Goal: Task Accomplishment & Management: Complete application form

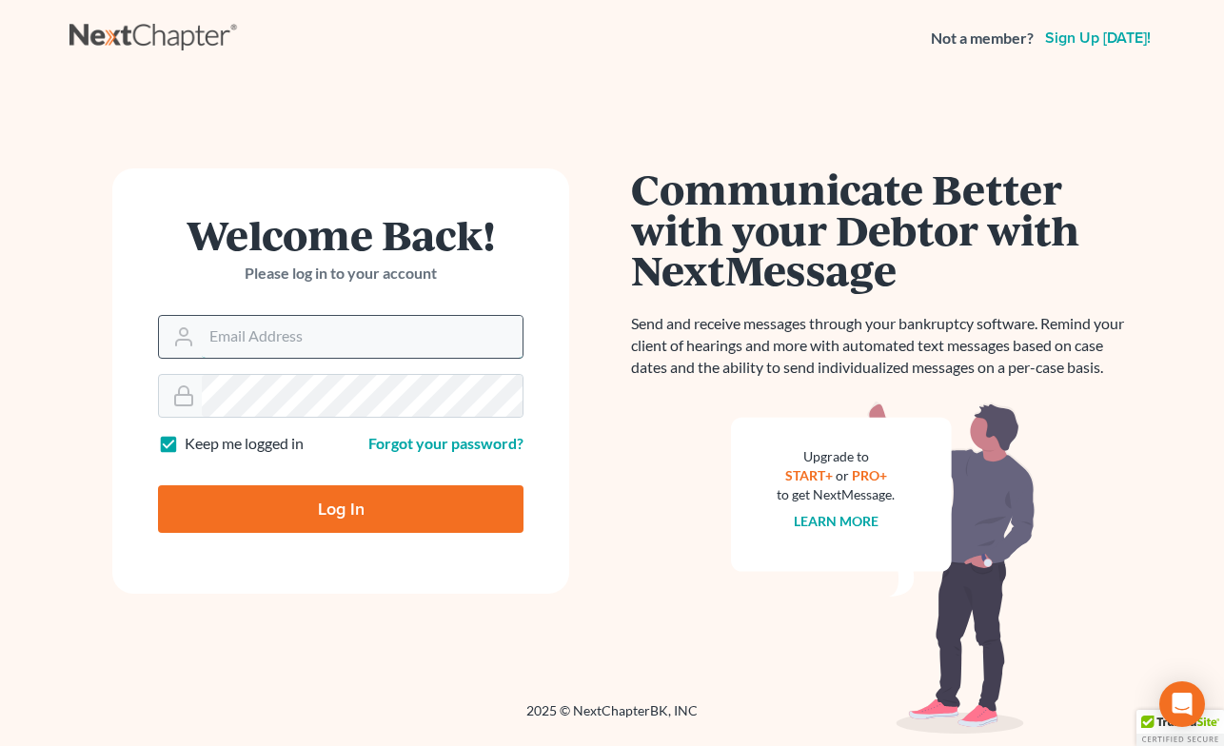
click at [432, 336] on input "Email Address" at bounding box center [362, 337] width 321 height 42
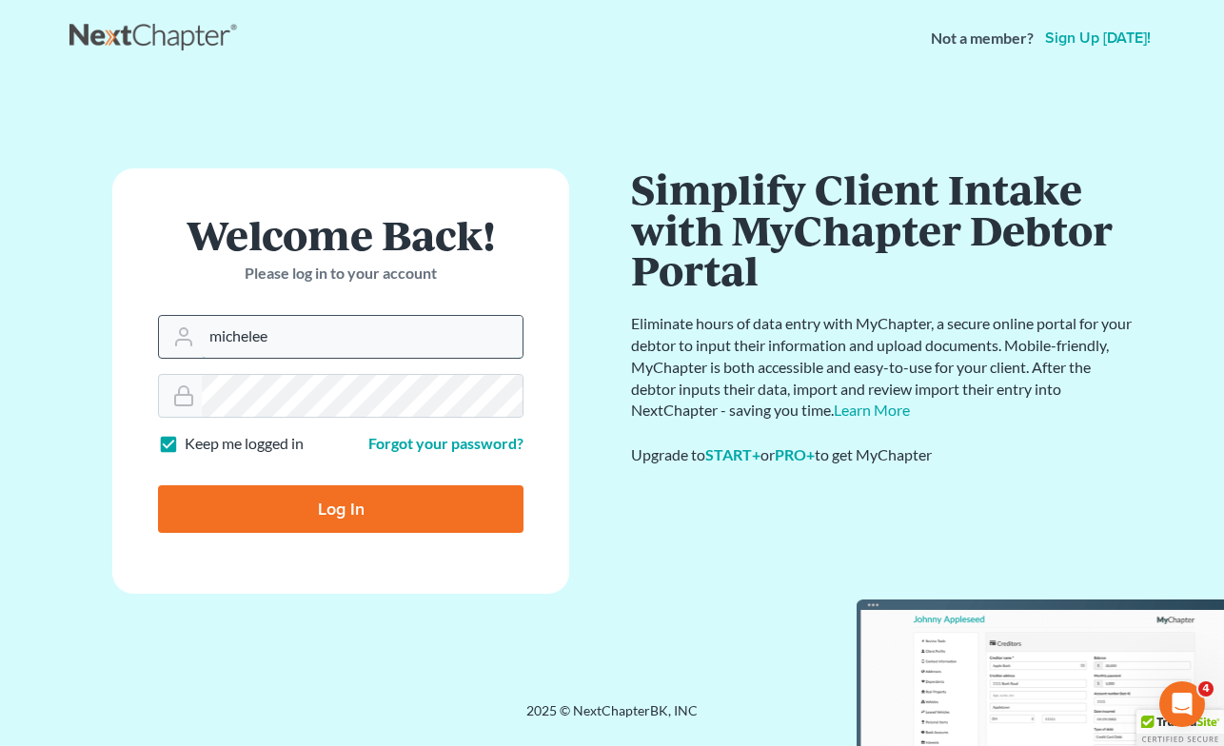
type input "michelee@opendoorlegal.org"
click at [49, 353] on main "Welcome Back! Please log in to your account Email Address michelee@opendoorlega…" at bounding box center [612, 366] width 1224 height 580
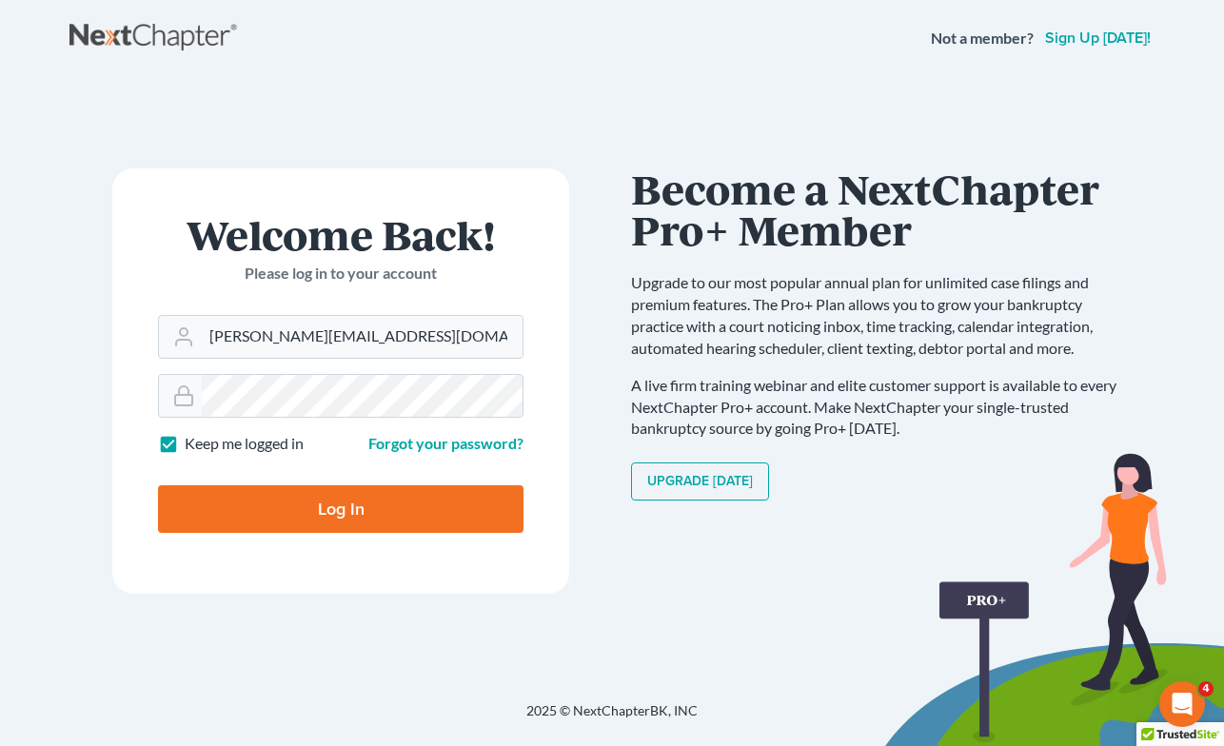
click at [261, 610] on div "Welcome Back! Please log in to your account Email Address michelee@opendoorlega…" at bounding box center [612, 366] width 1085 height 579
click at [350, 513] on input "Log In" at bounding box center [341, 510] width 366 height 48
type input "Thinking..."
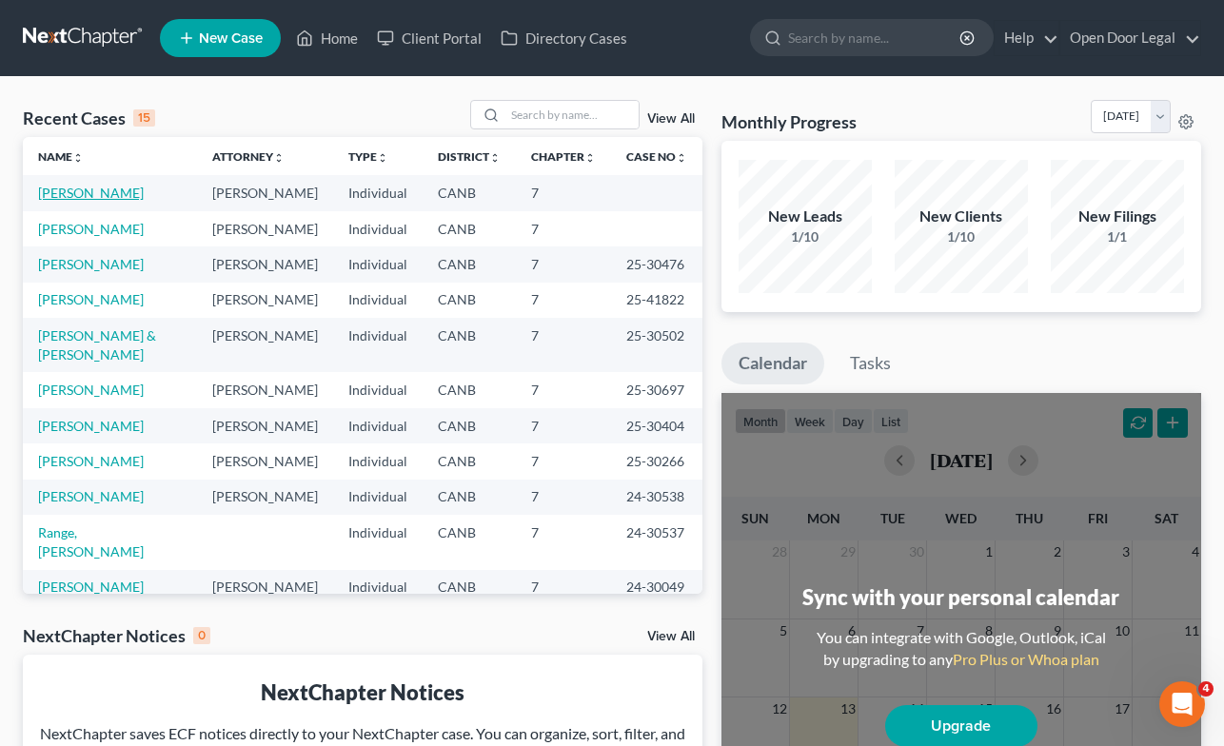
click at [102, 195] on link "LaPlace, Maria" at bounding box center [91, 193] width 106 height 16
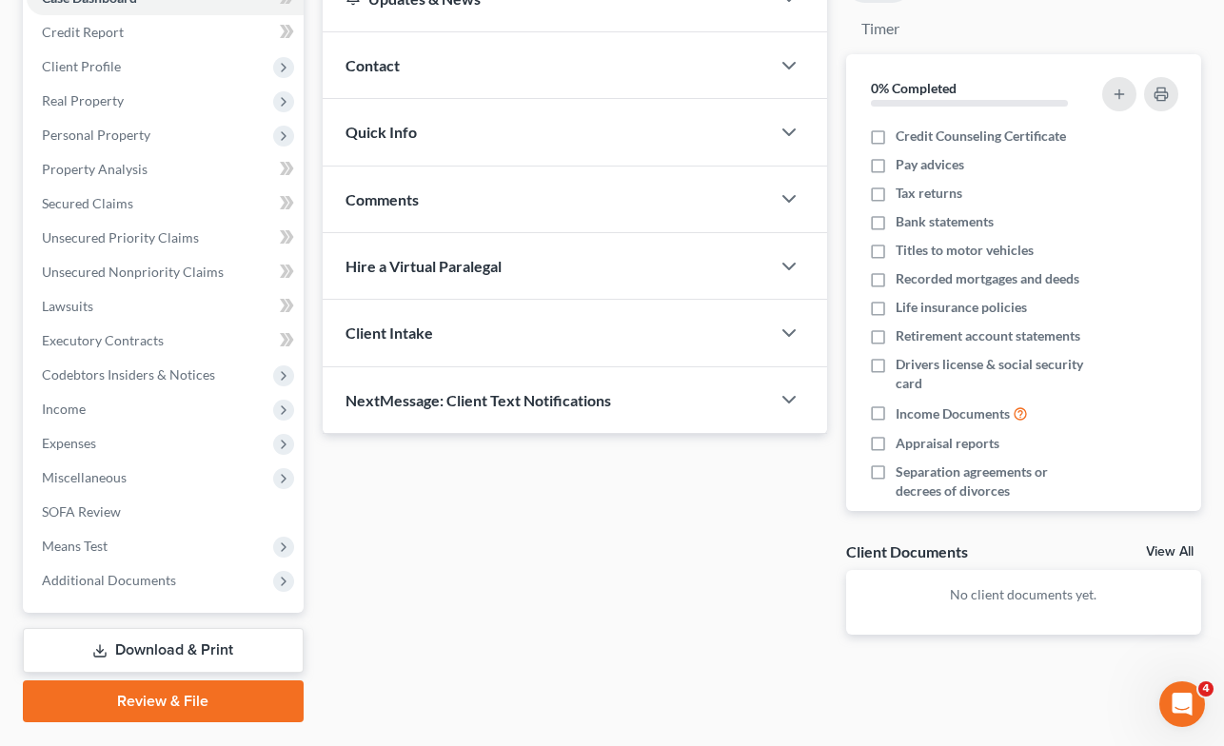
scroll to position [222, 0]
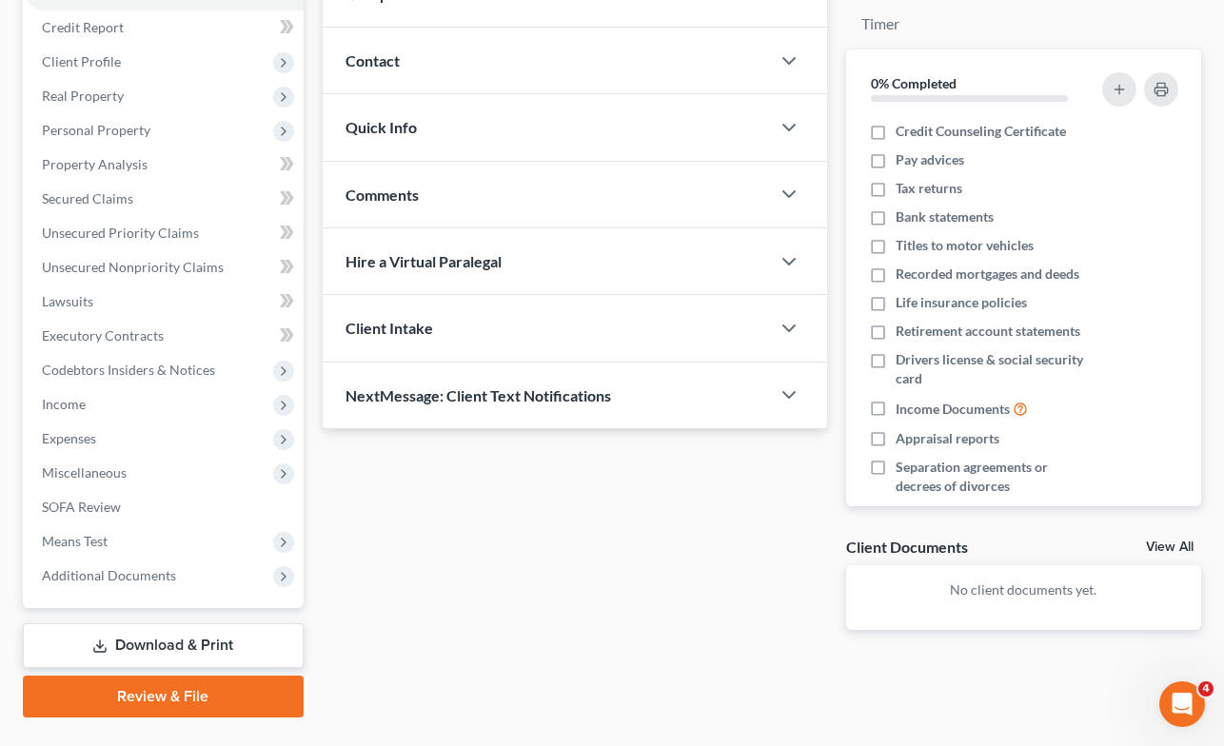
click at [142, 643] on link "Download & Print" at bounding box center [163, 646] width 281 height 45
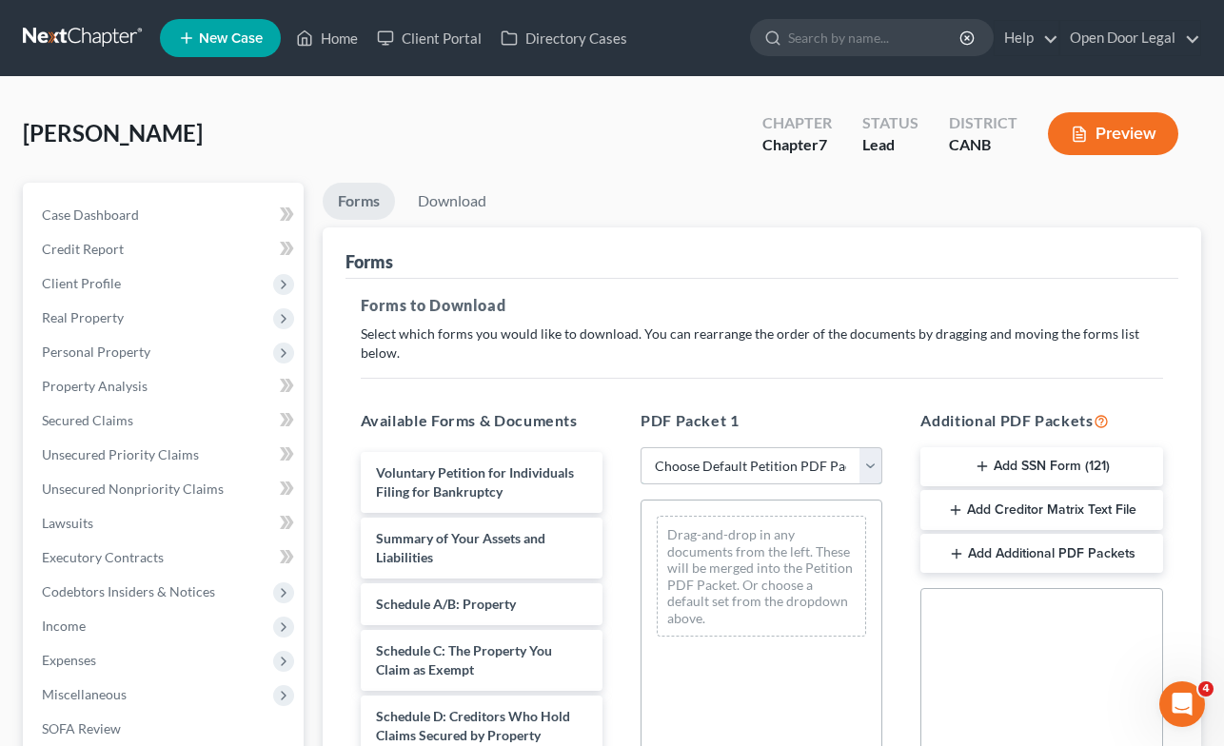
click at [871, 448] on select "Choose Default Petition PDF Packet Complete Bankruptcy Petition (all forms and …" at bounding box center [762, 467] width 242 height 38
select select "0"
click at [641, 448] on select "Choose Default Petition PDF Packet Complete Bankruptcy Petition (all forms and …" at bounding box center [762, 467] width 242 height 38
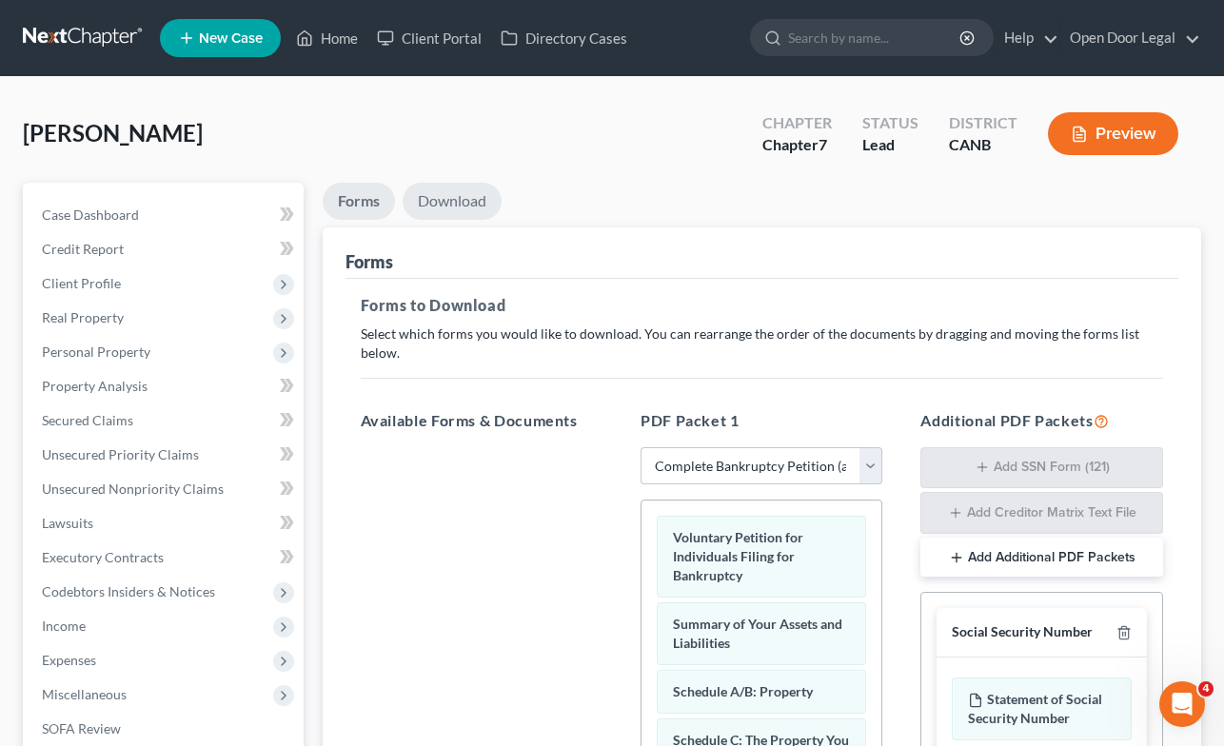
click at [453, 205] on link "Download" at bounding box center [452, 201] width 99 height 37
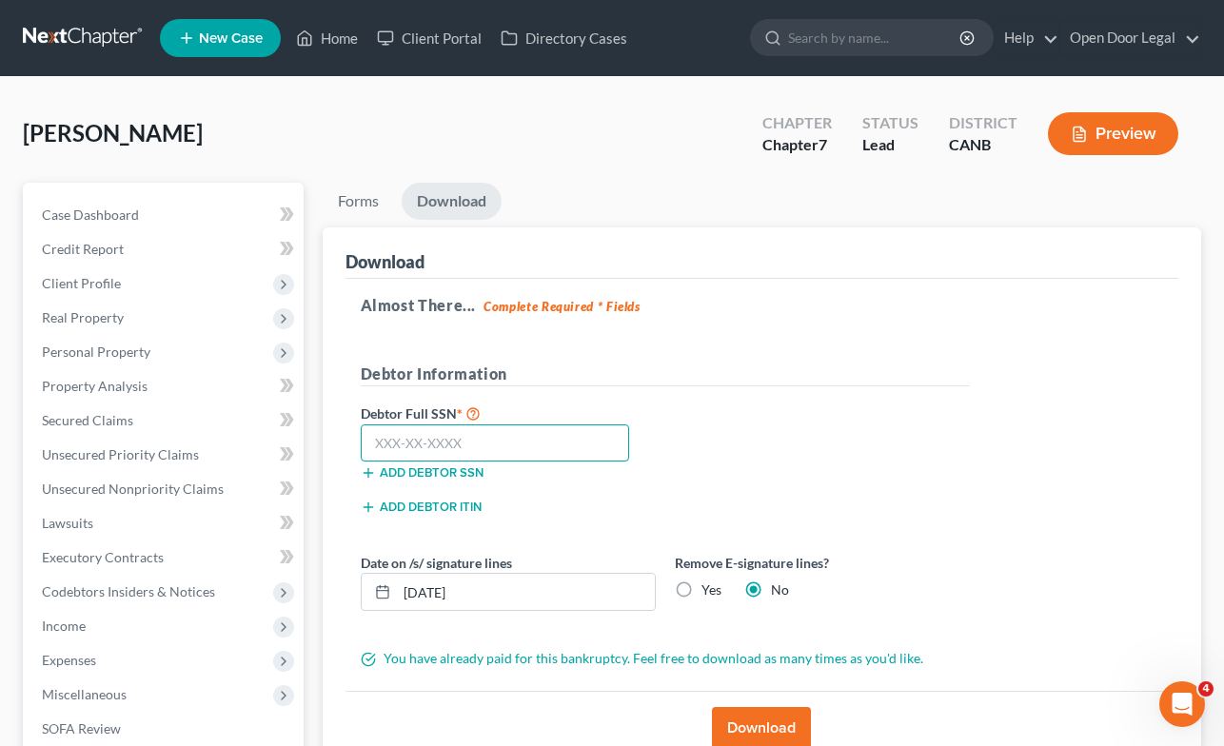
click at [469, 438] on input "text" at bounding box center [495, 444] width 269 height 38
click at [702, 587] on label "Yes" at bounding box center [712, 590] width 20 height 19
click at [709, 587] on input "Yes" at bounding box center [715, 587] width 12 height 12
radio input "true"
radio input "false"
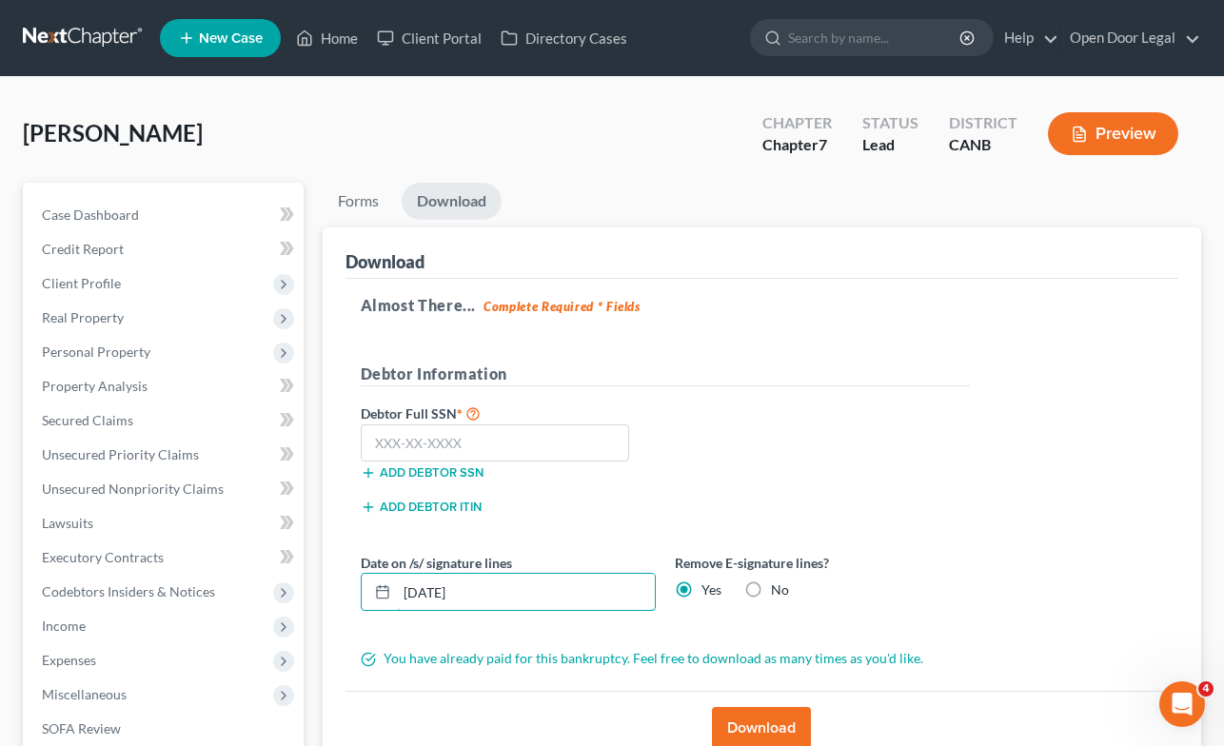
drag, startPoint x: 481, startPoint y: 592, endPoint x: 338, endPoint y: 581, distance: 143.3
click at [338, 582] on div "Download Almost There... Complete Required * Fields Debtor Information Debtor F…" at bounding box center [763, 497] width 880 height 538
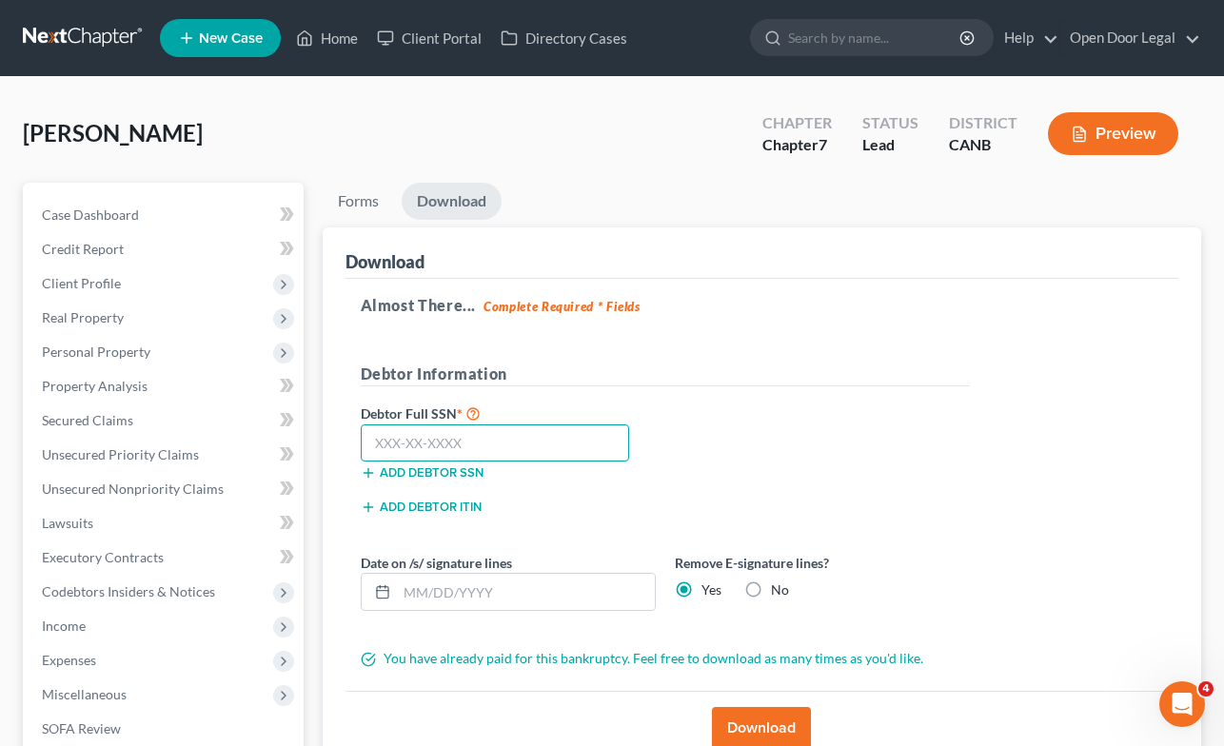
click at [465, 437] on input "text" at bounding box center [495, 444] width 269 height 38
type input "550-84-1866"
click at [754, 734] on button "Download" at bounding box center [761, 728] width 99 height 42
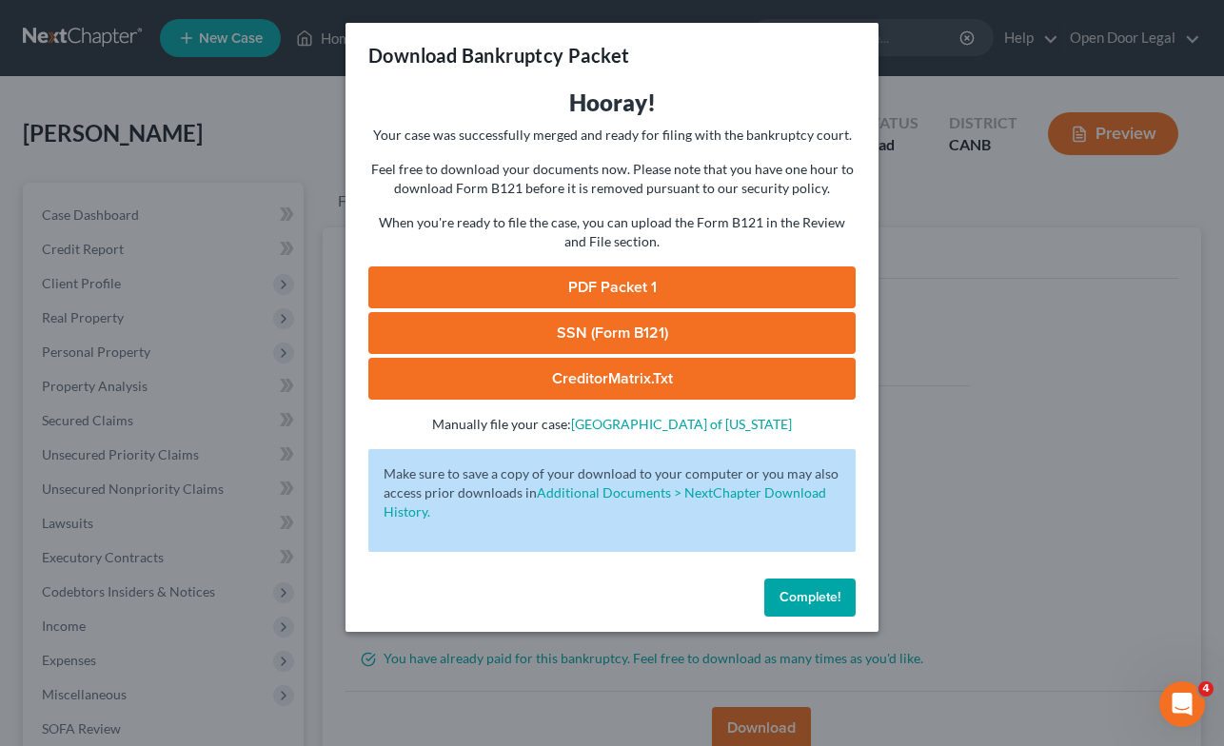
click at [691, 278] on link "PDF Packet 1" at bounding box center [612, 288] width 488 height 42
click at [689, 332] on link "SSN (Form B121)" at bounding box center [612, 333] width 488 height 42
click at [794, 594] on span "Complete!" at bounding box center [810, 597] width 61 height 16
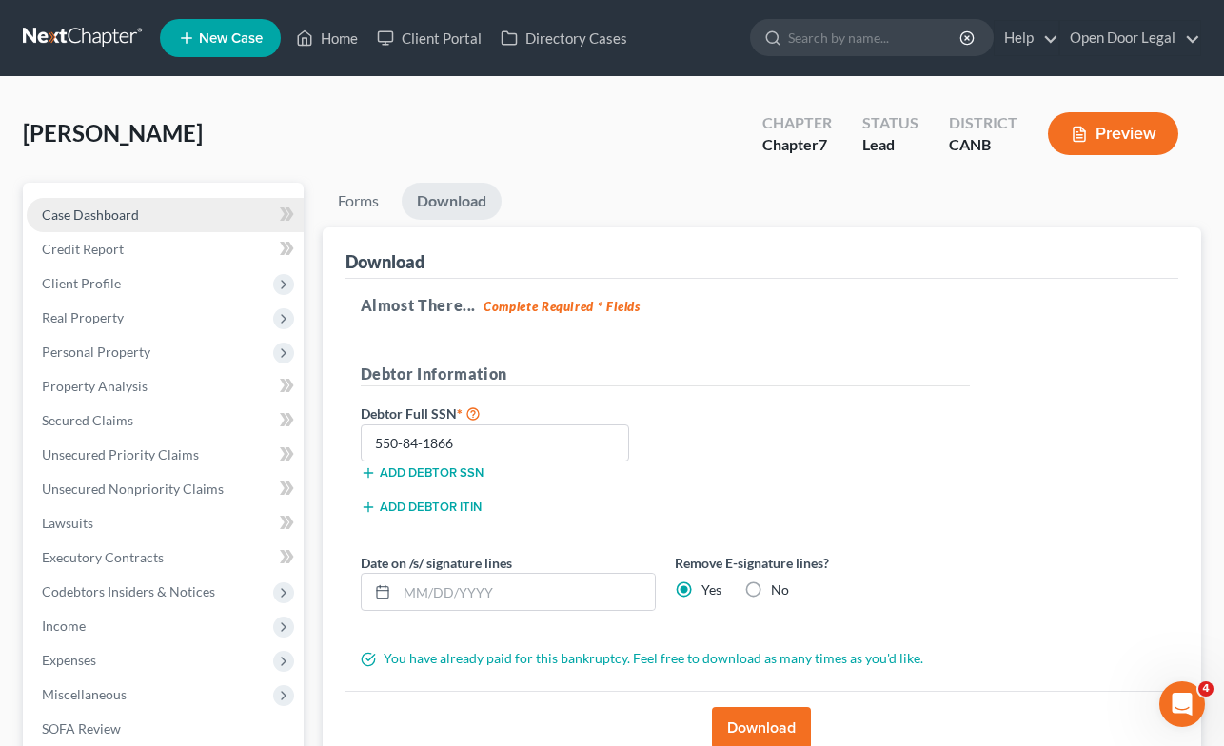
click at [118, 215] on span "Case Dashboard" at bounding box center [90, 215] width 97 height 16
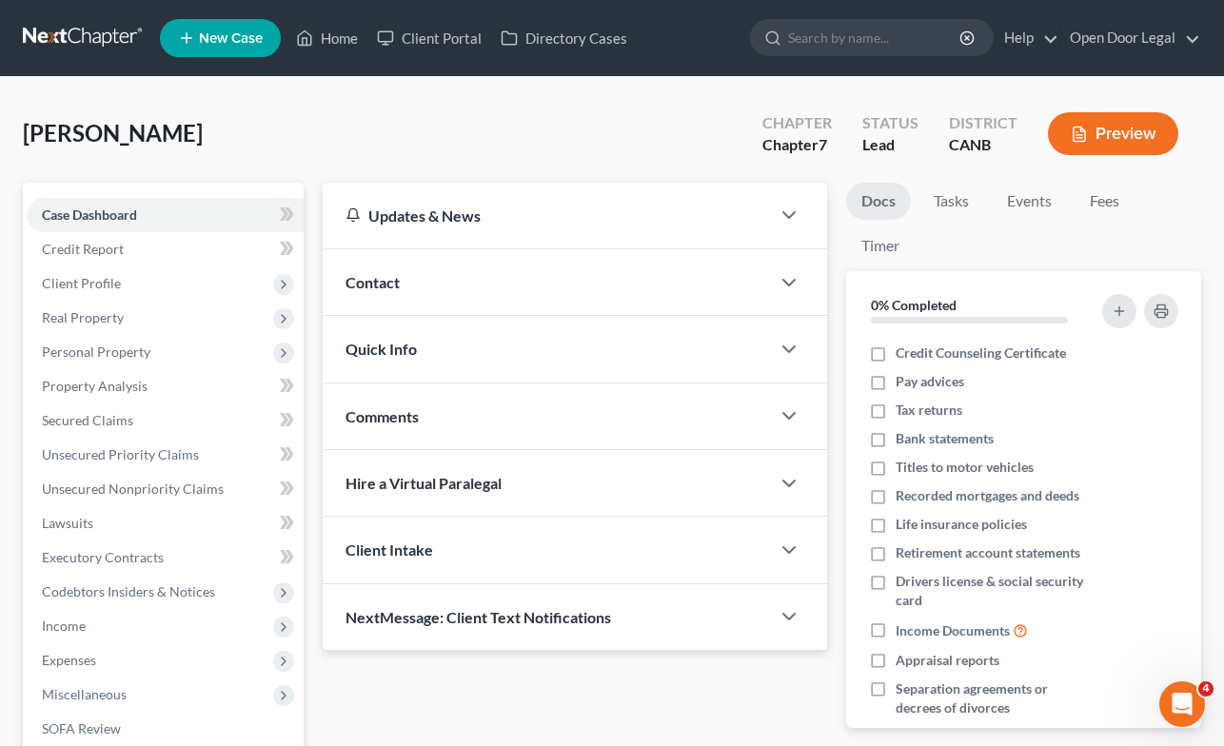
click at [453, 360] on div "Quick Info" at bounding box center [547, 349] width 448 height 66
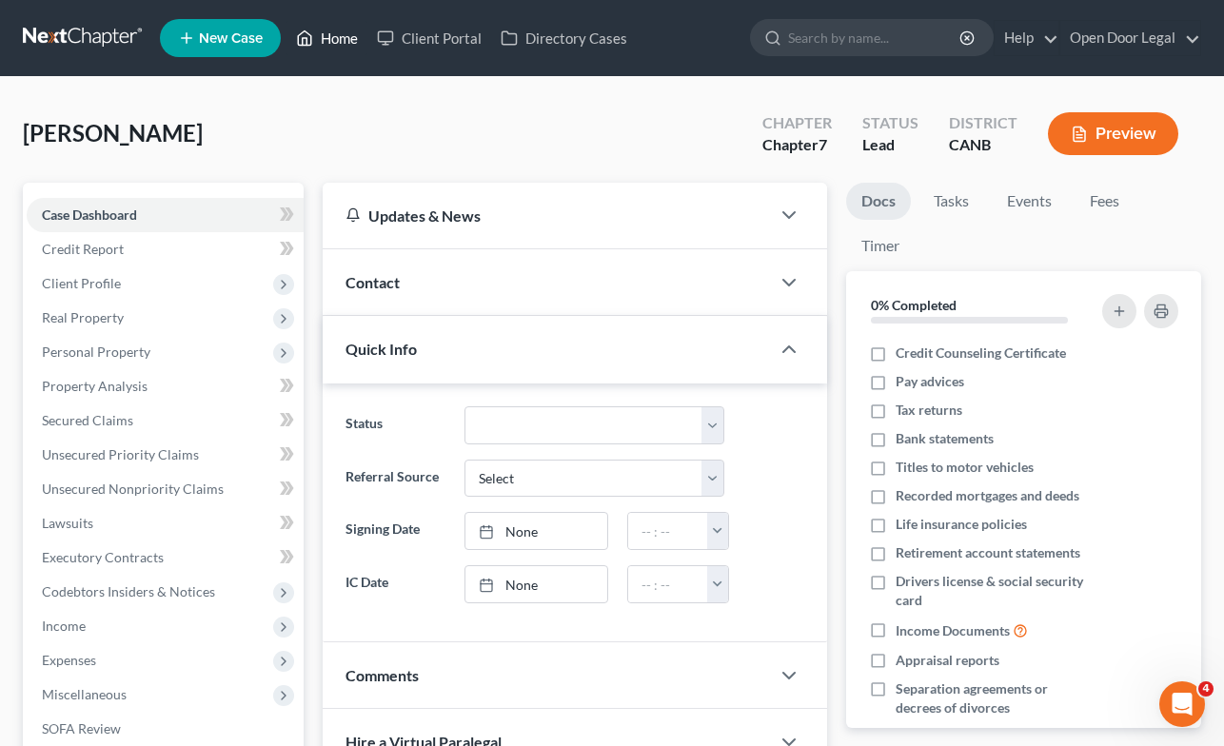
click at [343, 43] on link "Home" at bounding box center [327, 38] width 81 height 34
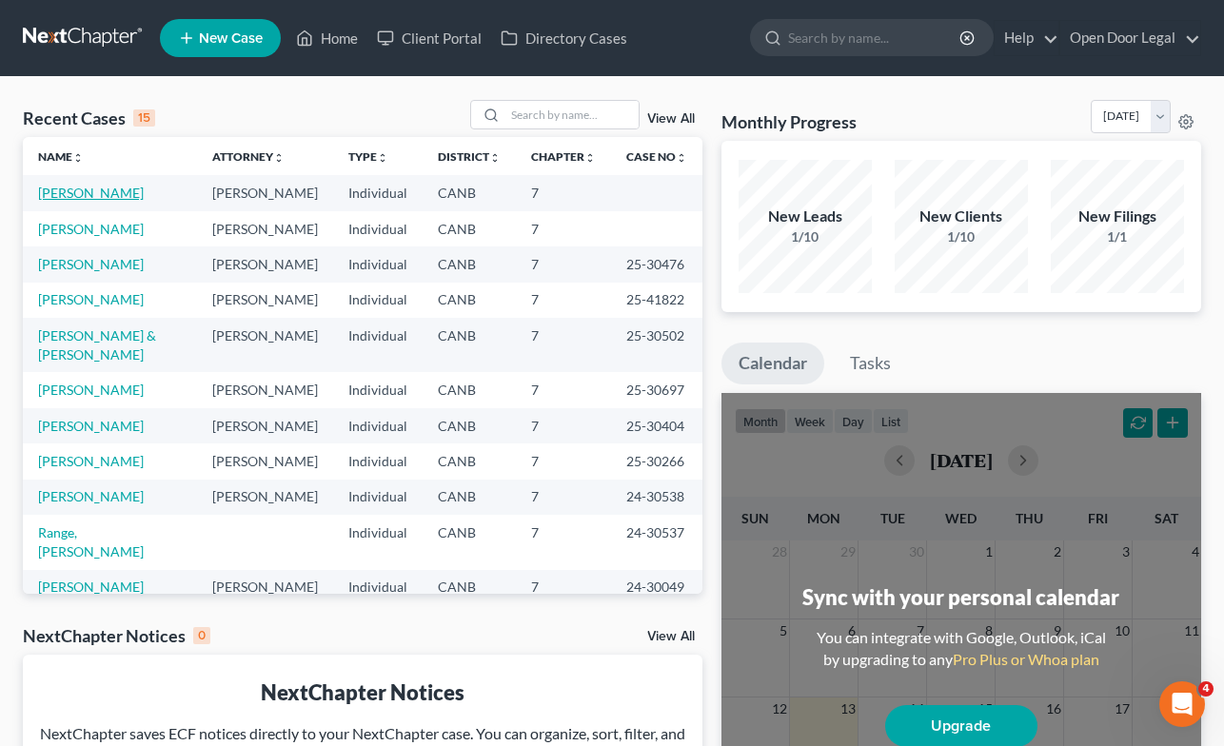
click at [91, 190] on link "LaPlace, Maria" at bounding box center [91, 193] width 106 height 16
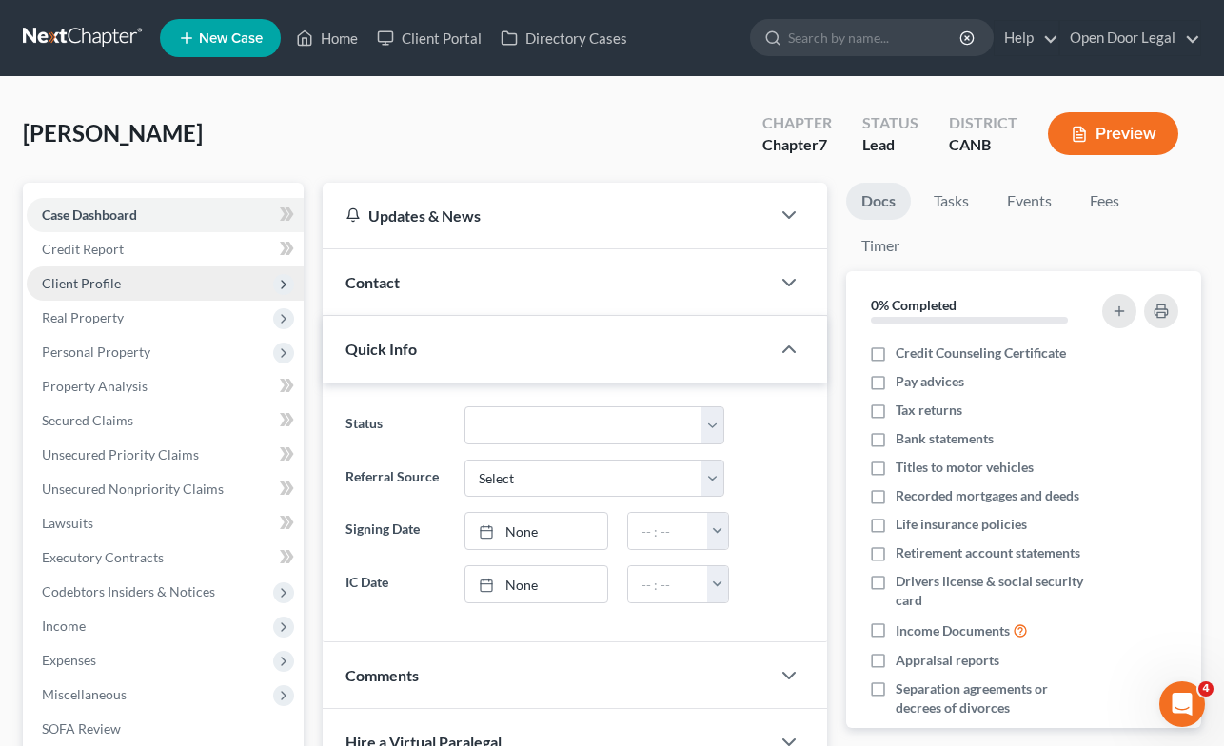
click at [89, 270] on span "Client Profile" at bounding box center [165, 284] width 277 height 34
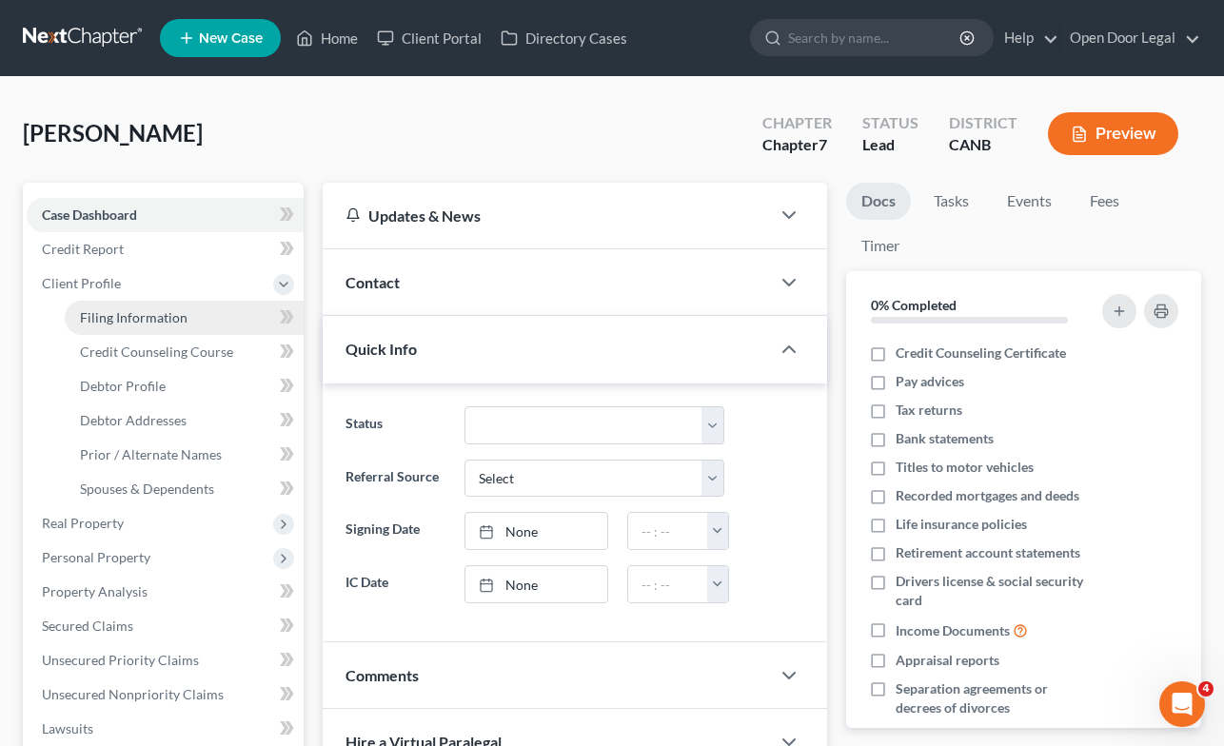
click at [116, 309] on span "Filing Information" at bounding box center [134, 317] width 108 height 16
select select "1"
select select "0"
select select "4"
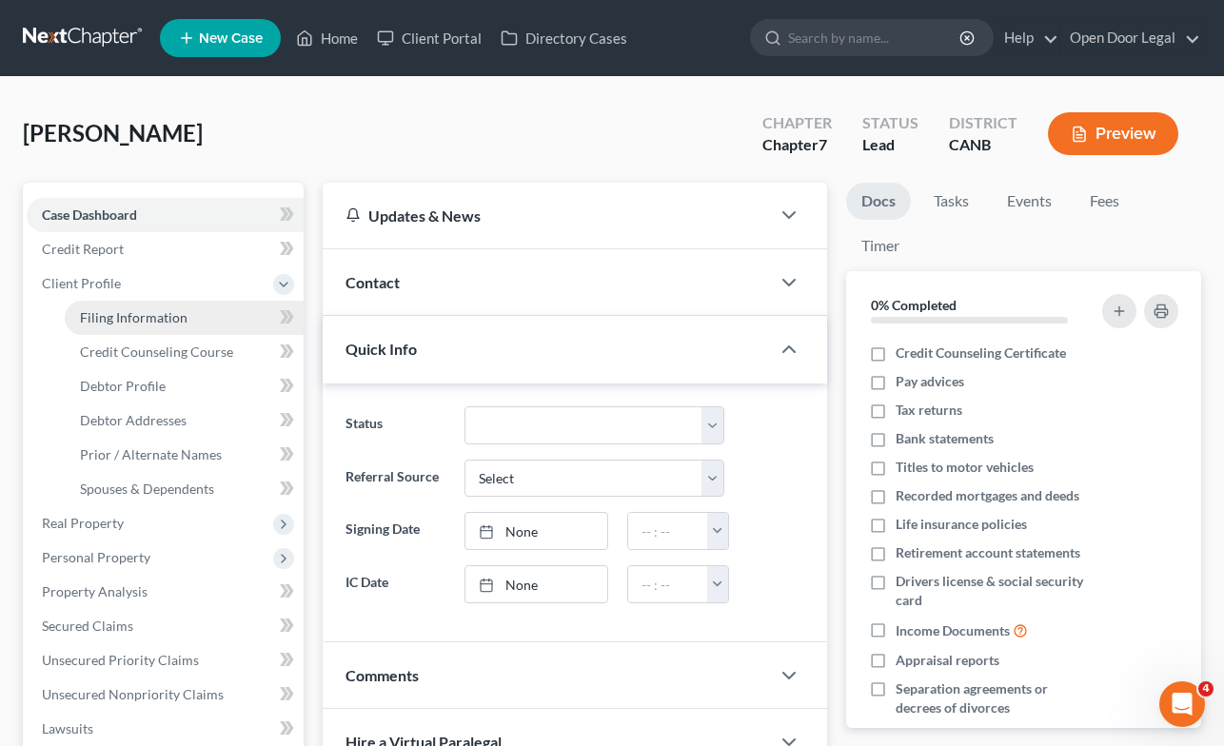
select select "0"
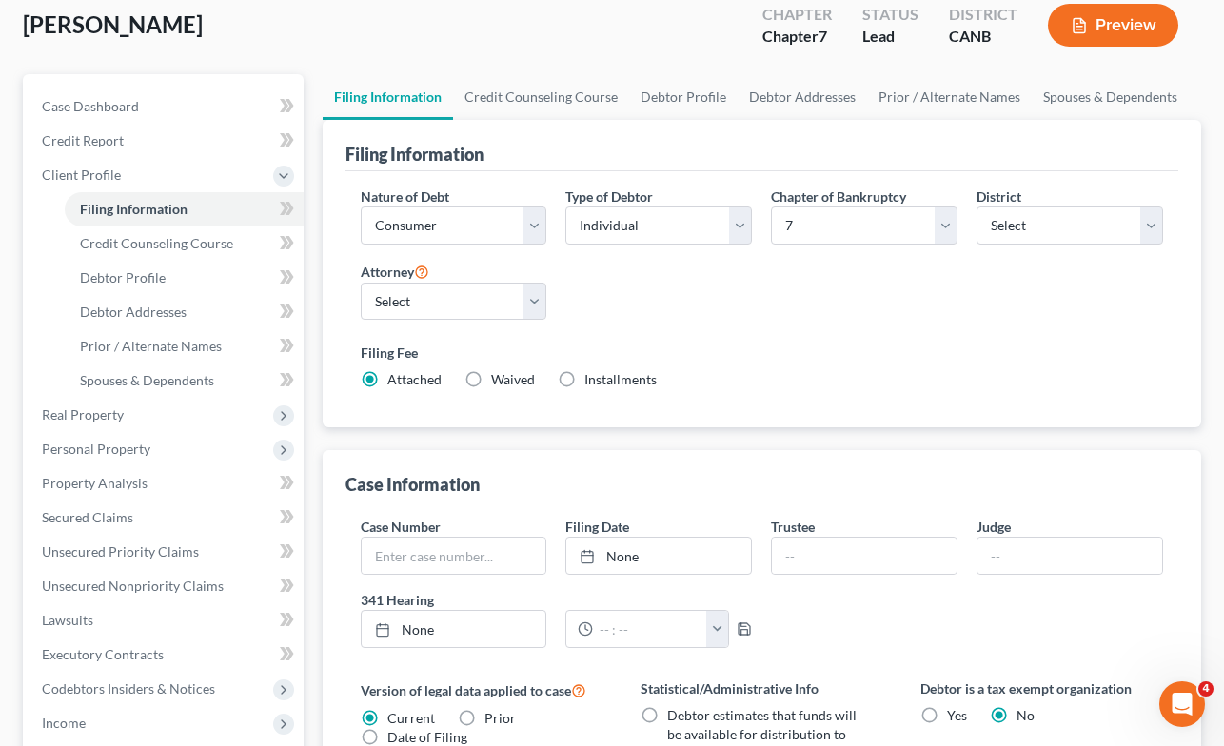
scroll to position [73, 0]
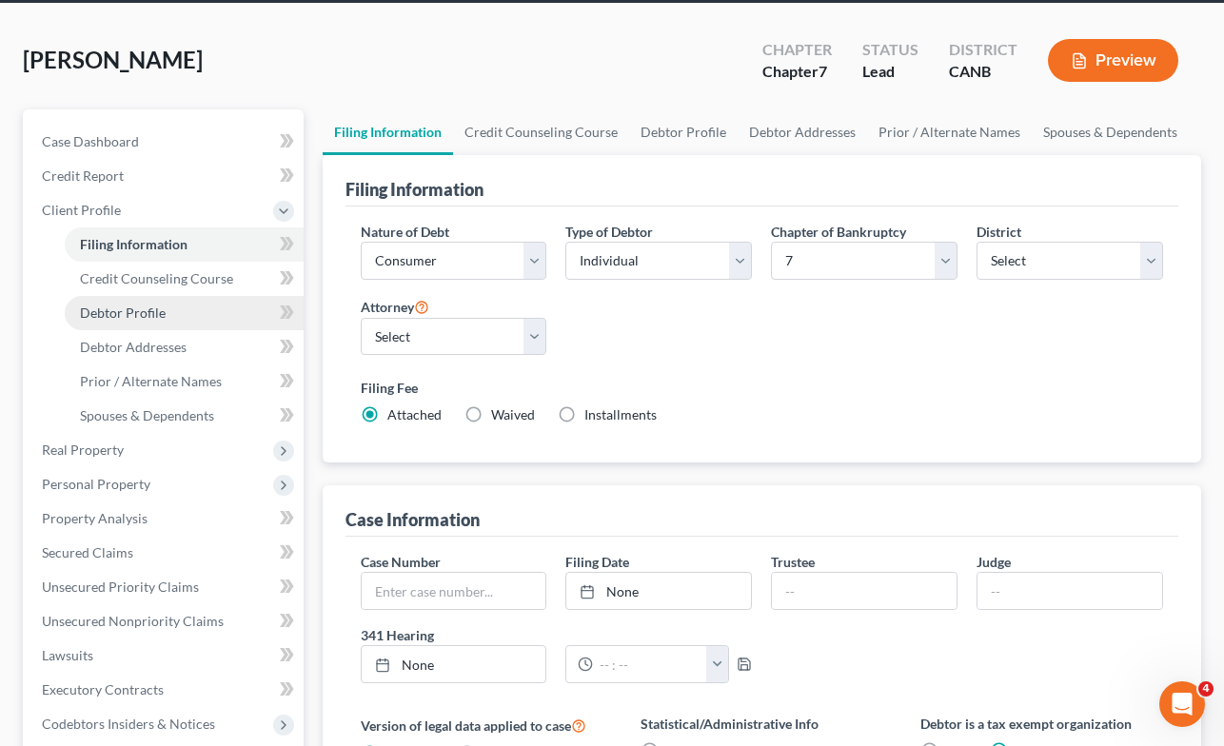
click at [119, 301] on link "Debtor Profile" at bounding box center [184, 313] width 239 height 34
select select "0"
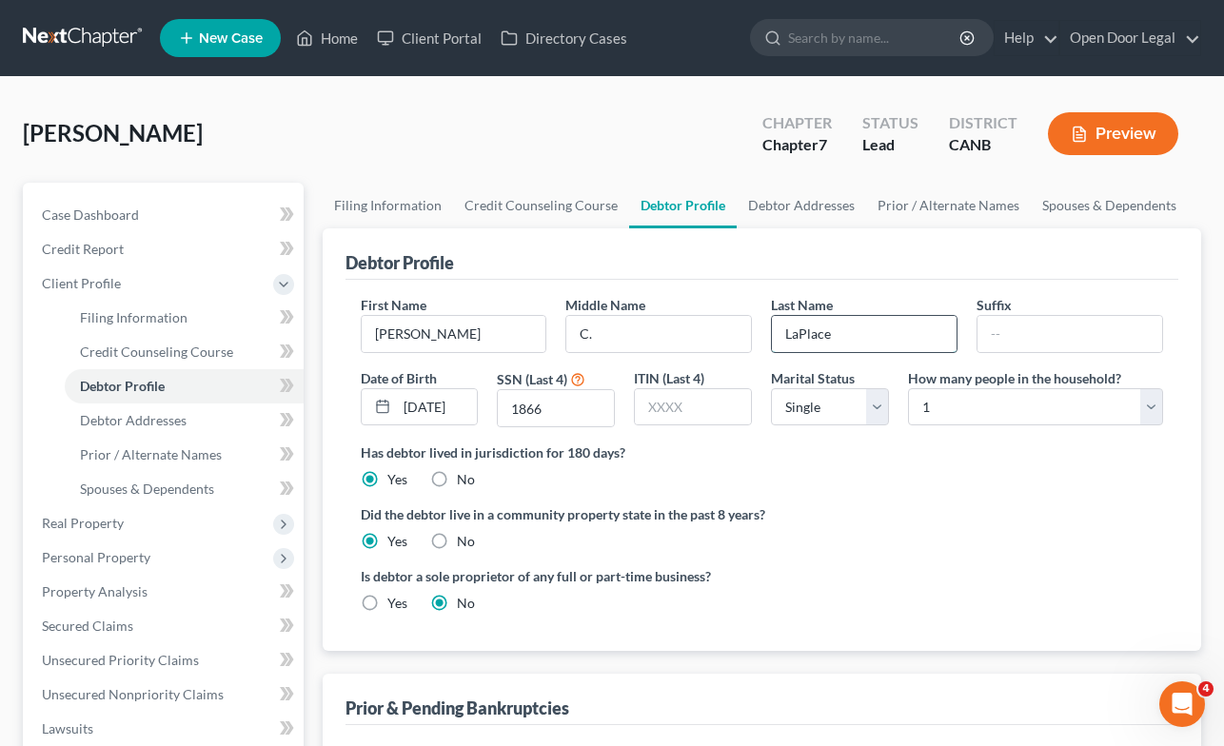
click at [800, 330] on input "LaPlace" at bounding box center [864, 334] width 185 height 36
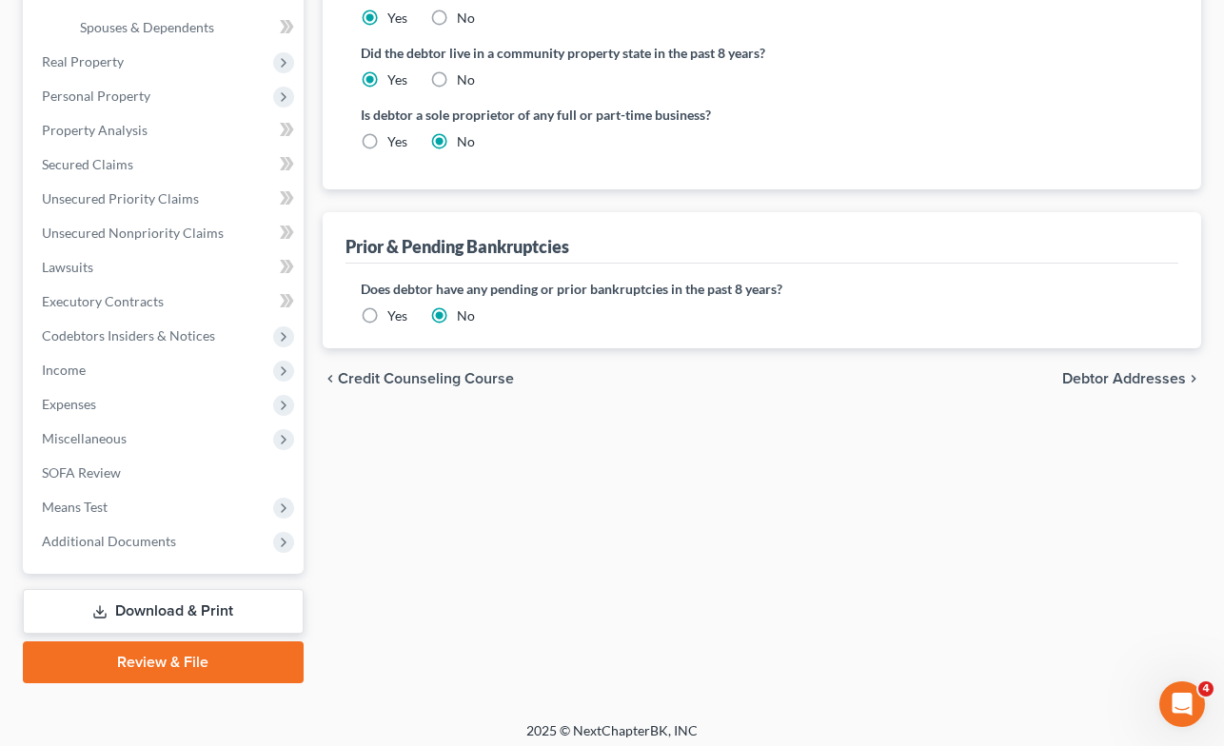
scroll to position [464, 0]
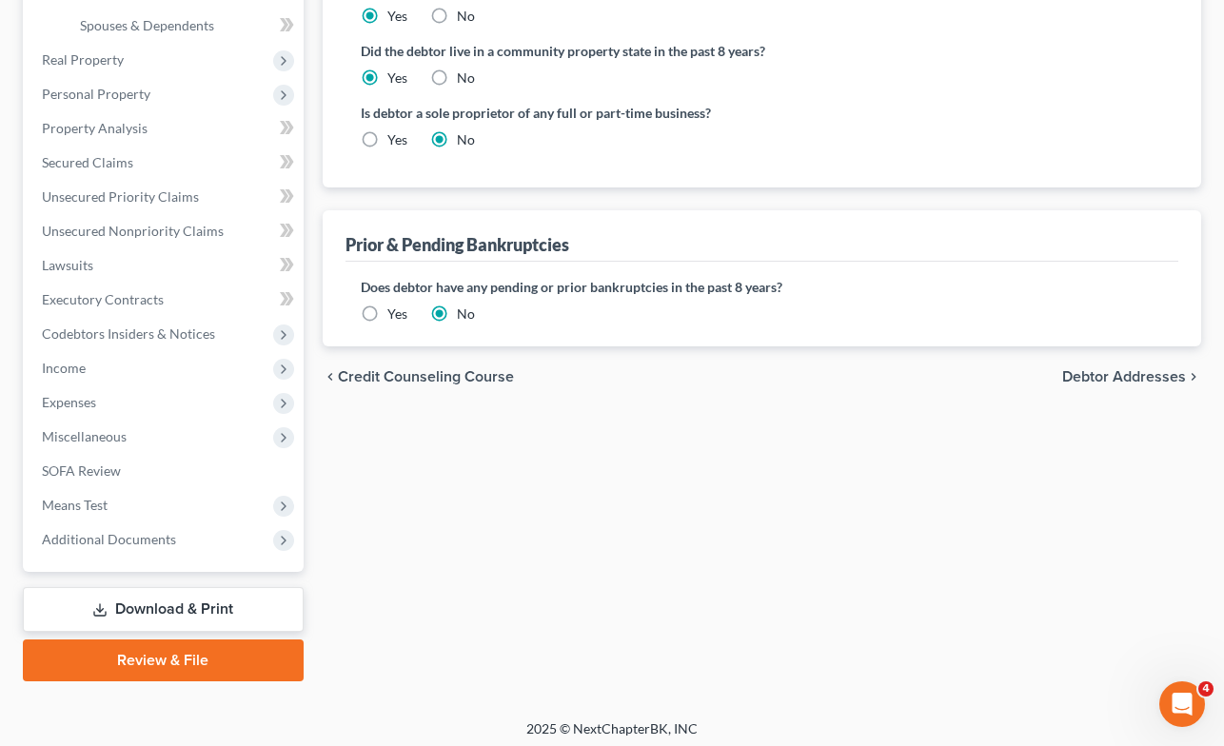
type input "La Place"
click at [1107, 376] on span "Debtor Addresses" at bounding box center [1125, 376] width 124 height 15
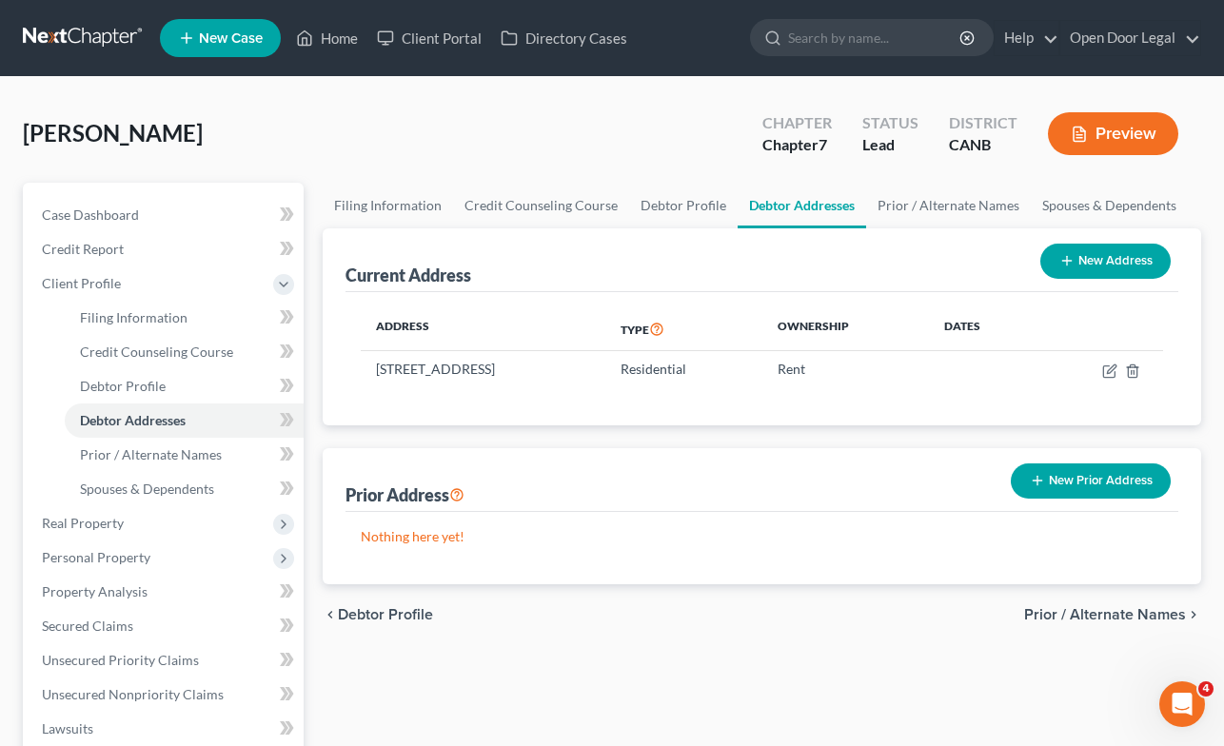
click at [1097, 135] on button "Preview" at bounding box center [1113, 133] width 130 height 43
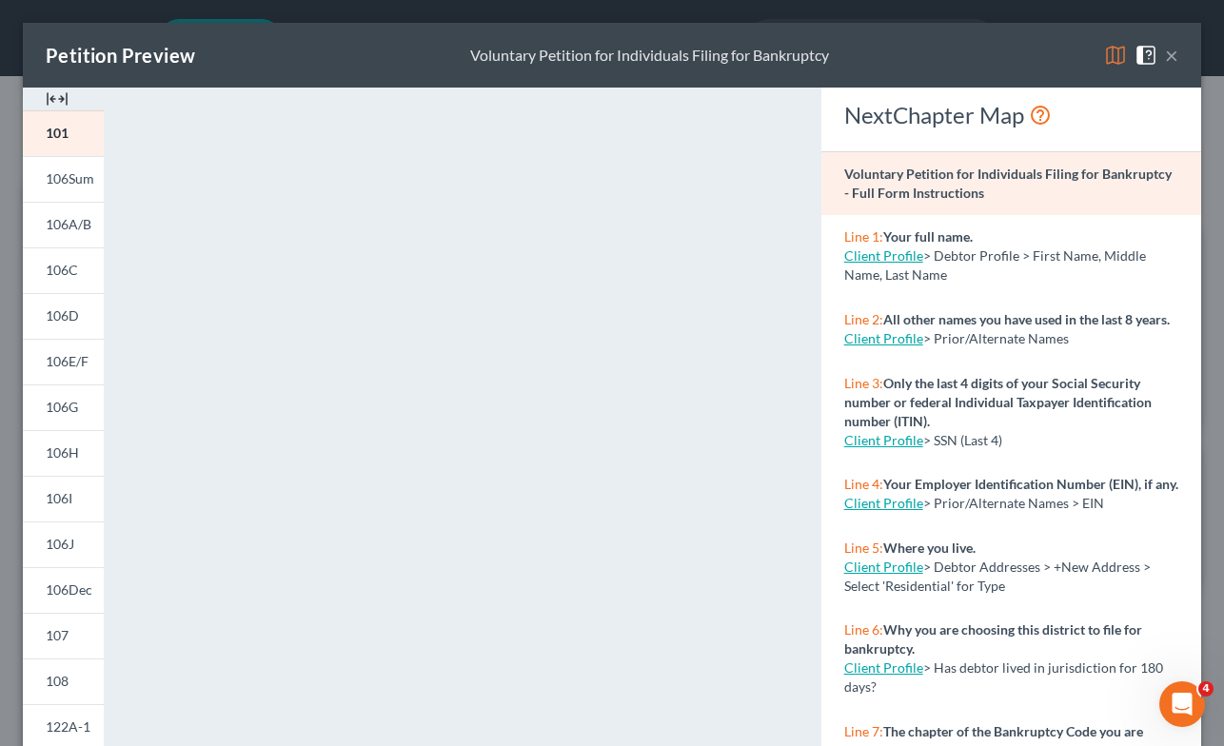
click at [1176, 56] on button "×" at bounding box center [1171, 55] width 13 height 23
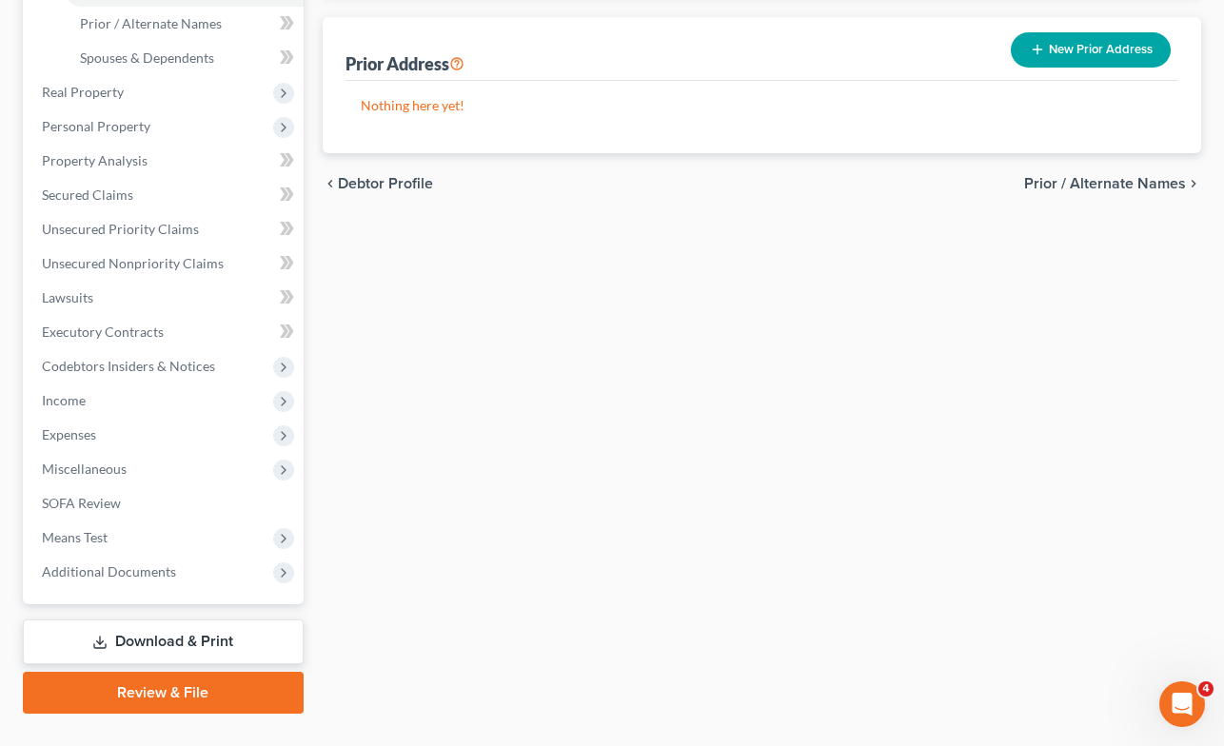
scroll to position [469, 0]
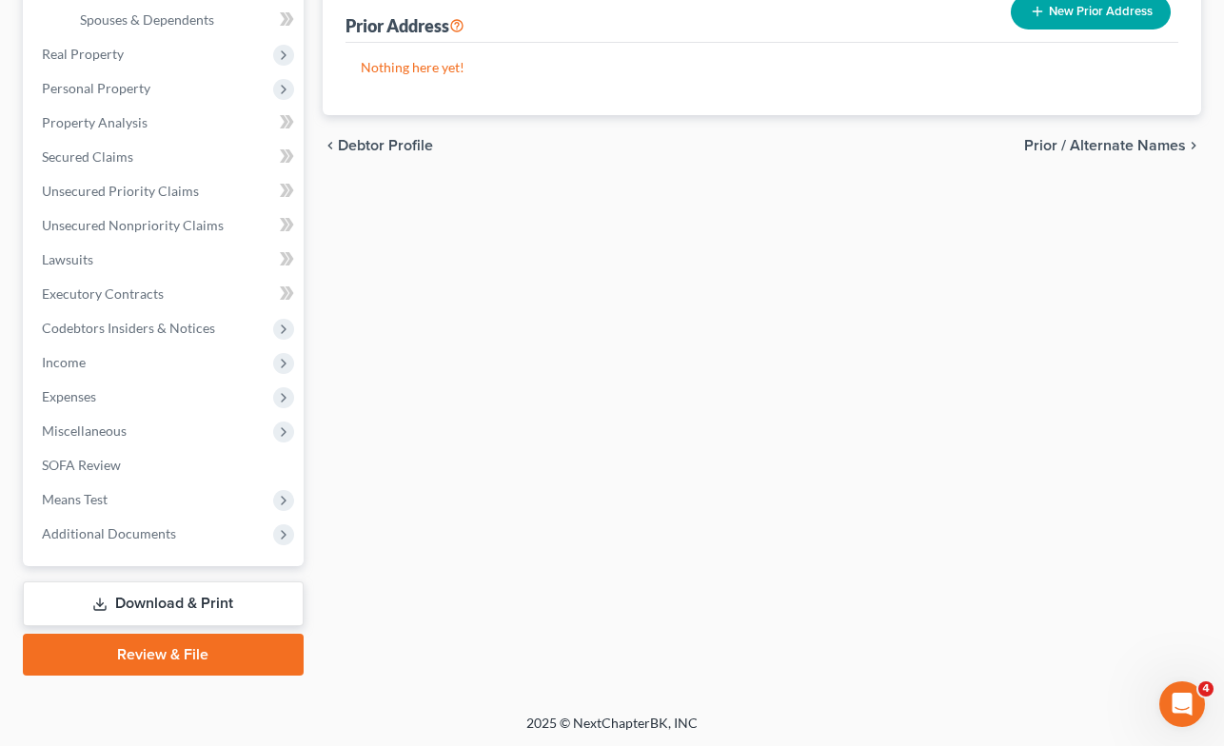
click at [137, 601] on link "Download & Print" at bounding box center [163, 604] width 281 height 45
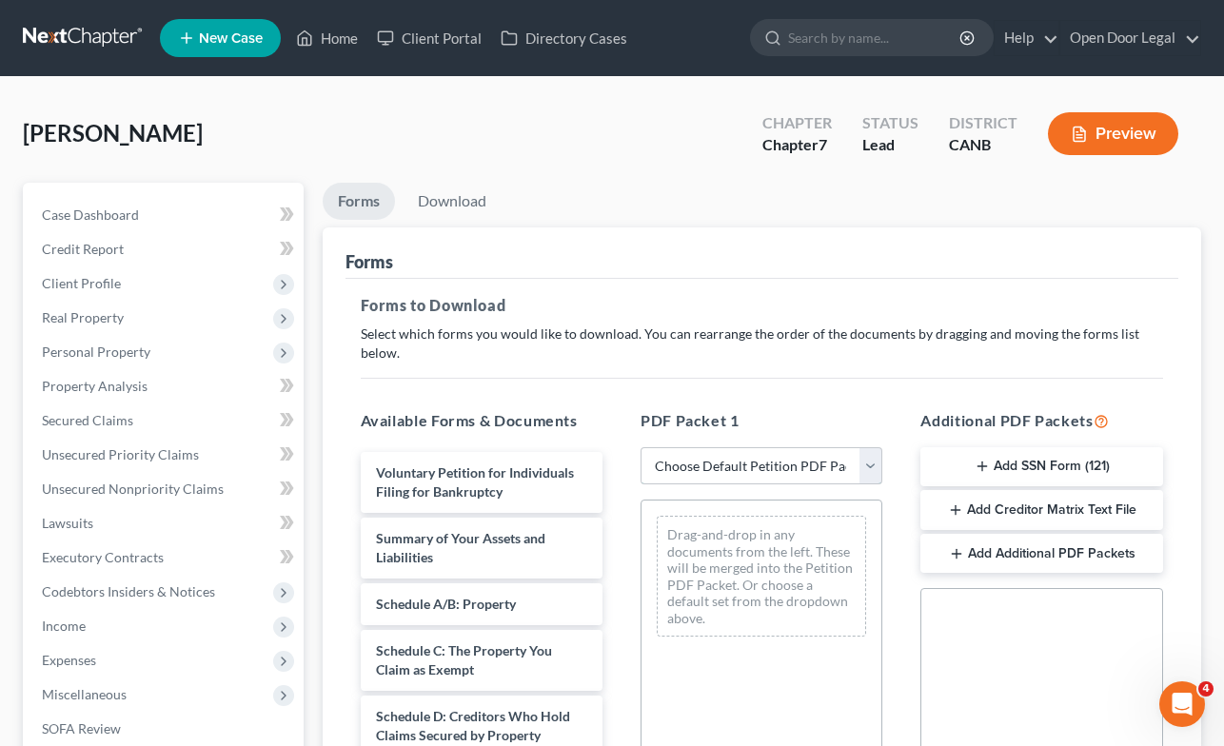
click at [812, 448] on select "Choose Default Petition PDF Packet Complete Bankruptcy Petition (all forms and …" at bounding box center [762, 467] width 242 height 38
select select "0"
click at [641, 448] on select "Choose Default Petition PDF Packet Complete Bankruptcy Petition (all forms and …" at bounding box center [762, 467] width 242 height 38
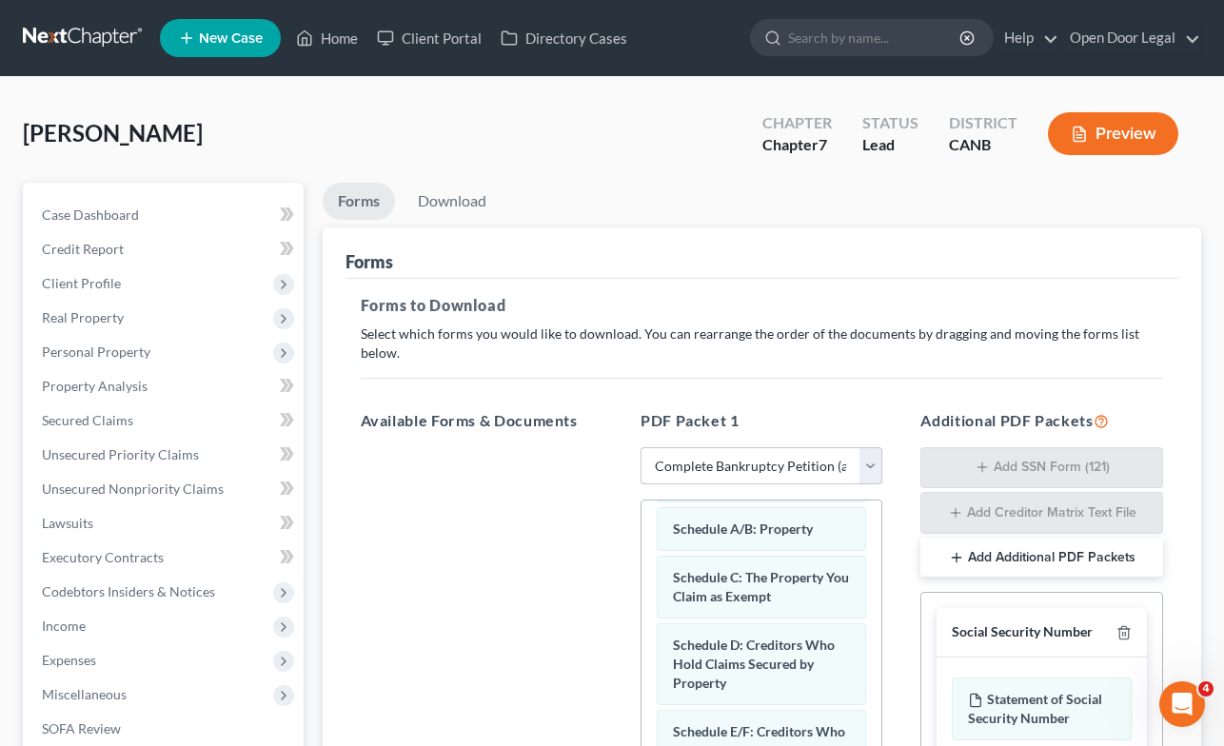
scroll to position [164, 0]
click at [457, 201] on link "Download" at bounding box center [452, 201] width 99 height 37
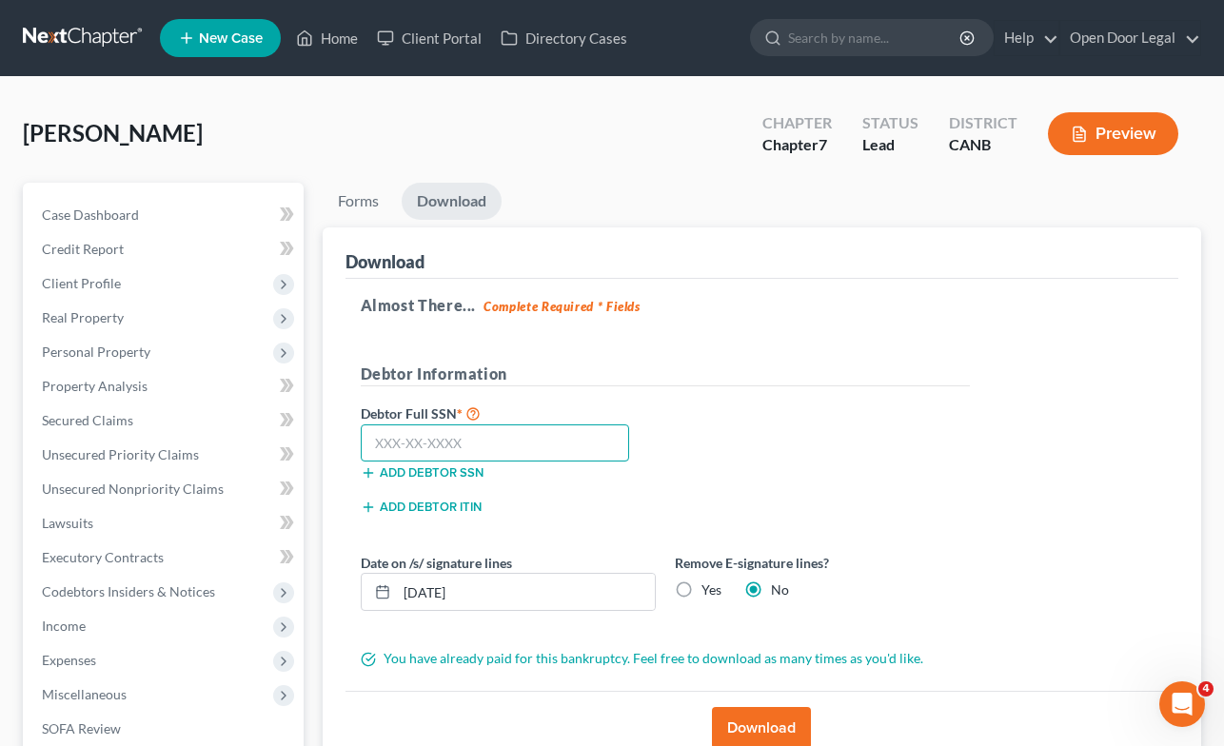
click at [497, 437] on input "text" at bounding box center [495, 444] width 269 height 38
type input "550-84-1866"
click at [702, 586] on label "Yes" at bounding box center [712, 590] width 20 height 19
click at [709, 586] on input "Yes" at bounding box center [715, 587] width 12 height 12
radio input "true"
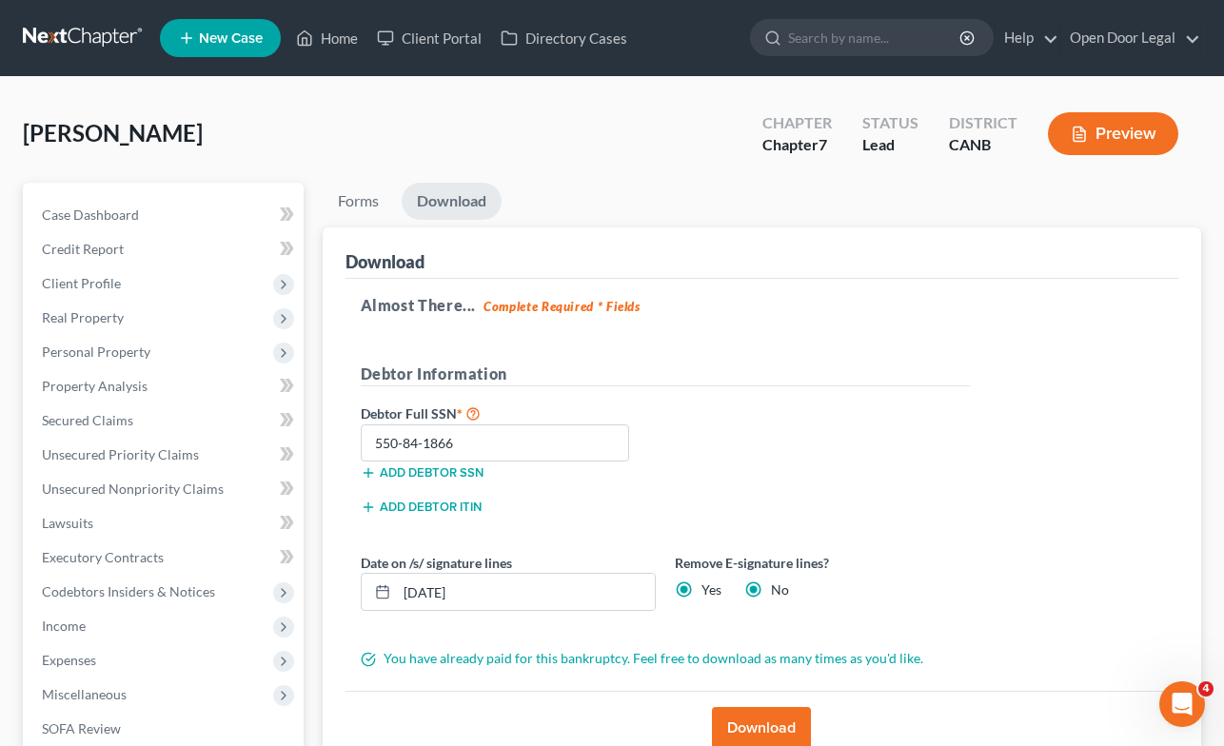
radio input "false"
drag, startPoint x: 505, startPoint y: 591, endPoint x: 340, endPoint y: 557, distance: 168.3
click at [340, 557] on div "Download Almost There... Complete Required * Fields Debtor Information Debtor F…" at bounding box center [763, 497] width 880 height 538
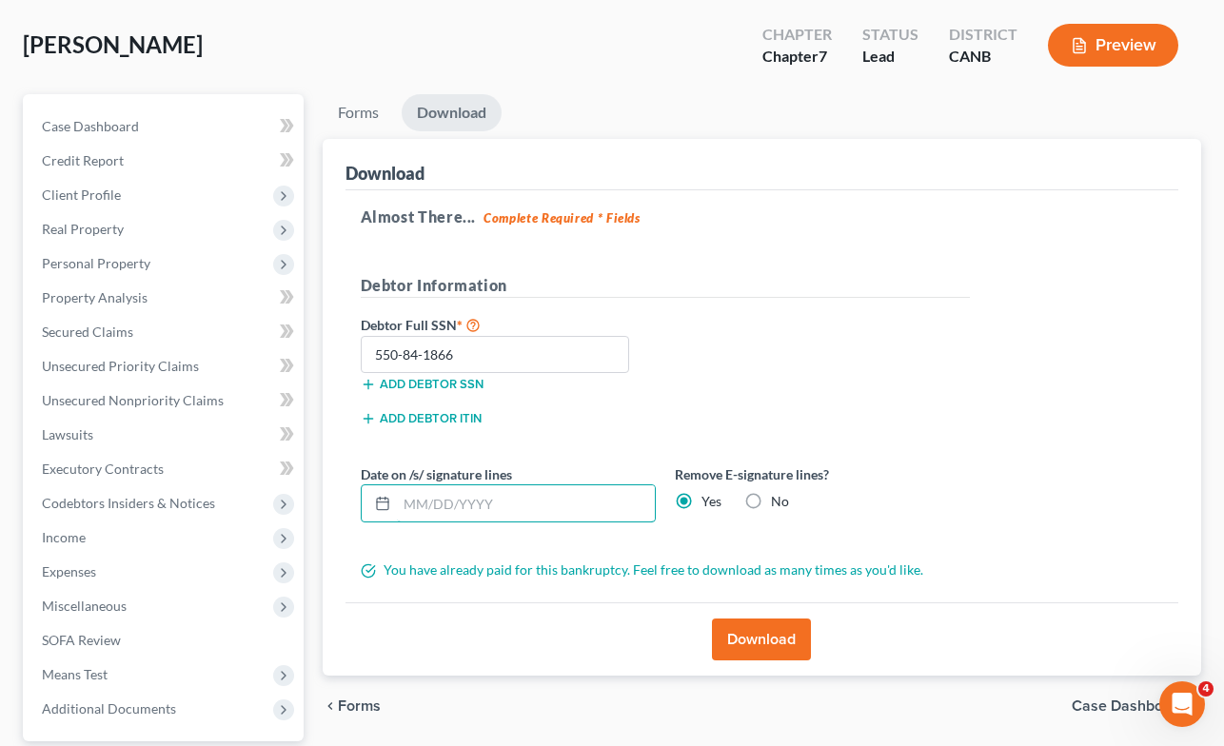
scroll to position [264, 0]
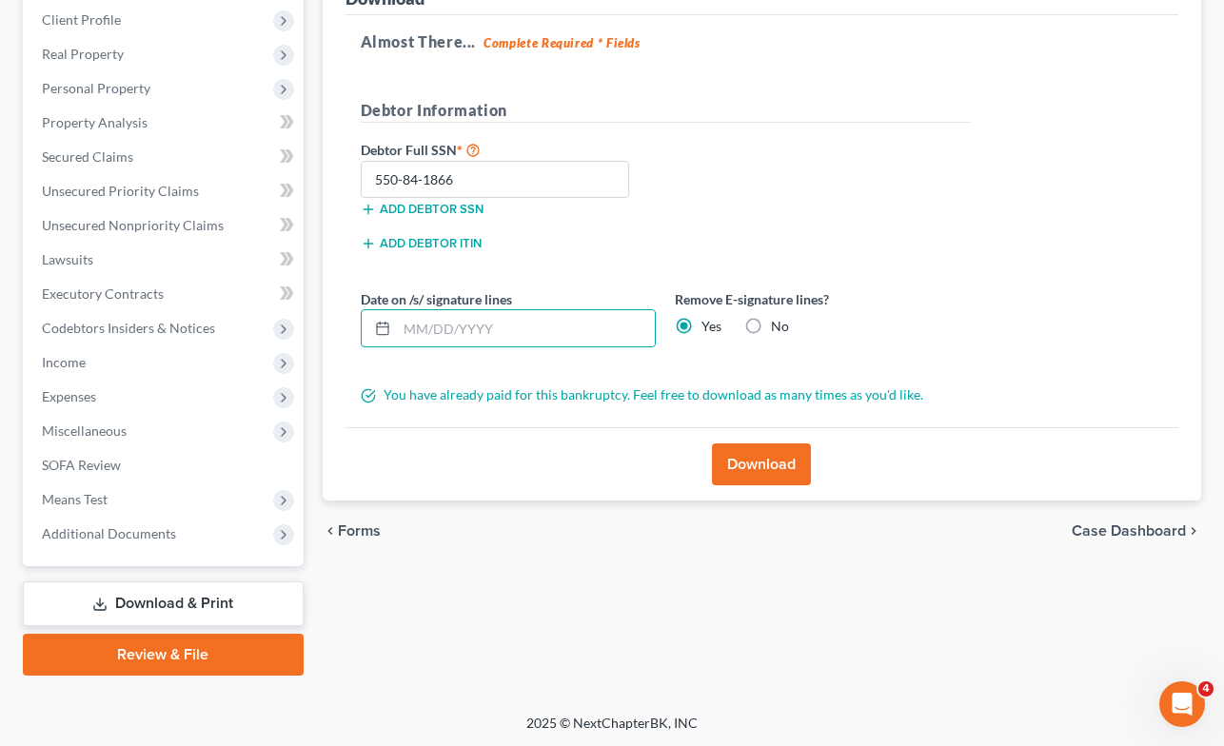
click at [765, 461] on button "Download" at bounding box center [761, 465] width 99 height 42
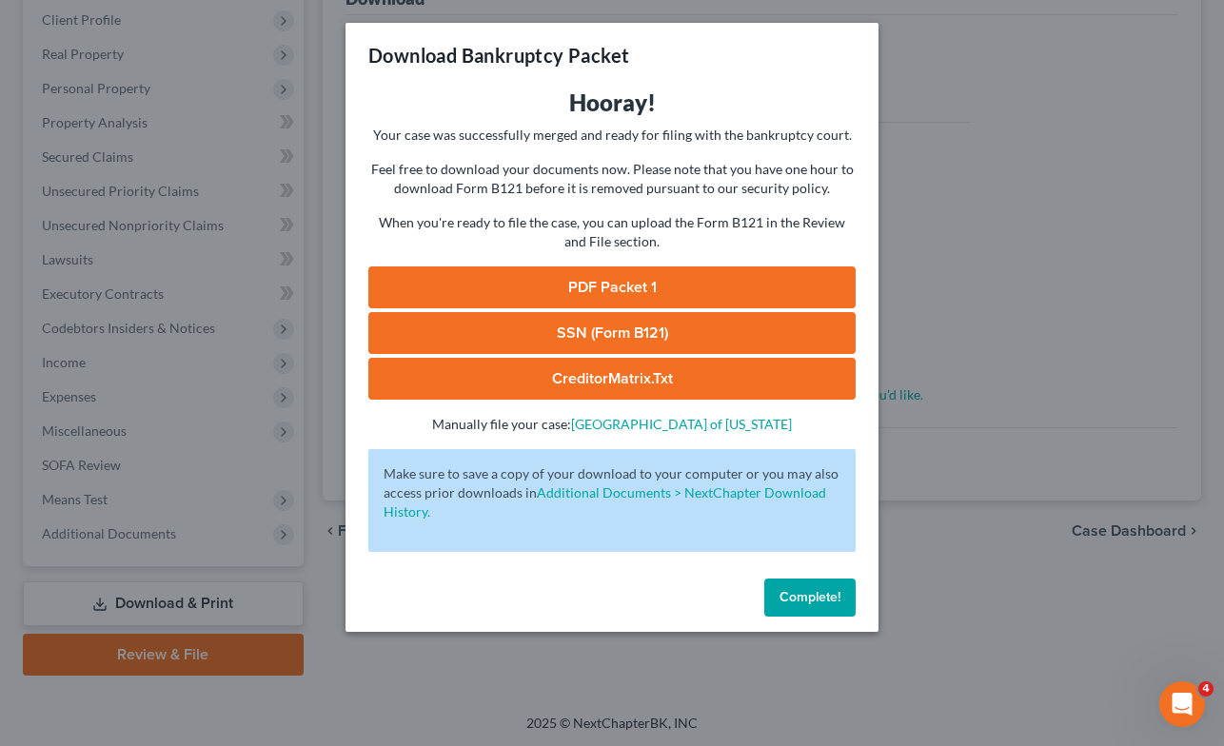
click at [607, 287] on link "PDF Packet 1" at bounding box center [612, 288] width 488 height 42
click at [627, 333] on link "SSN (Form B121)" at bounding box center [612, 333] width 488 height 42
click at [812, 599] on span "Complete!" at bounding box center [810, 597] width 61 height 16
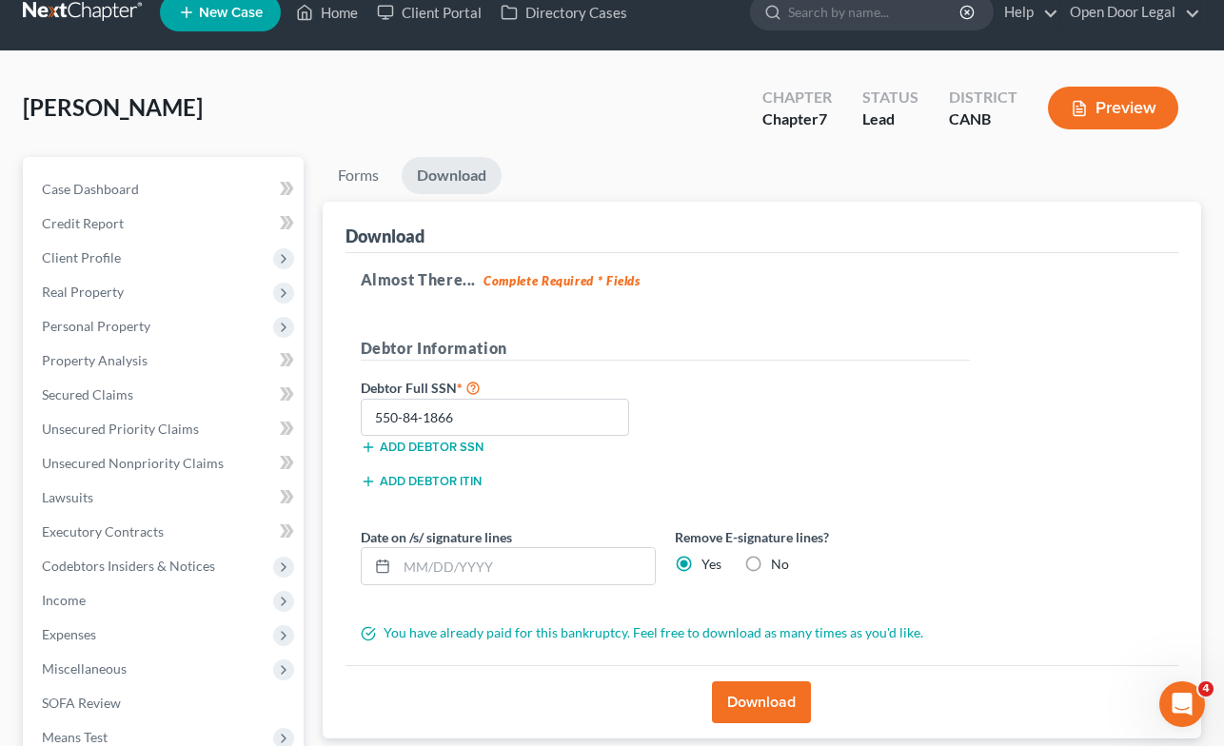
scroll to position [0, 0]
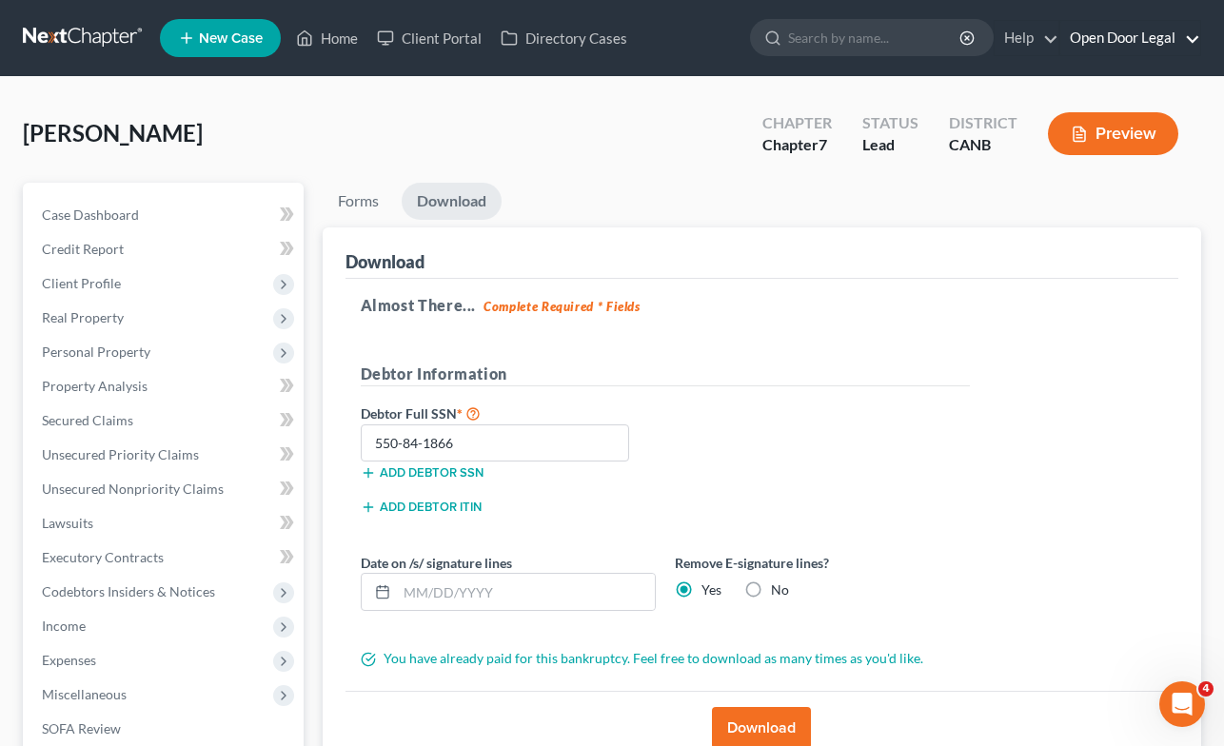
click at [1132, 29] on link "Open Door Legal" at bounding box center [1131, 38] width 140 height 34
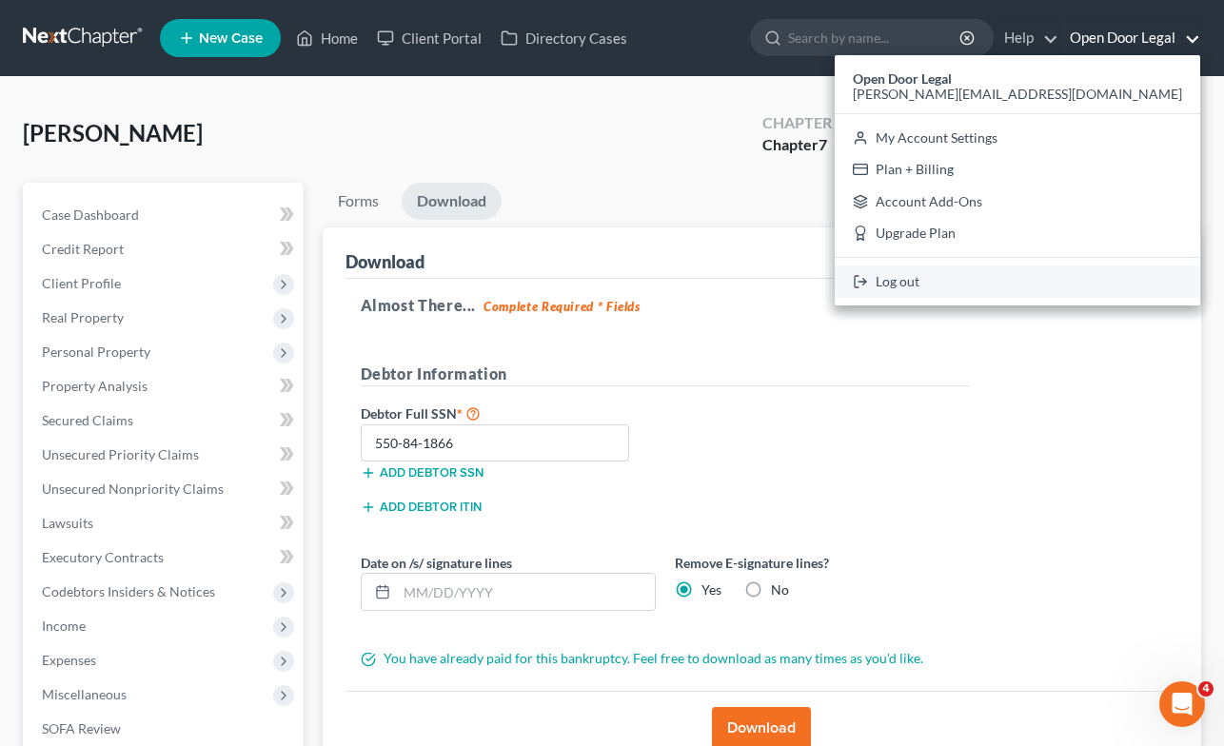
click at [1049, 281] on link "Log out" at bounding box center [1018, 282] width 366 height 32
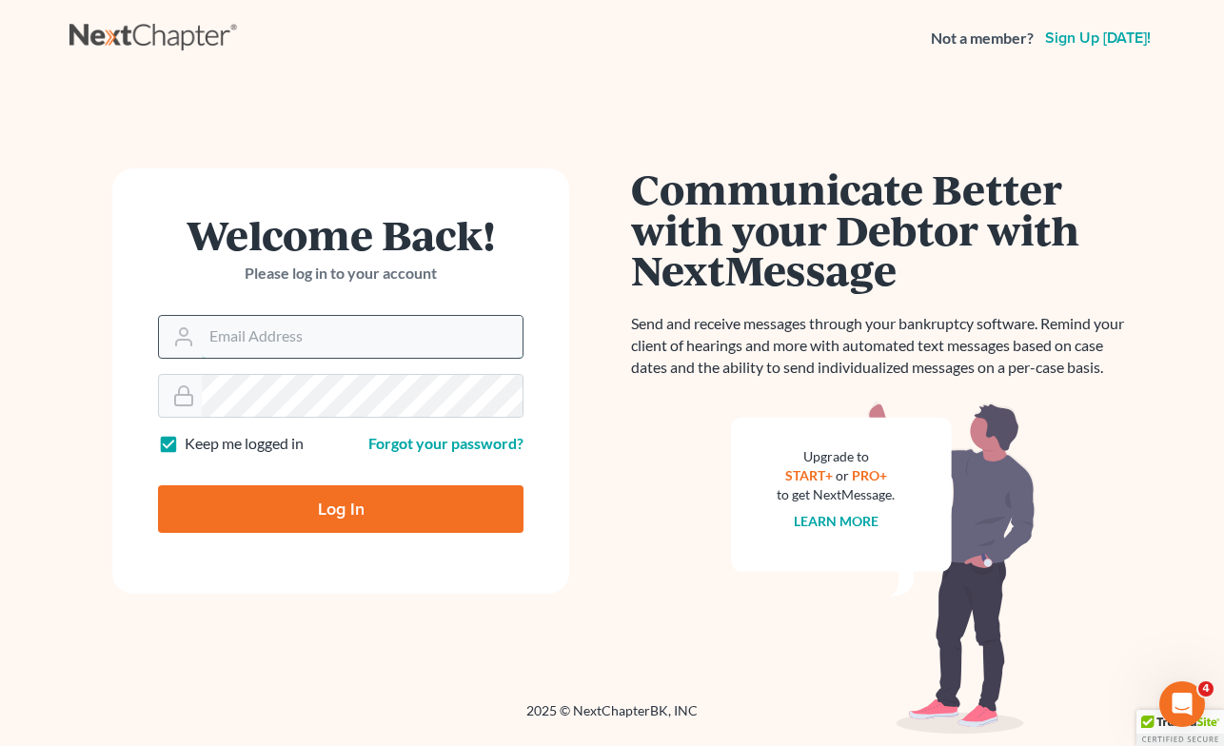
click at [341, 336] on input "Email Address" at bounding box center [362, 337] width 321 height 42
type input "[PERSON_NAME][EMAIL_ADDRESS][DOMAIN_NAME]"
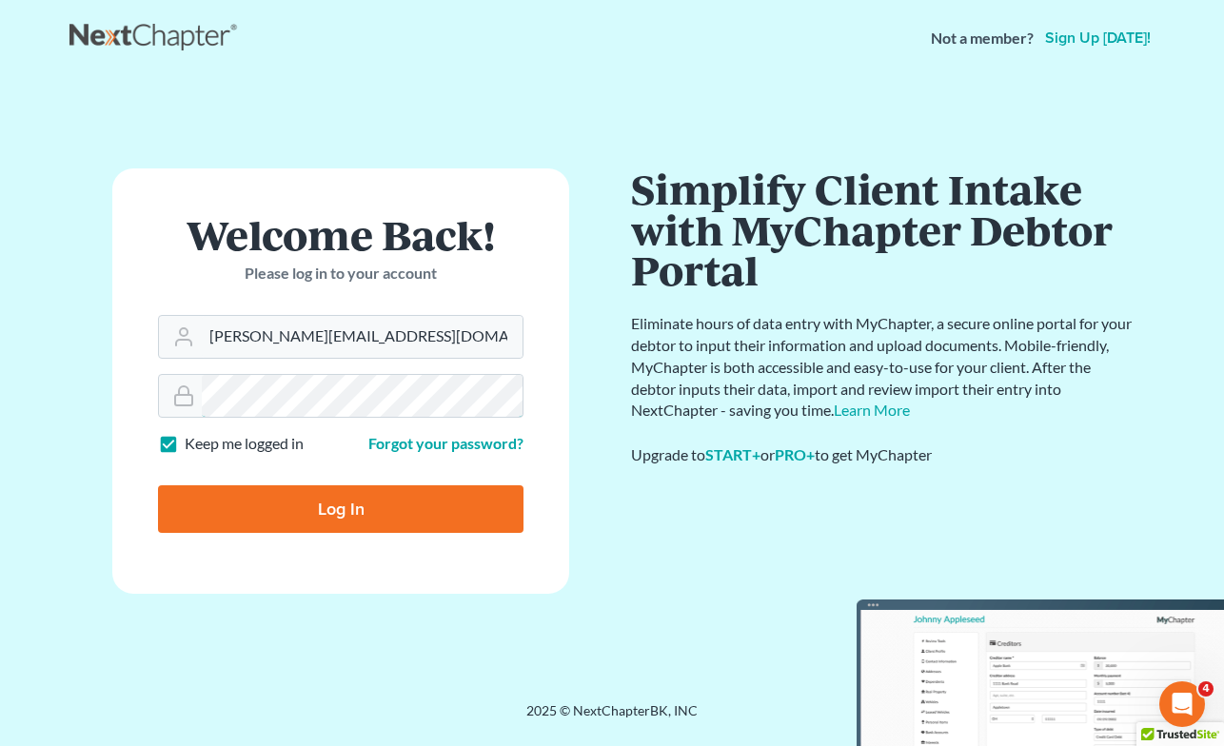
click at [22, 351] on main "Welcome Back! Please log in to your account Email Address michelee@opendoorlega…" at bounding box center [612, 366] width 1224 height 580
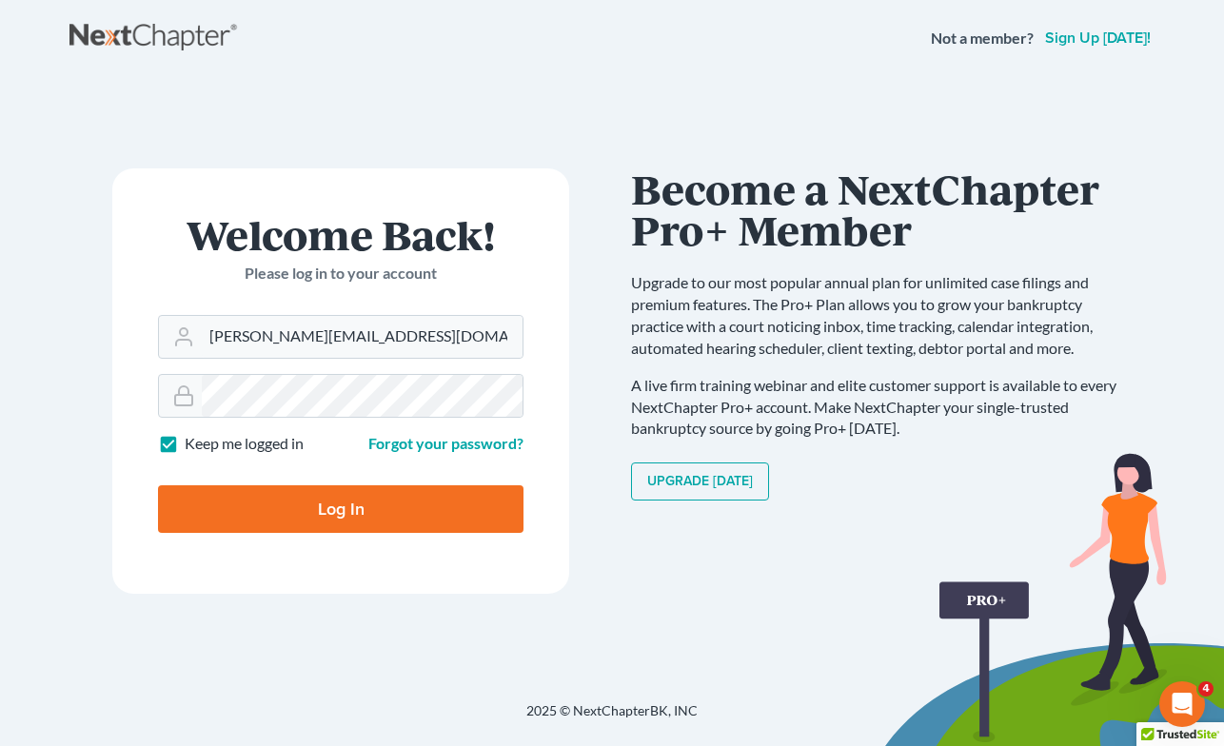
click at [140, 660] on div "Not a member? Sign up today! Welcome Back! Please log in to your account Email …" at bounding box center [612, 373] width 1224 height 746
click at [281, 507] on input "Log In" at bounding box center [341, 510] width 366 height 48
type input "Thinking..."
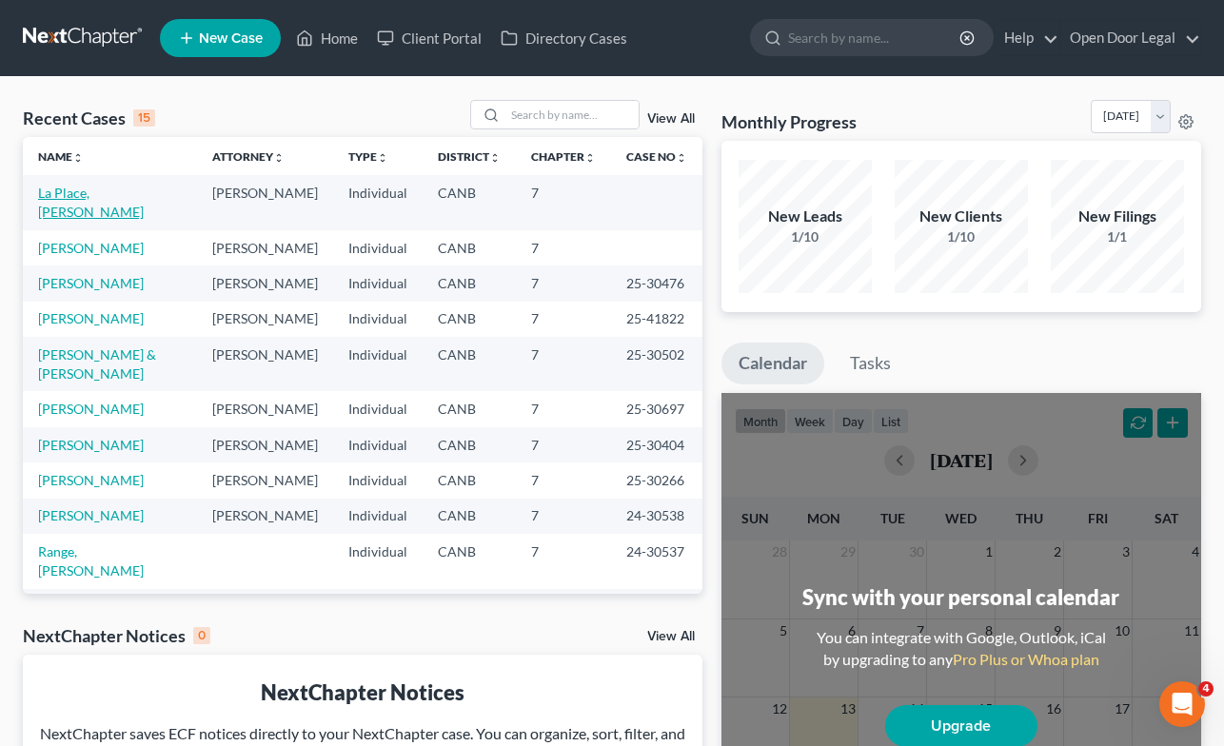
click at [72, 194] on link "La Place, [PERSON_NAME]" at bounding box center [91, 202] width 106 height 35
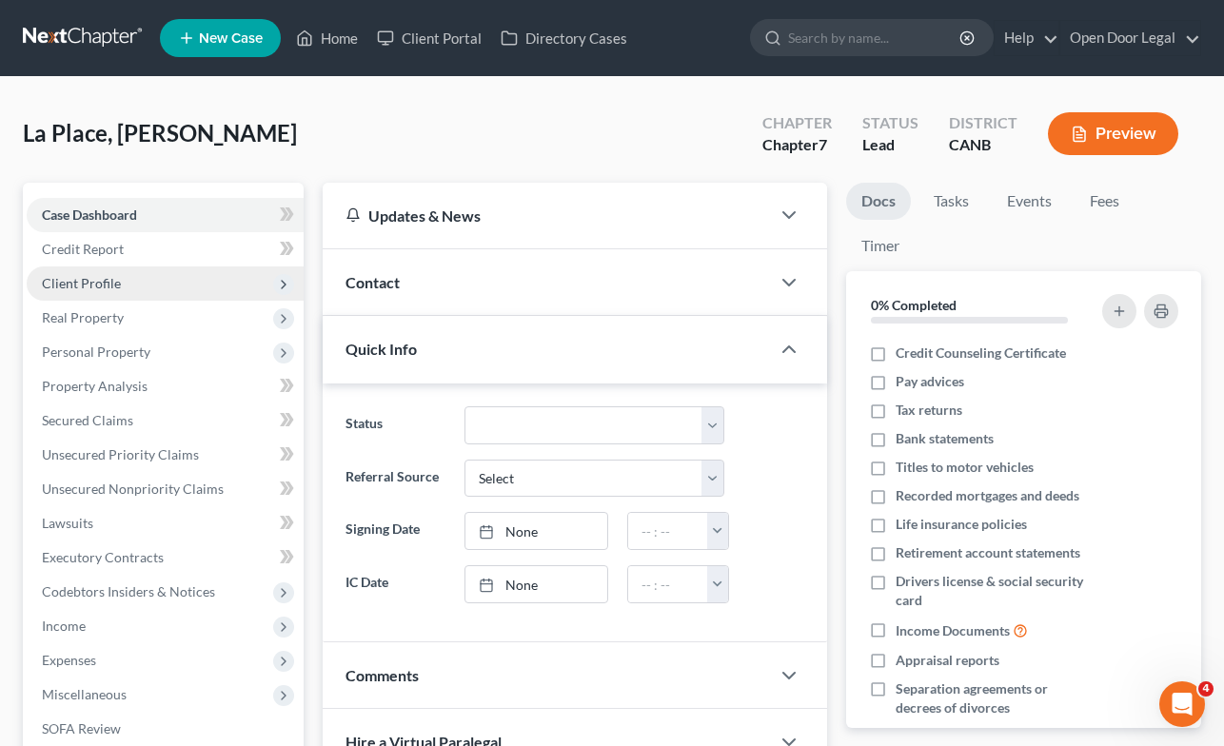
click at [73, 286] on span "Client Profile" at bounding box center [81, 283] width 79 height 16
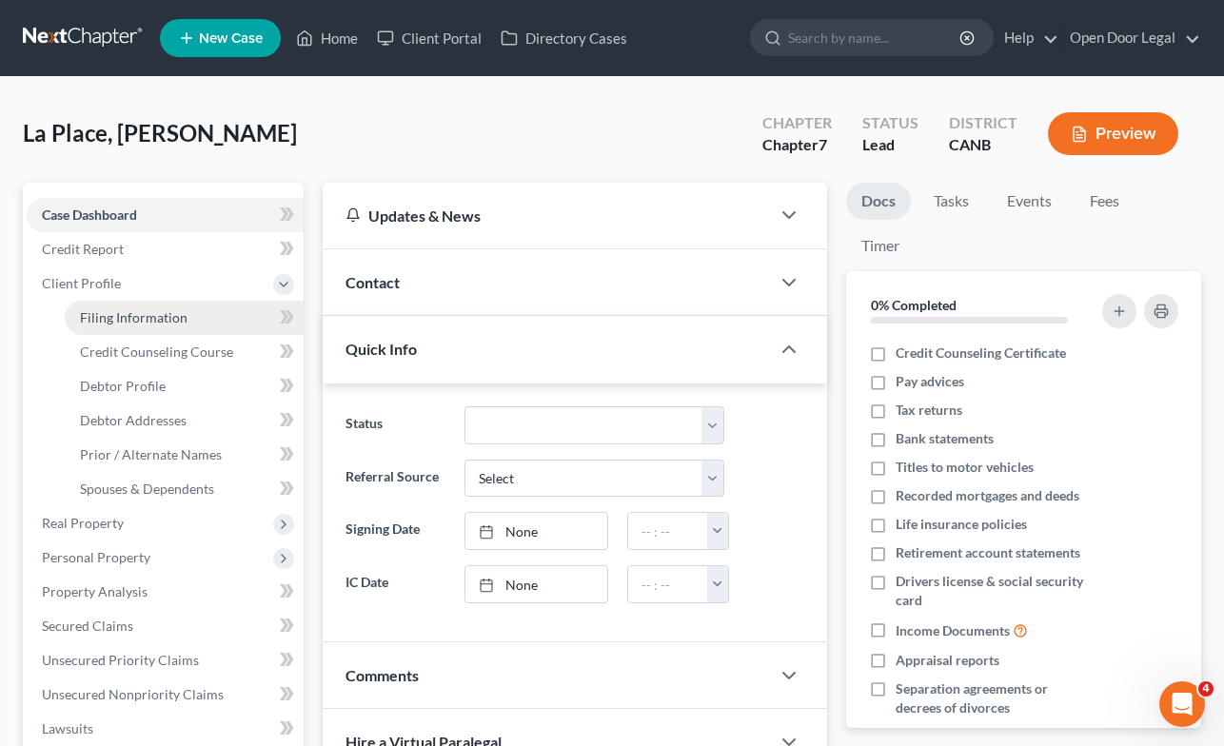
click at [125, 309] on span "Filing Information" at bounding box center [134, 317] width 108 height 16
select select "1"
select select "0"
select select "2"
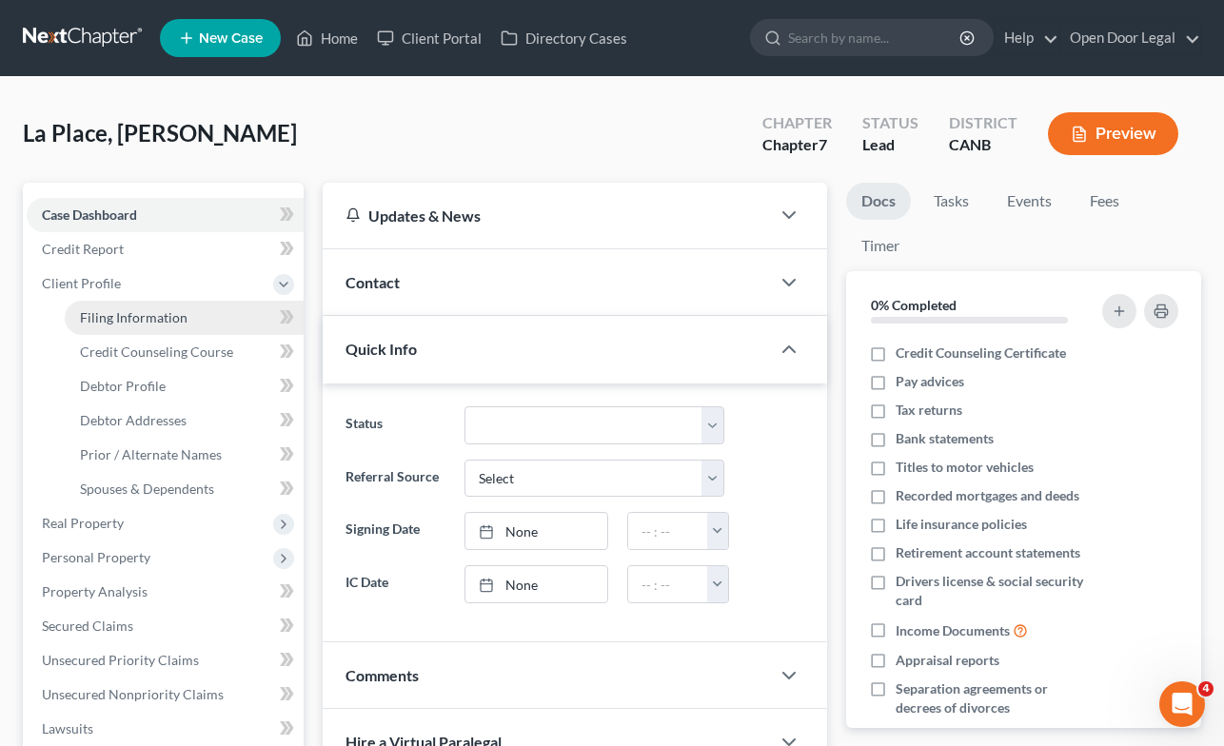
select select "4"
select select "0"
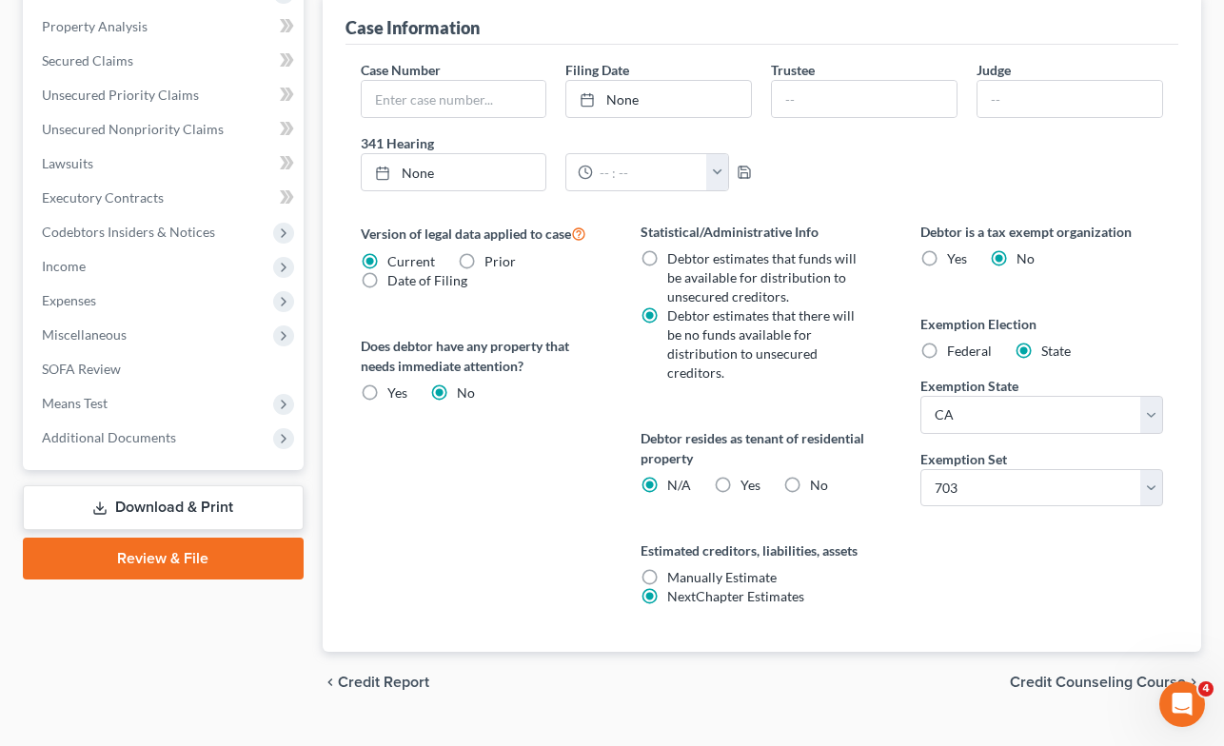
scroll to position [604, 0]
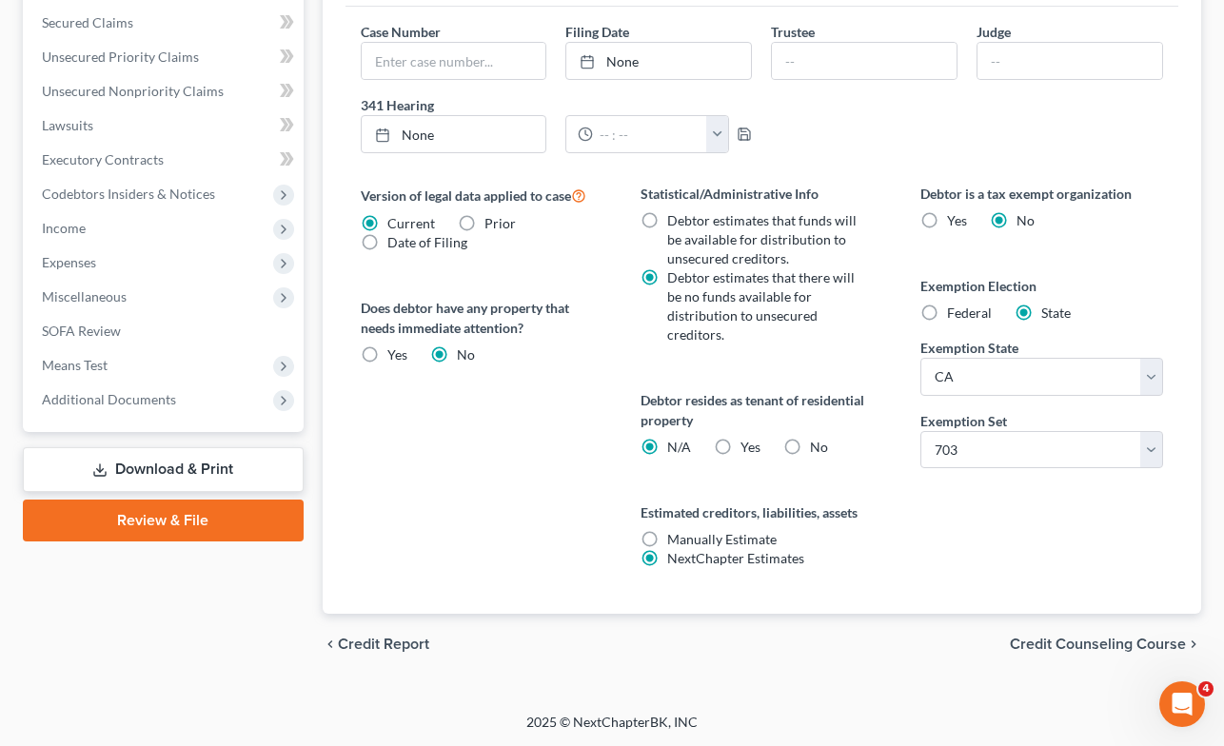
click at [1104, 644] on span "Credit Counseling Course" at bounding box center [1098, 644] width 176 height 15
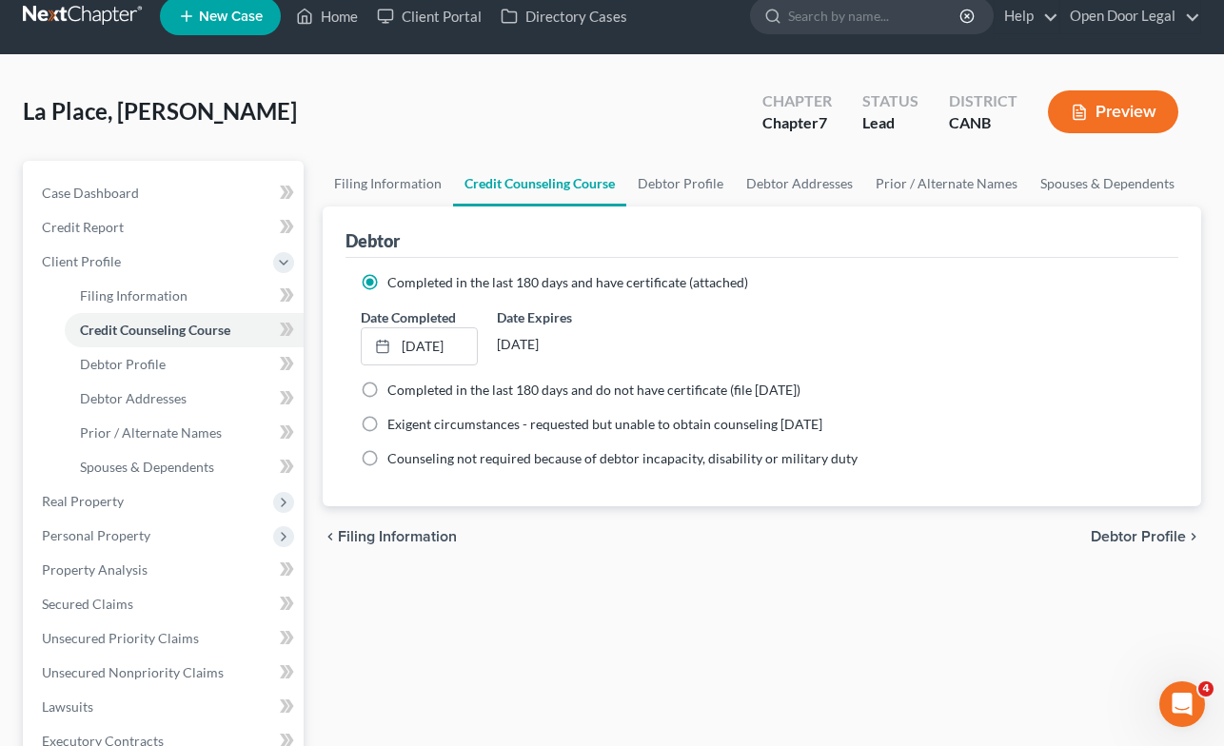
scroll to position [25, 0]
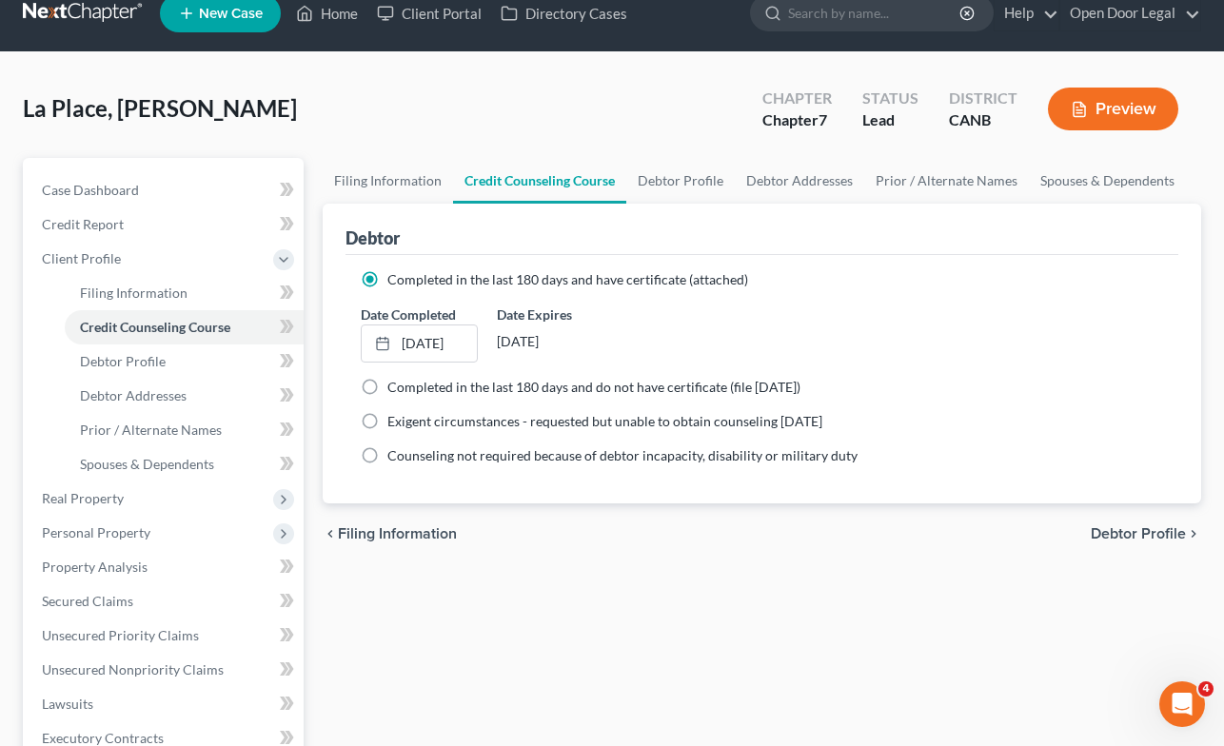
click at [1159, 530] on span "Debtor Profile" at bounding box center [1138, 534] width 95 height 15
select select "0"
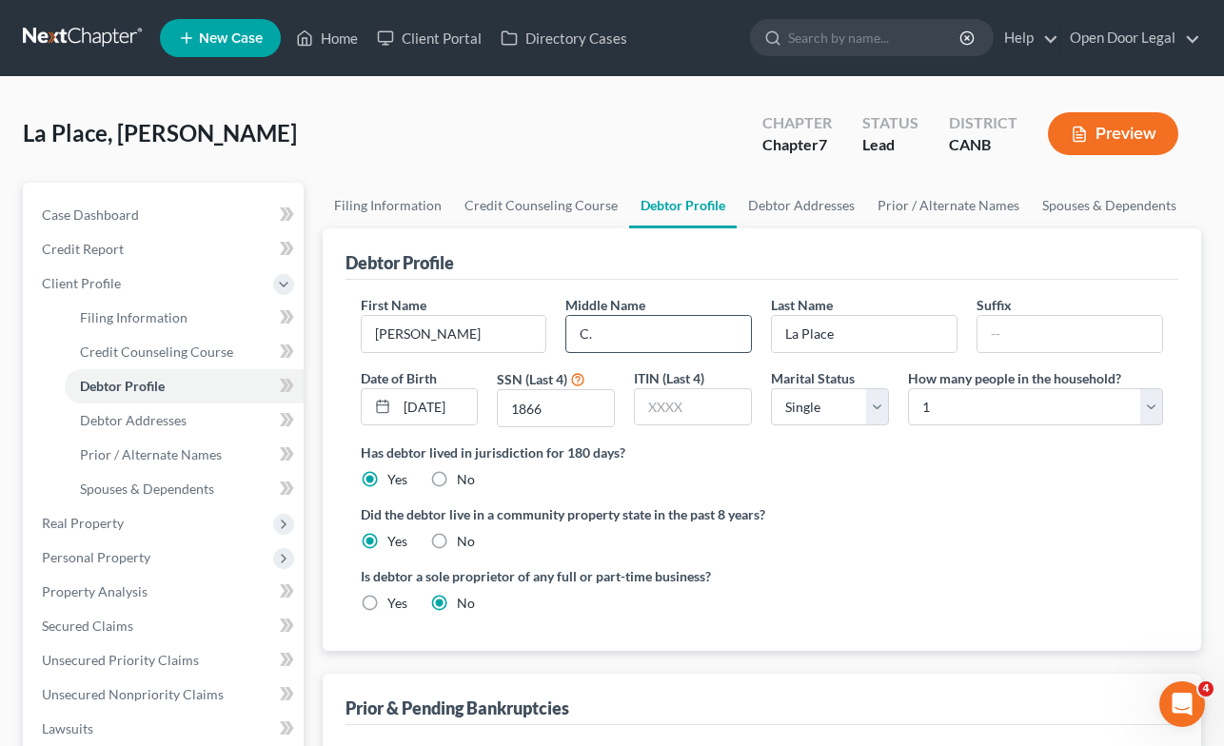
click at [669, 332] on input "C." at bounding box center [659, 334] width 185 height 36
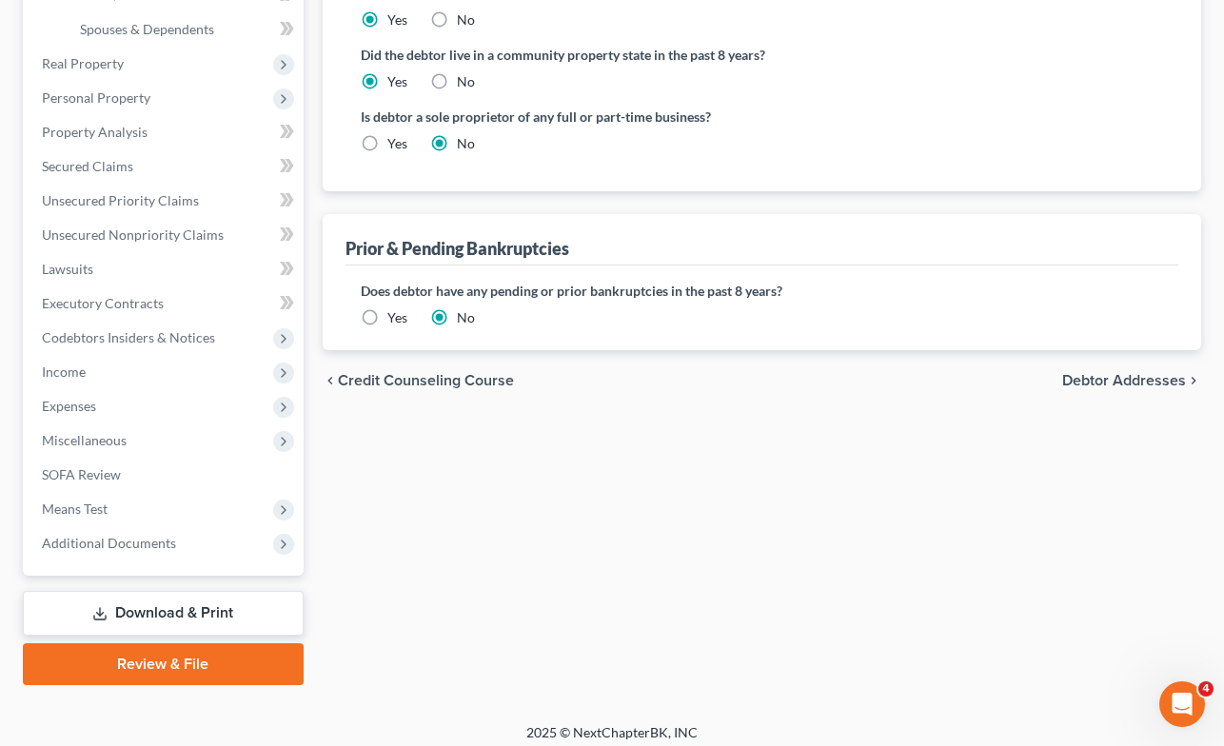
scroll to position [462, 0]
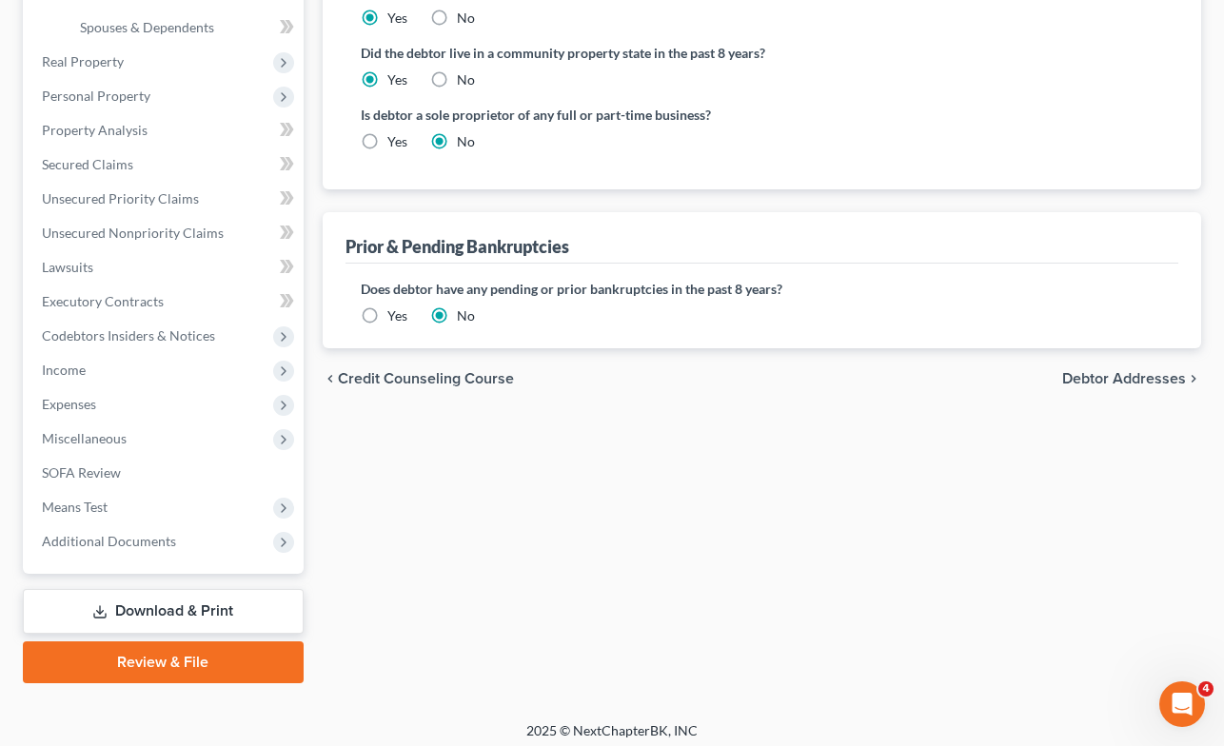
type input "Catherine"
click at [1157, 377] on span "Debtor Addresses" at bounding box center [1125, 378] width 124 height 15
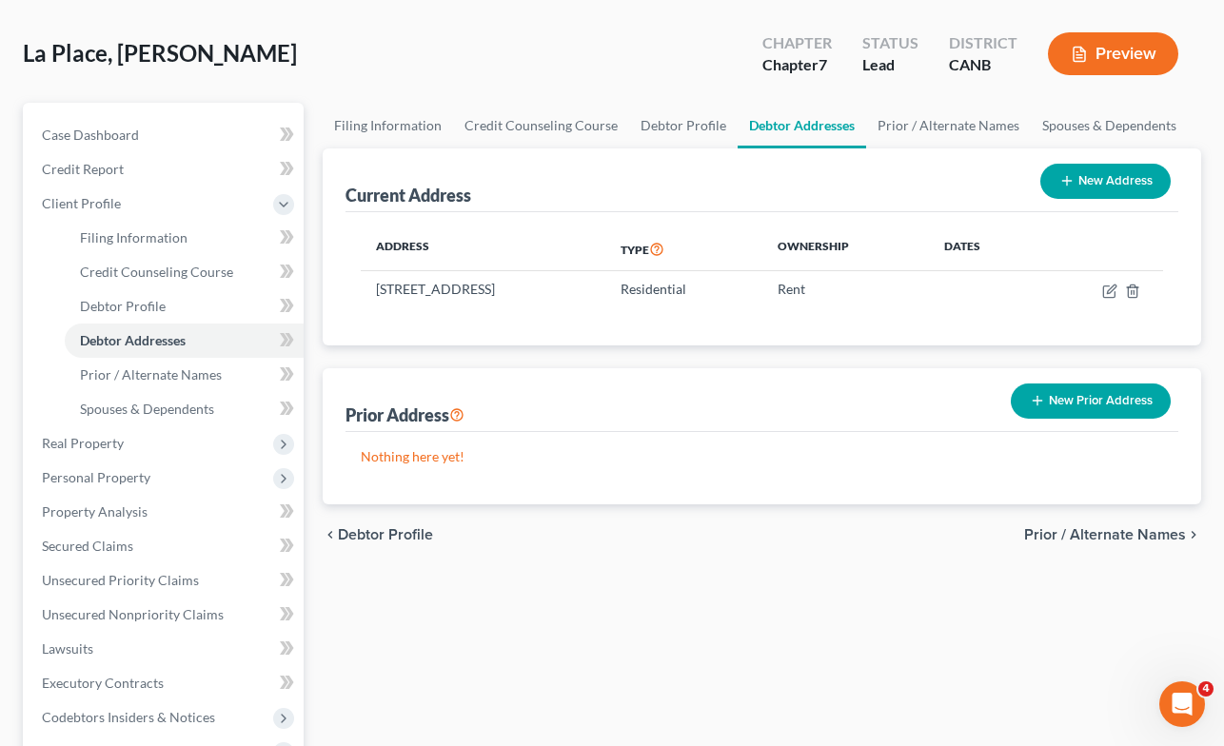
scroll to position [81, 0]
click at [1069, 532] on span "Prior / Alternate Names" at bounding box center [1106, 534] width 162 height 15
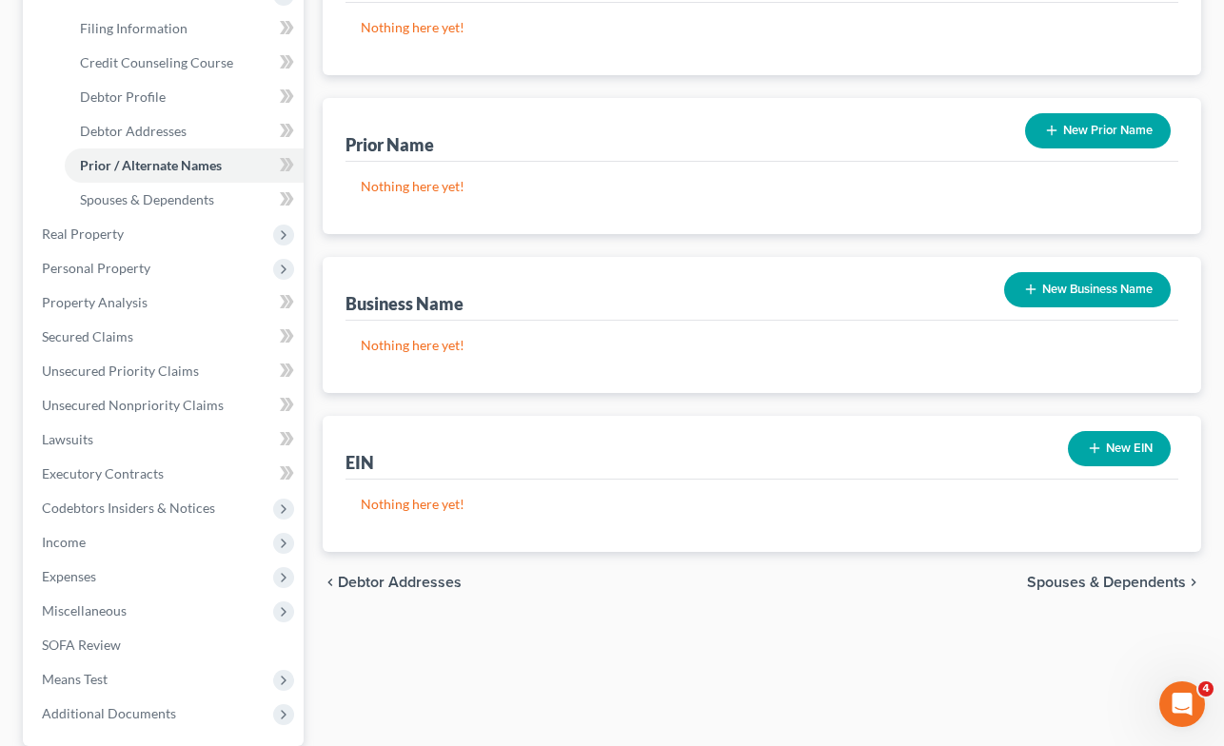
scroll to position [320, 0]
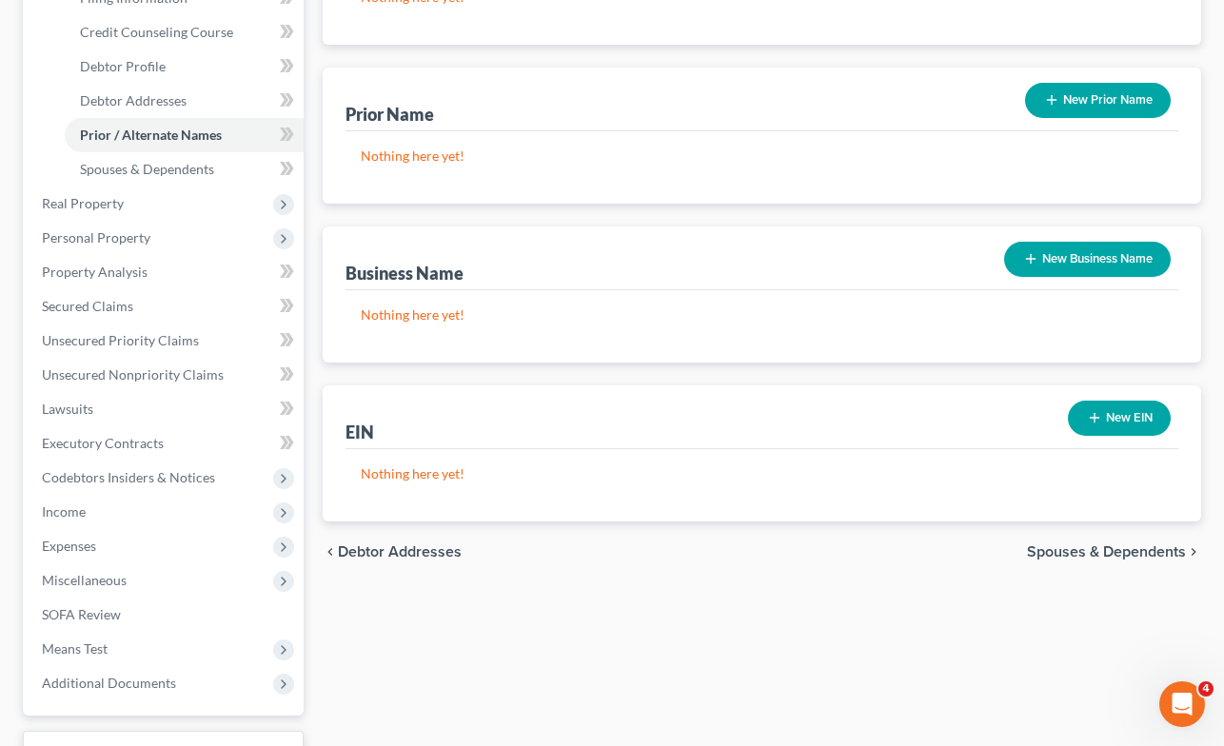
click at [1072, 551] on span "Spouses & Dependents" at bounding box center [1106, 552] width 159 height 15
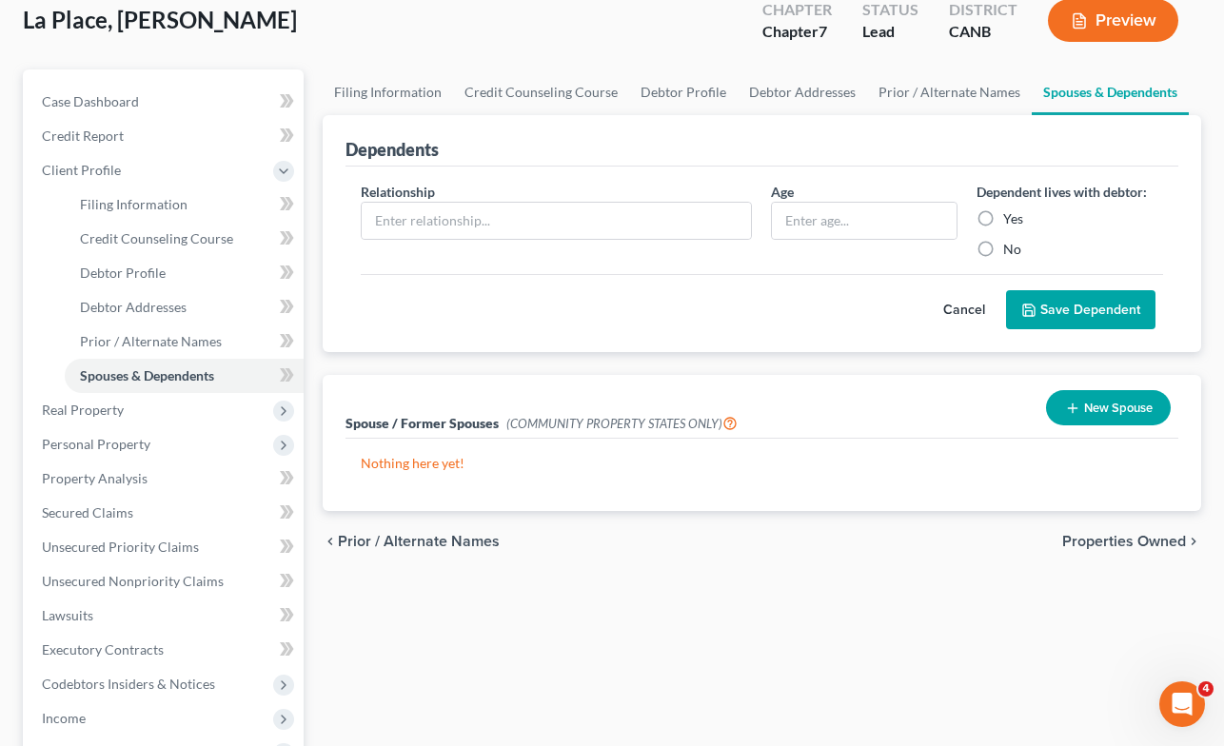
scroll to position [114, 0]
click at [1109, 534] on span "Properties Owned" at bounding box center [1125, 540] width 124 height 15
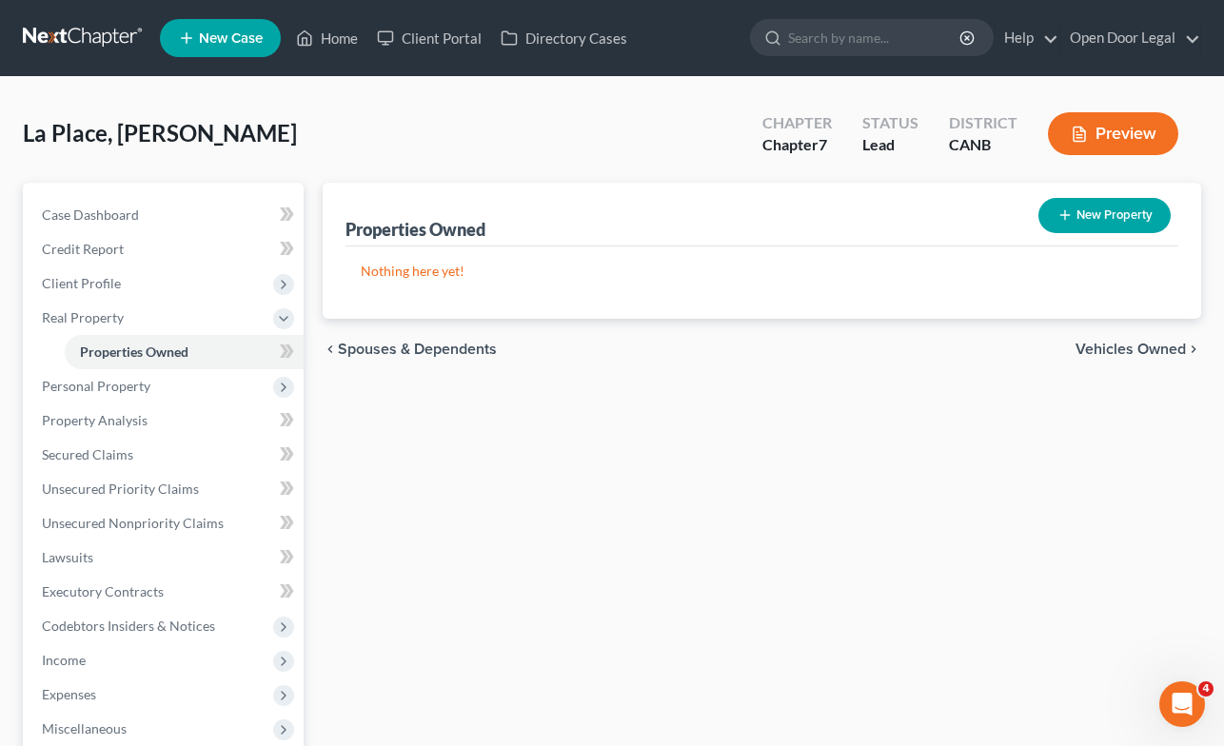
click at [1118, 346] on span "Vehicles Owned" at bounding box center [1131, 349] width 110 height 15
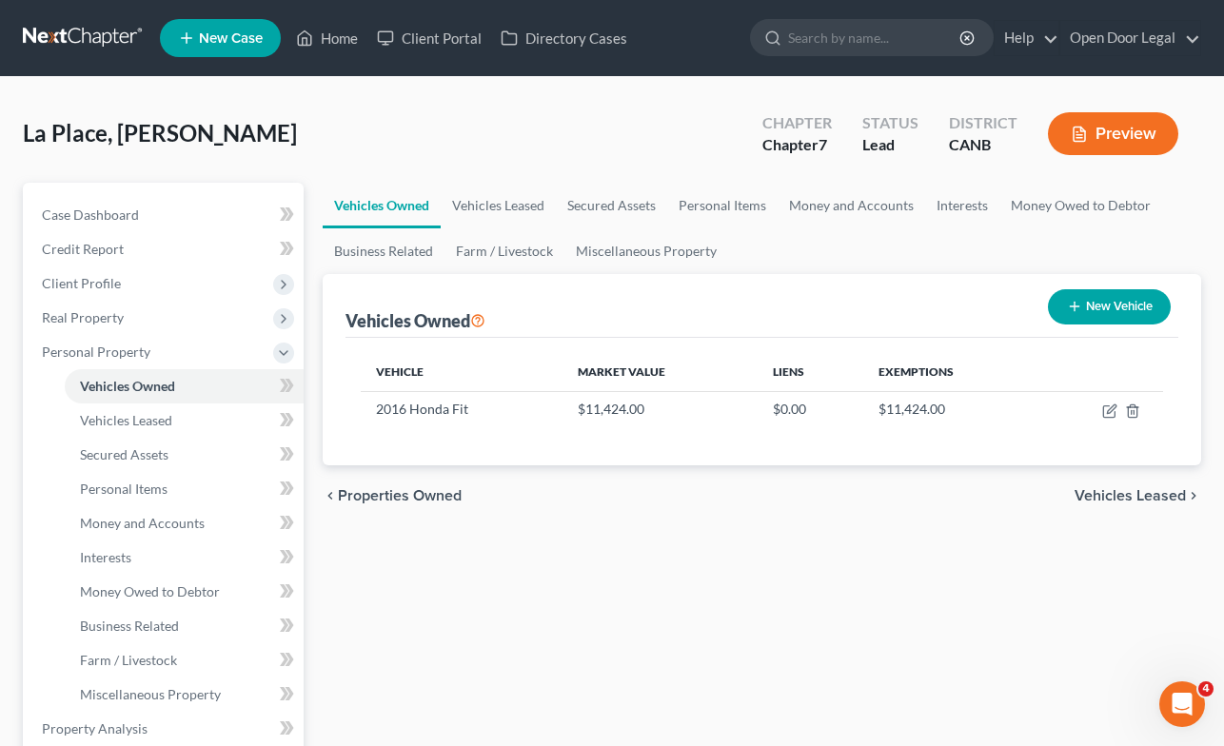
click at [1133, 492] on span "Vehicles Leased" at bounding box center [1130, 495] width 111 height 15
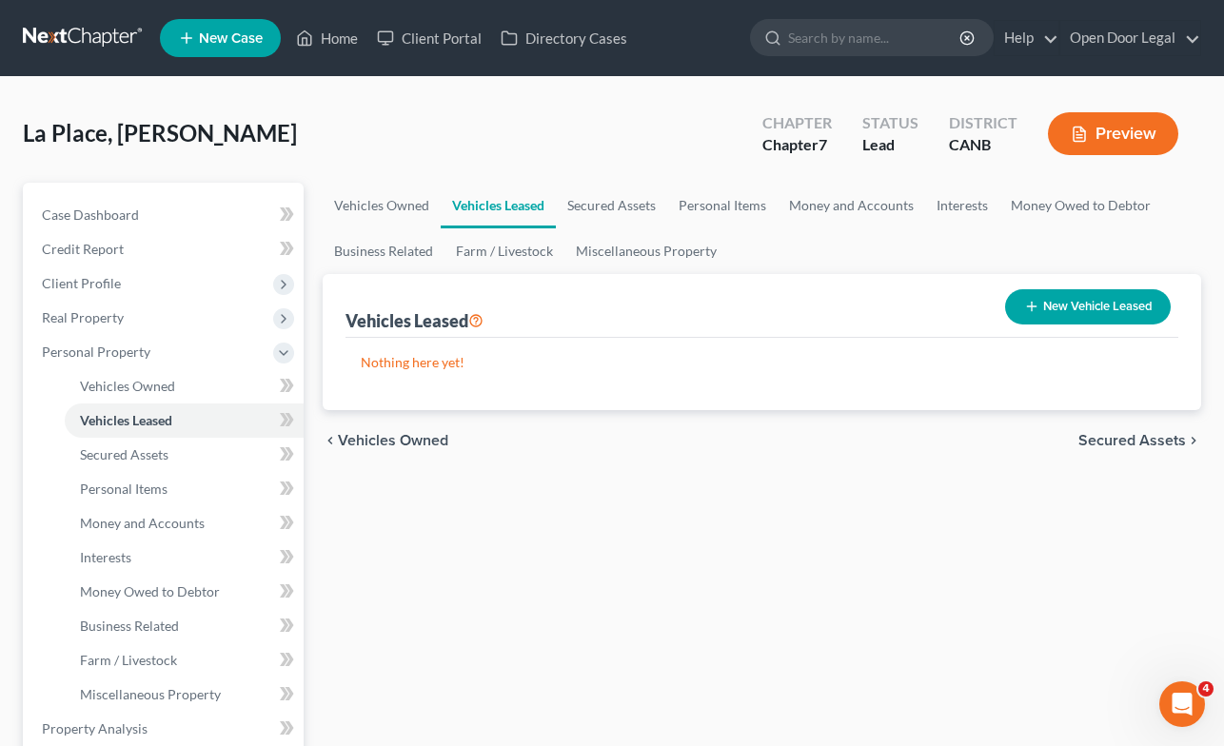
click at [1124, 439] on span "Secured Assets" at bounding box center [1133, 440] width 108 height 15
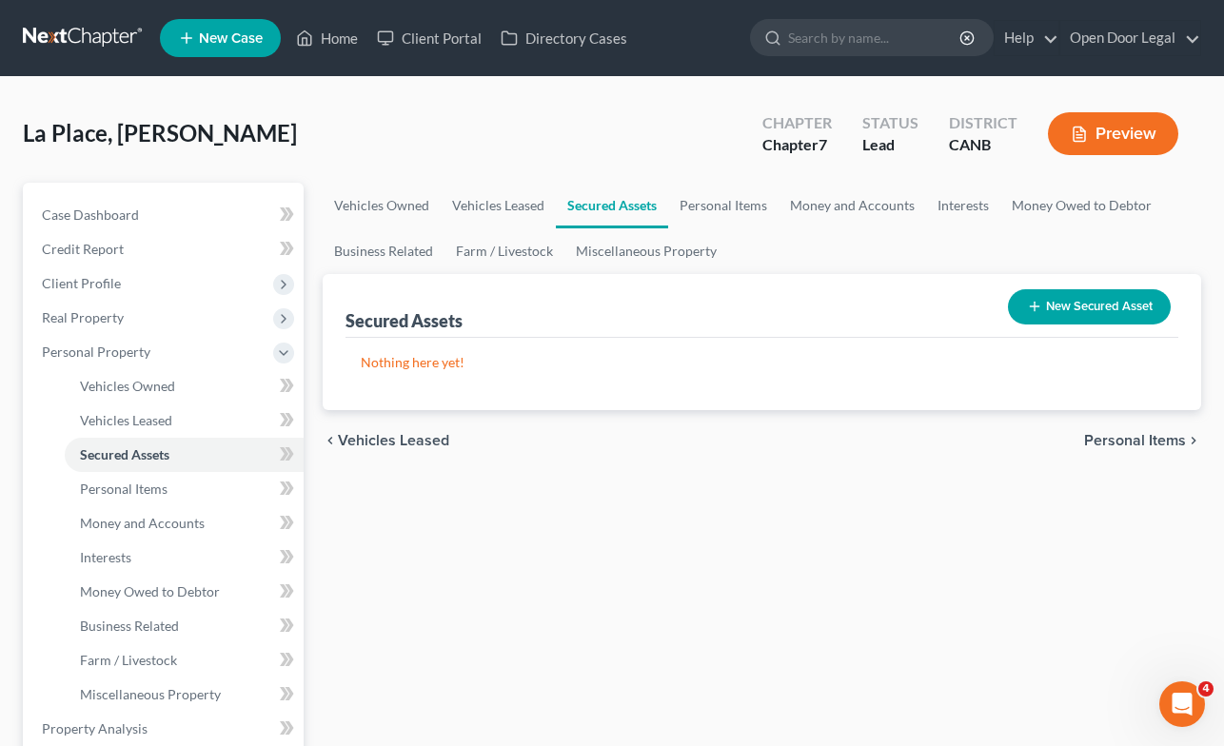
click at [1124, 439] on span "Personal Items" at bounding box center [1136, 440] width 102 height 15
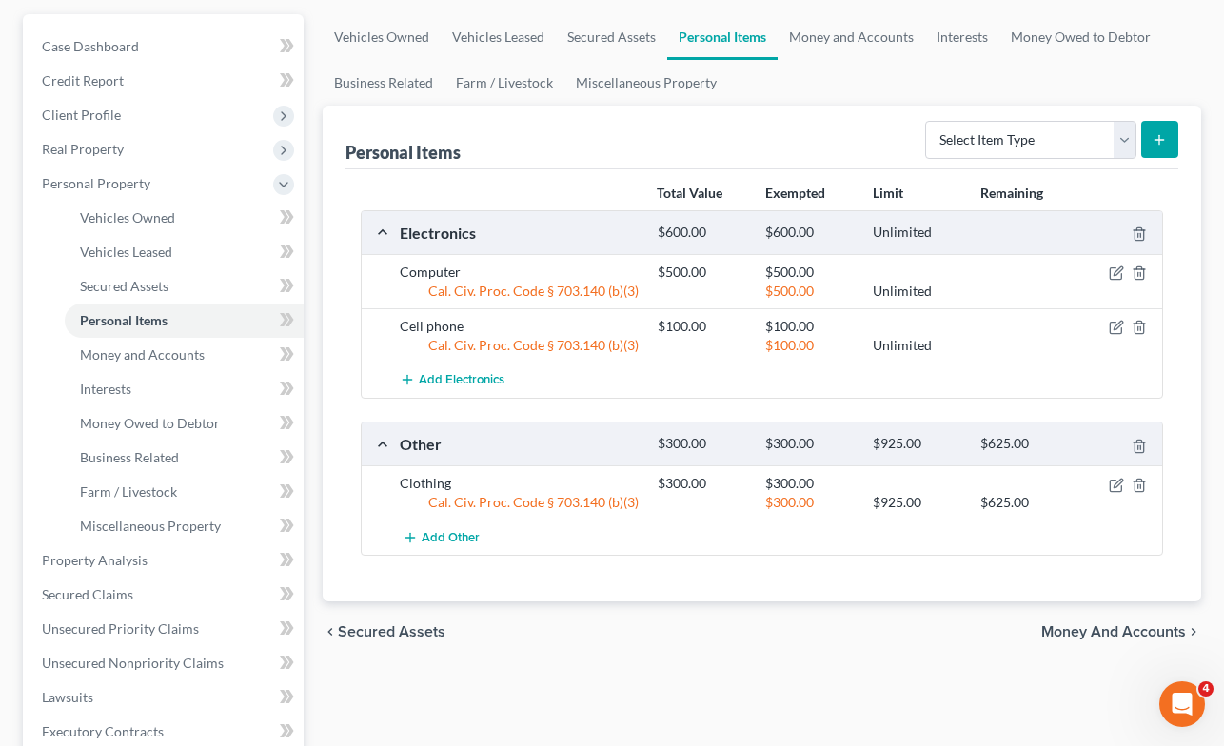
scroll to position [168, 0]
click at [1141, 483] on icon "button" at bounding box center [1139, 486] width 15 height 15
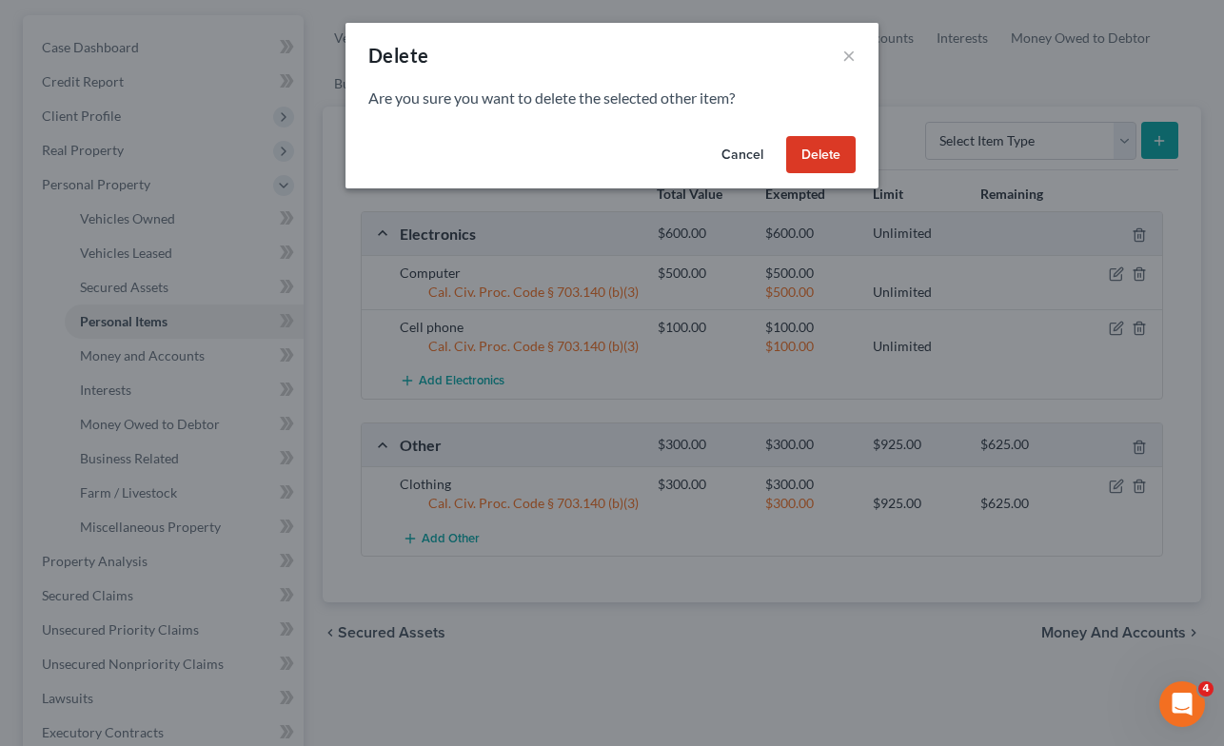
click at [827, 152] on button "Delete" at bounding box center [821, 155] width 70 height 38
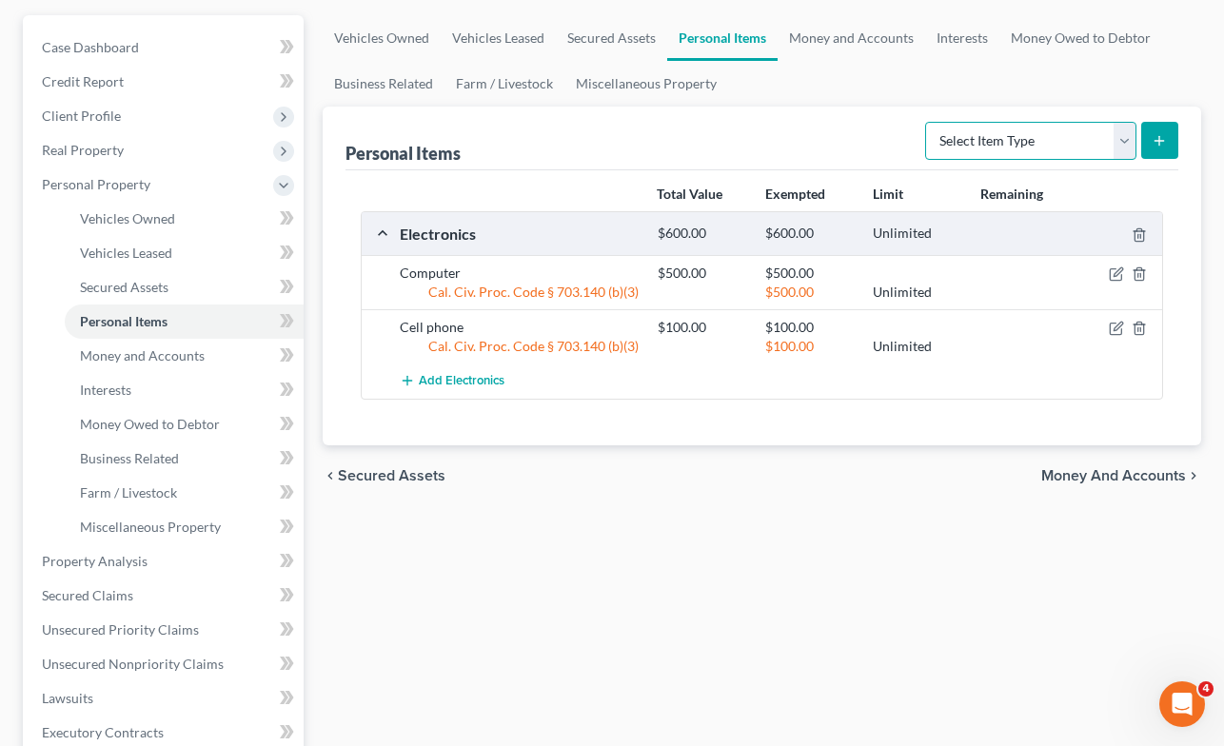
click at [1126, 137] on select "Select Item Type Clothing Collectibles Of Value Electronics Firearms Household …" at bounding box center [1030, 141] width 211 height 38
select select "clothing"
click at [927, 122] on select "Select Item Type Clothing Collectibles Of Value Electronics Firearms Household …" at bounding box center [1030, 141] width 211 height 38
click at [1171, 139] on button "submit" at bounding box center [1160, 140] width 37 height 37
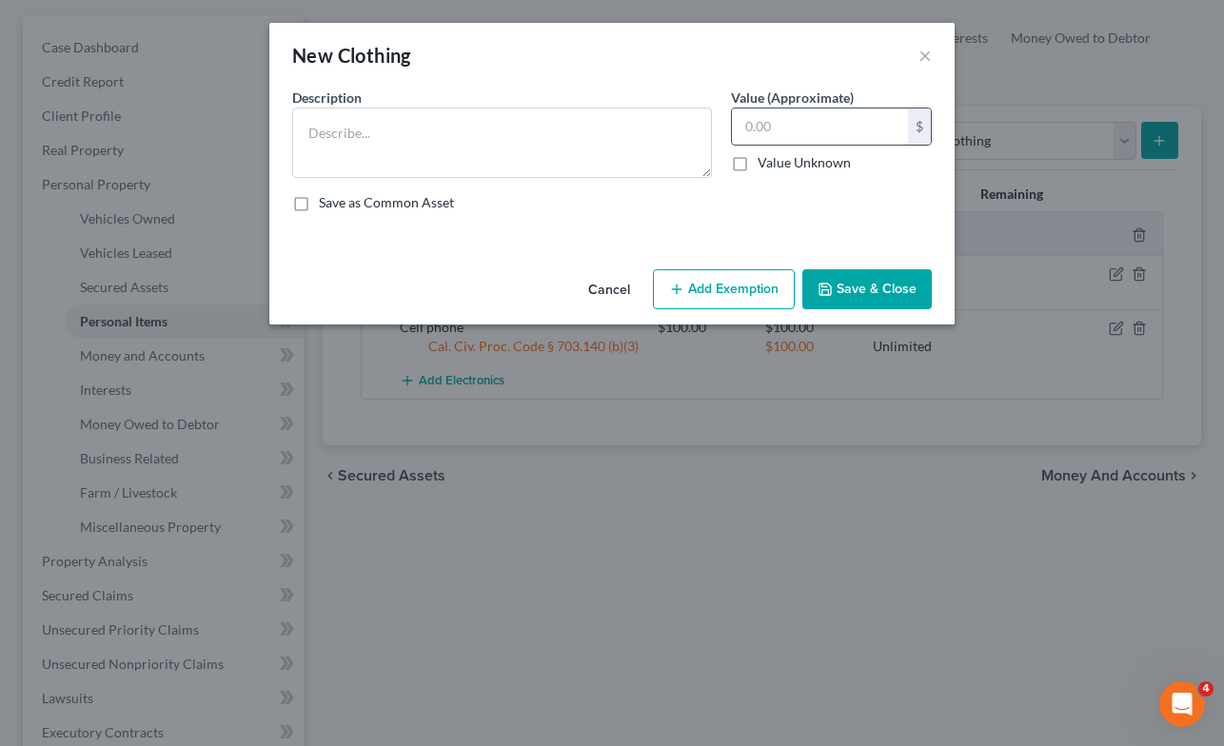
click at [781, 125] on input "text" at bounding box center [820, 127] width 176 height 36
type input "300.00"
click at [501, 125] on textarea at bounding box center [502, 143] width 420 height 70
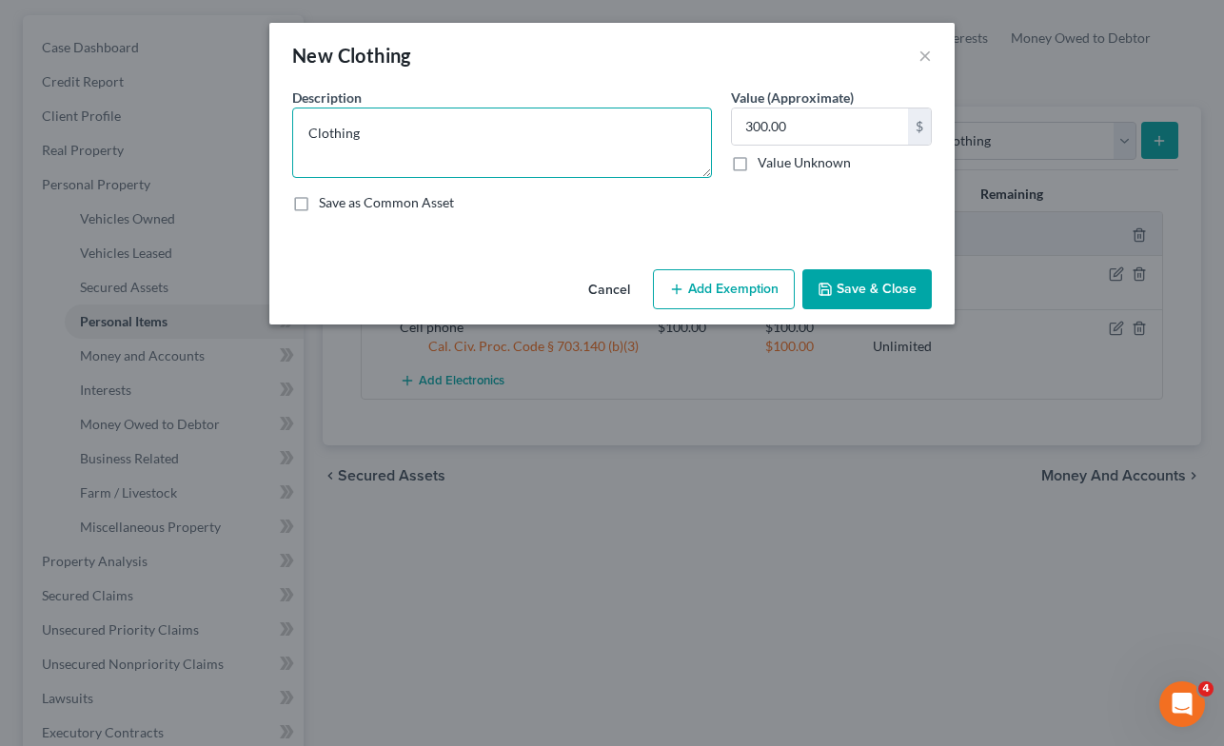
type textarea "Clothing"
click at [725, 295] on button "Add Exemption" at bounding box center [724, 289] width 142 height 40
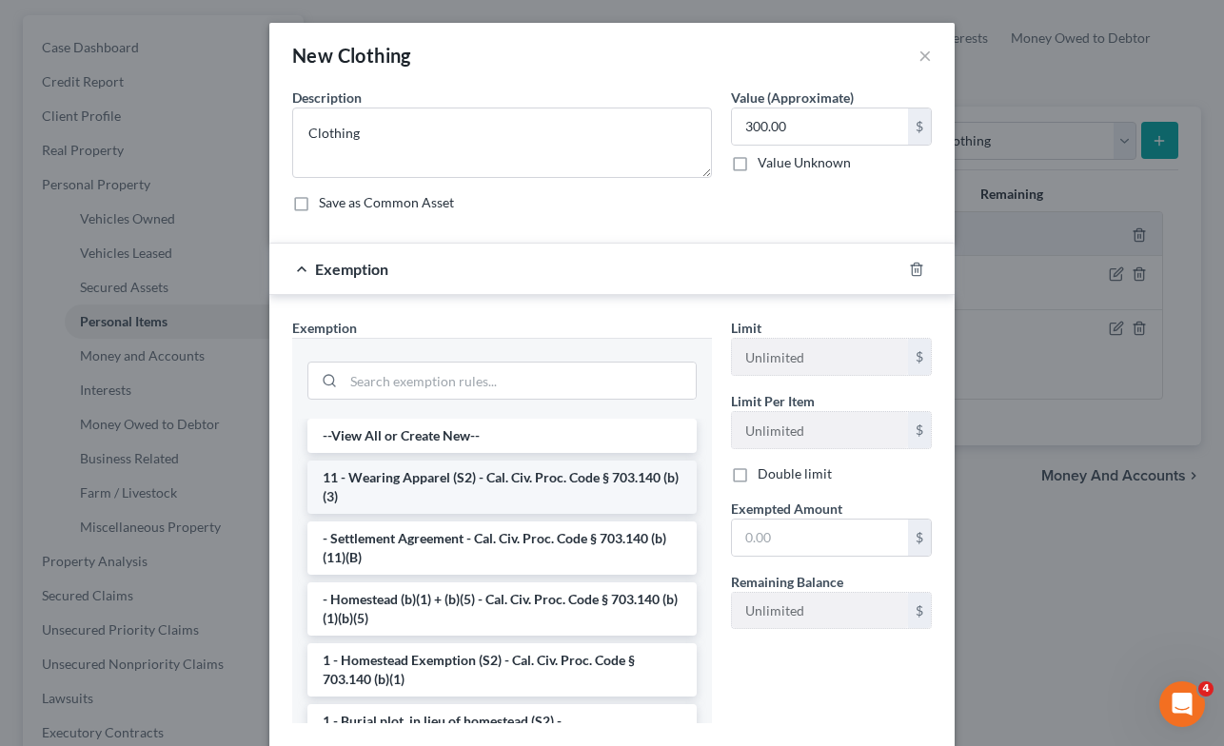
click at [591, 483] on li "11 - Wearing Apparel (S2) - Cal. Civ. Proc. Code § 703.140 (b)(3)" at bounding box center [502, 487] width 389 height 53
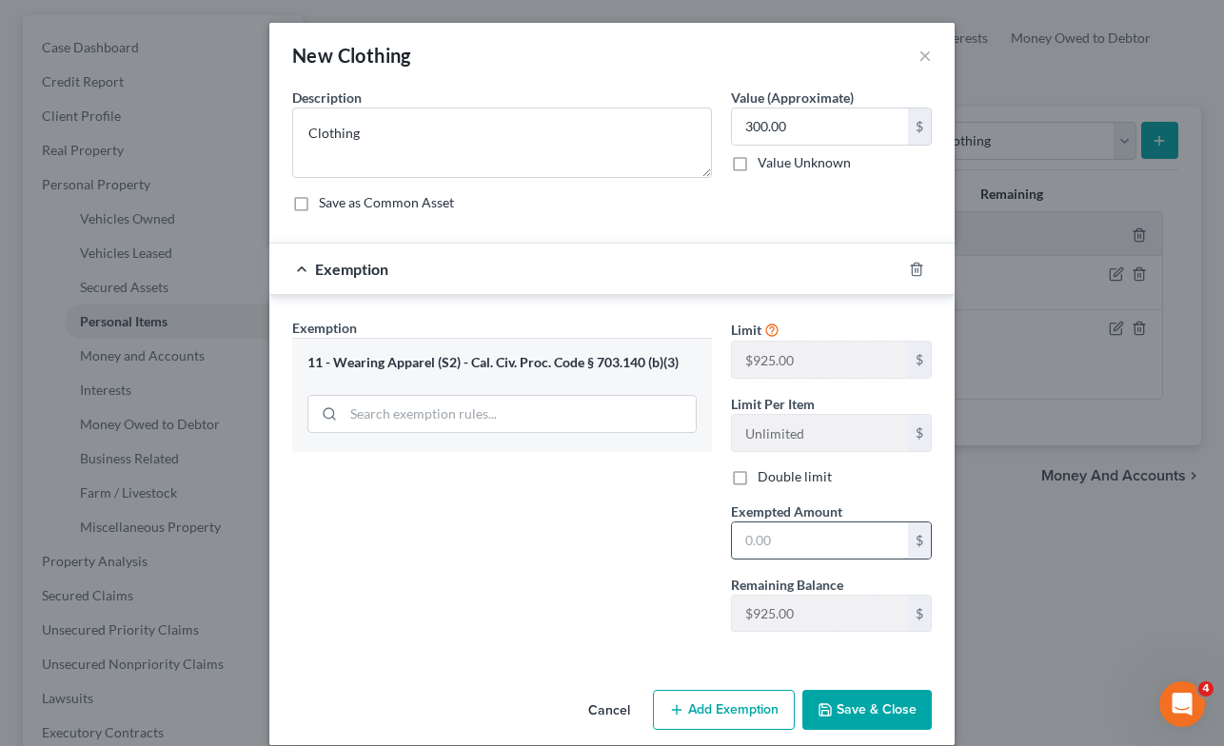
click at [791, 540] on input "text" at bounding box center [820, 541] width 176 height 36
type input "300.00"
click at [496, 606] on div "Exemption Set must be selected for CA. Exemption * 11 - Wearing Apparel (S2) - …" at bounding box center [502, 482] width 439 height 329
click at [846, 706] on button "Save & Close" at bounding box center [867, 710] width 129 height 40
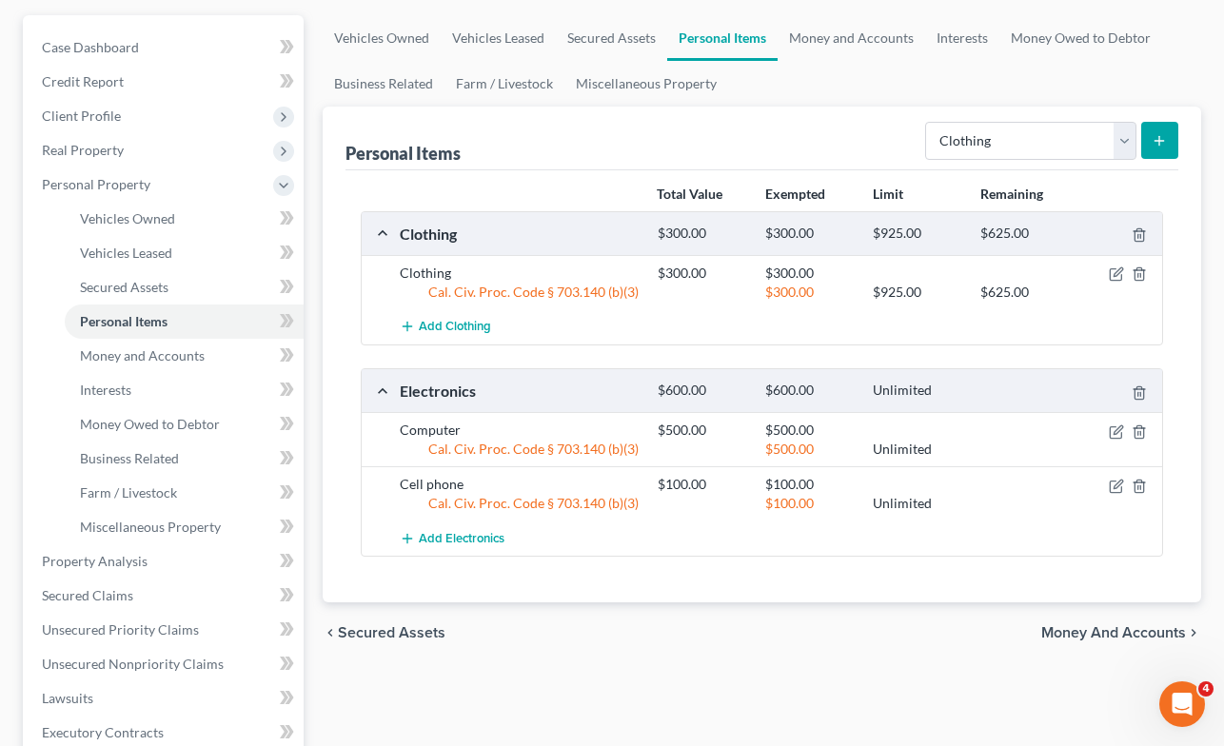
click at [1109, 630] on span "Money and Accounts" at bounding box center [1114, 633] width 145 height 15
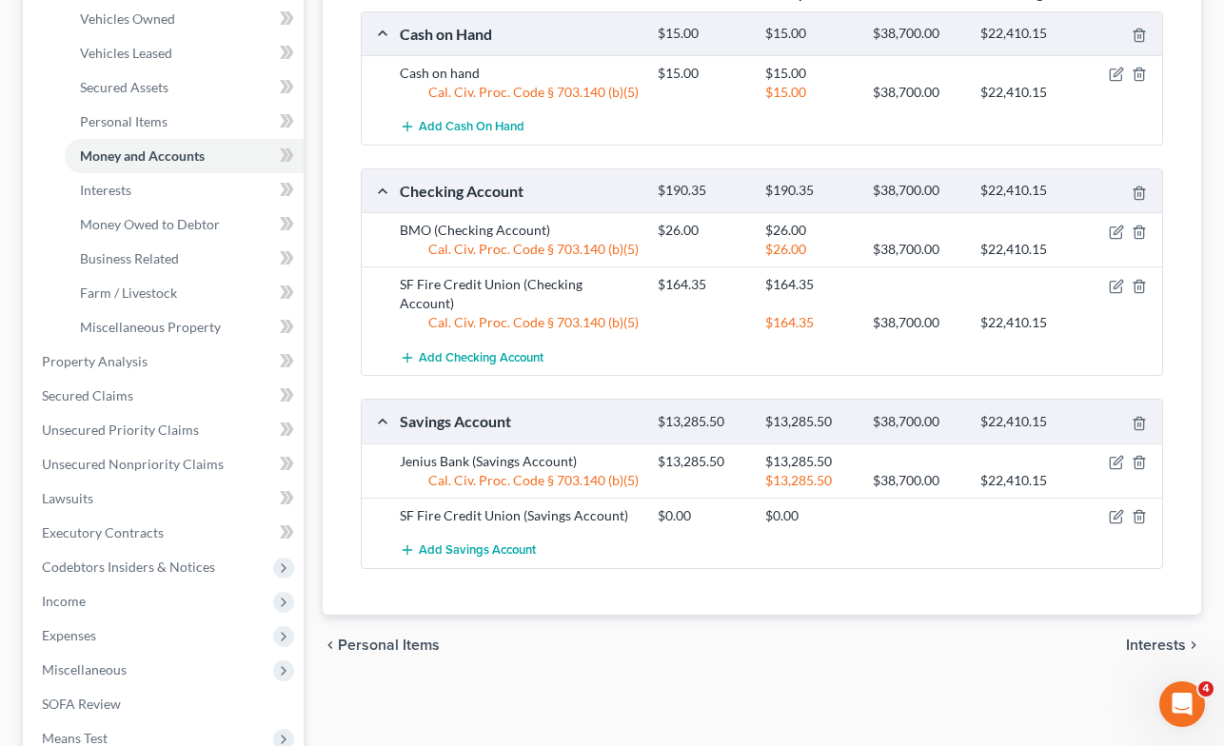
scroll to position [373, 0]
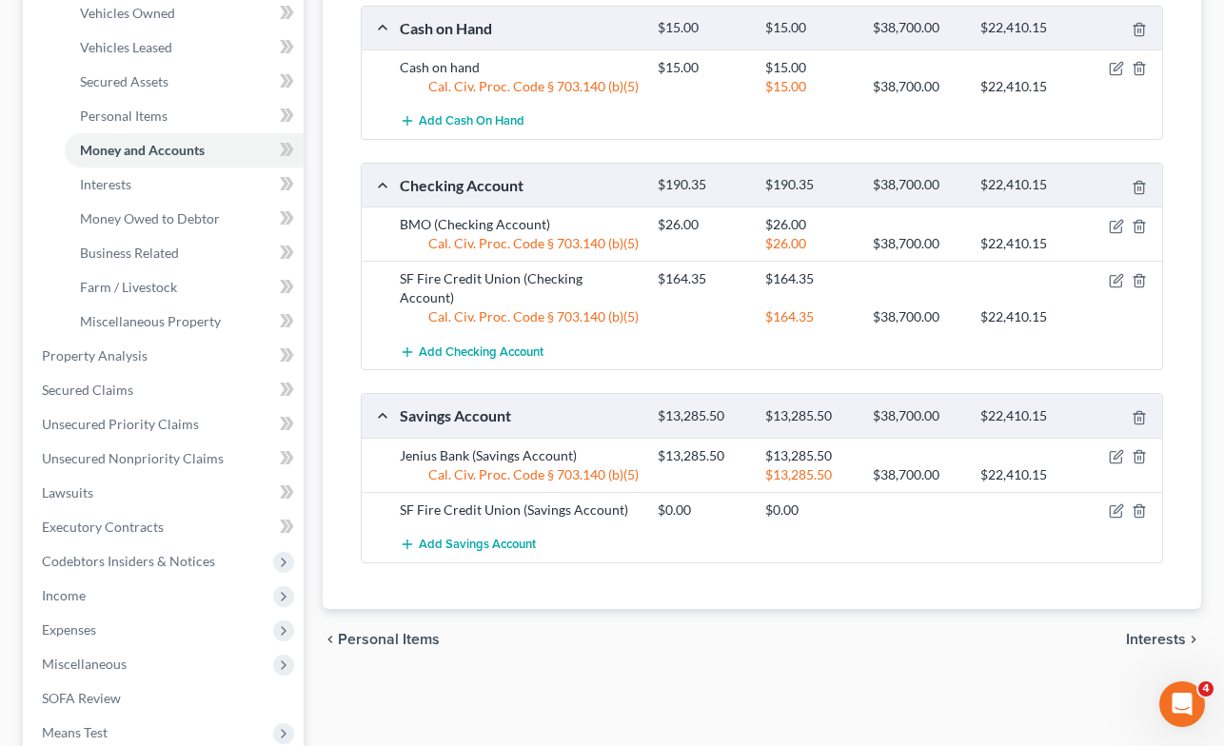
click at [1158, 632] on span "Interests" at bounding box center [1156, 639] width 60 height 15
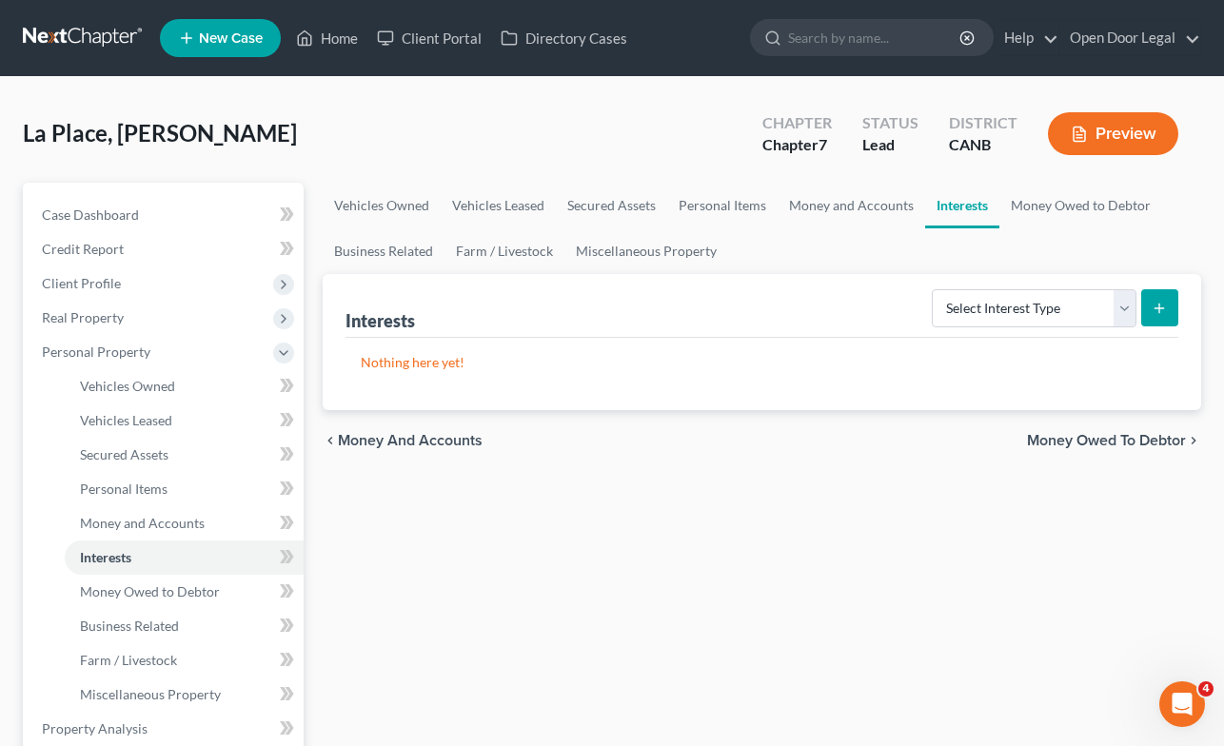
click at [1116, 437] on span "Money Owed to Debtor" at bounding box center [1106, 440] width 159 height 15
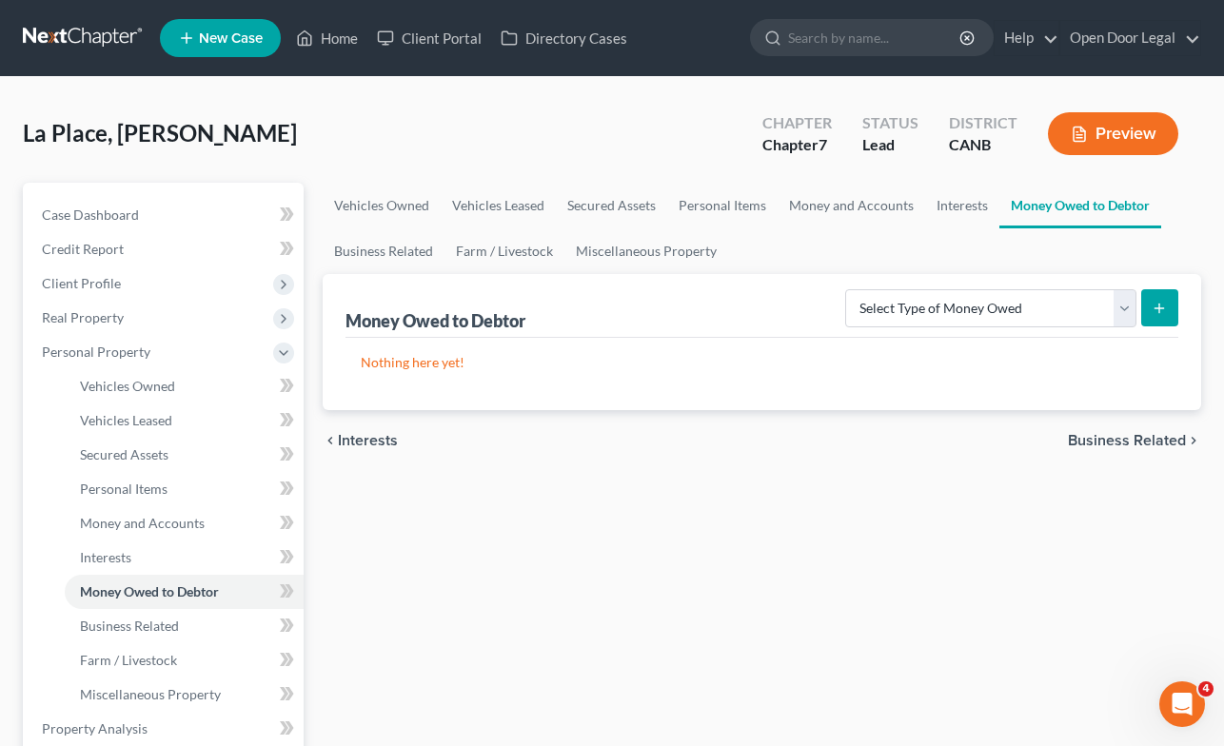
click at [1109, 435] on span "Business Related" at bounding box center [1127, 440] width 118 height 15
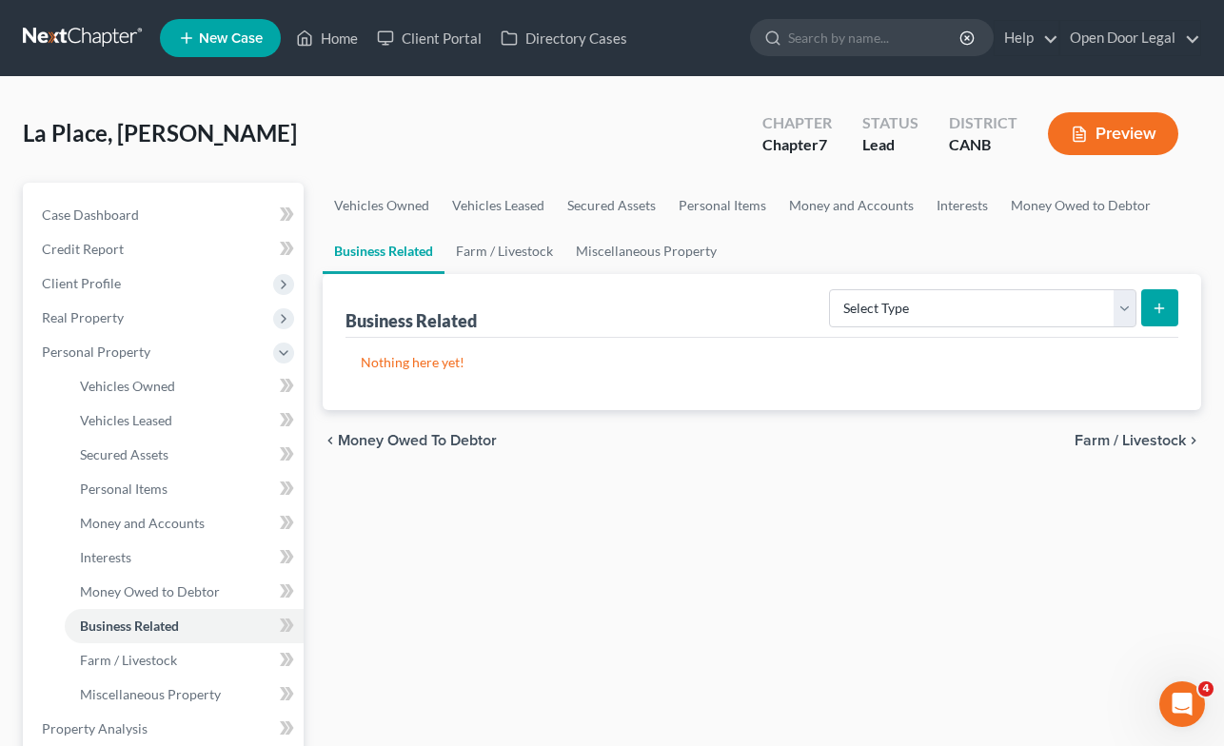
click at [1119, 436] on span "Farm / Livestock" at bounding box center [1130, 440] width 111 height 15
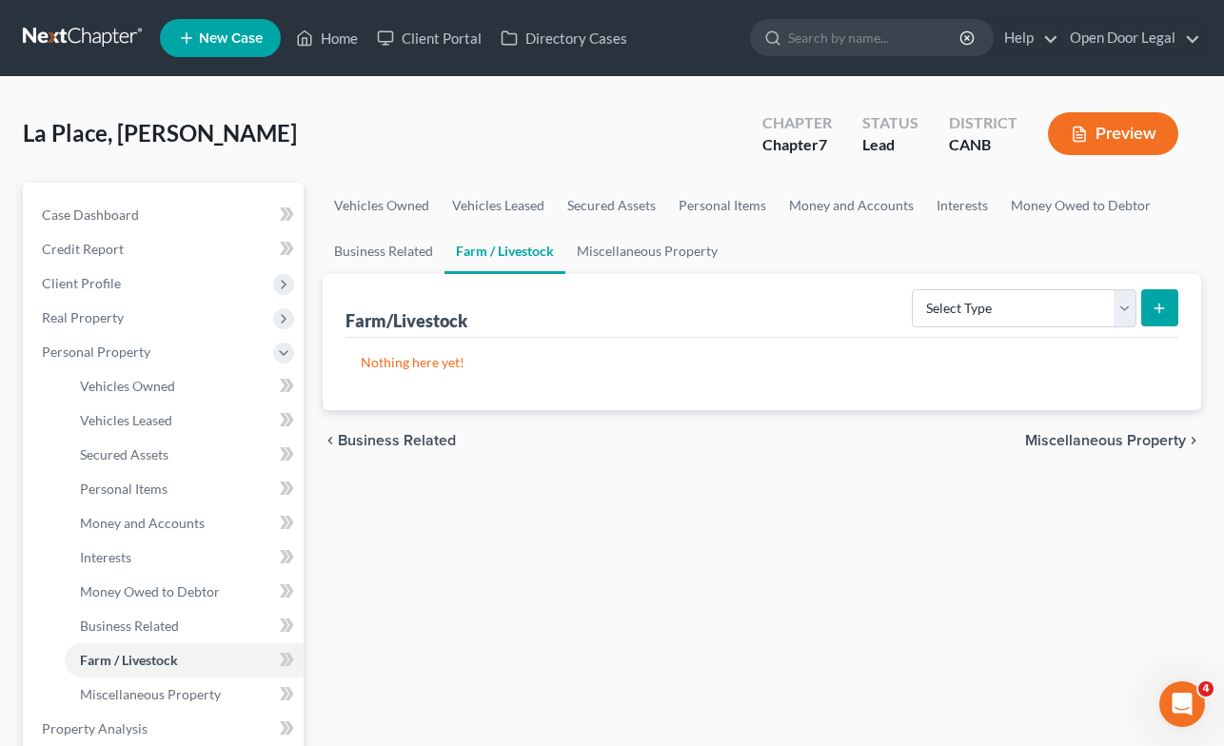
click at [1104, 441] on span "Miscellaneous Property" at bounding box center [1105, 440] width 161 height 15
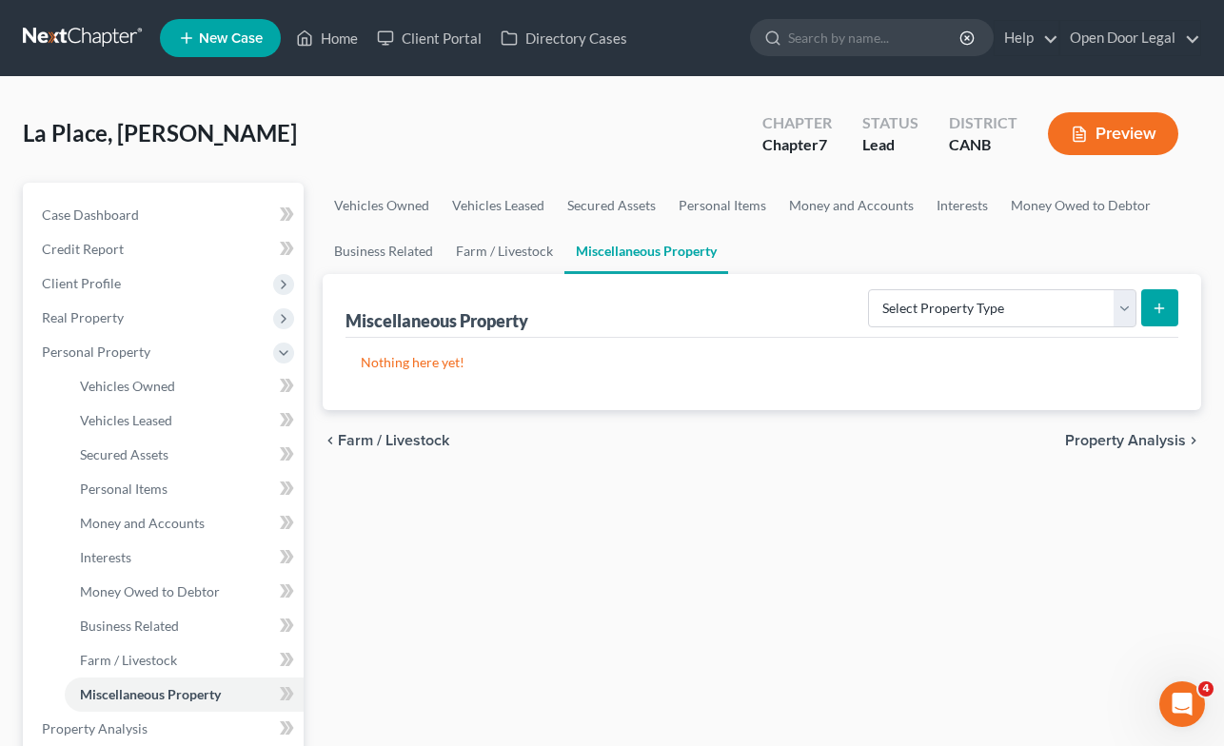
click at [1104, 441] on span "Property Analysis" at bounding box center [1125, 440] width 121 height 15
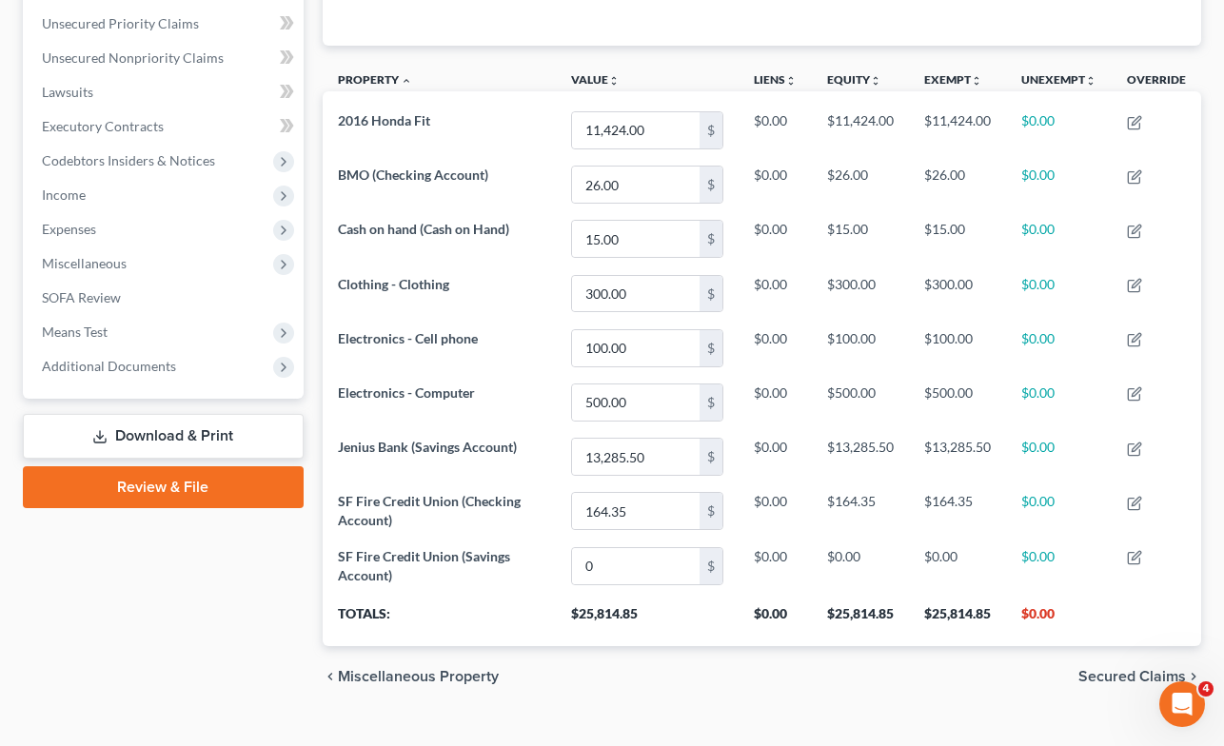
scroll to position [438, 0]
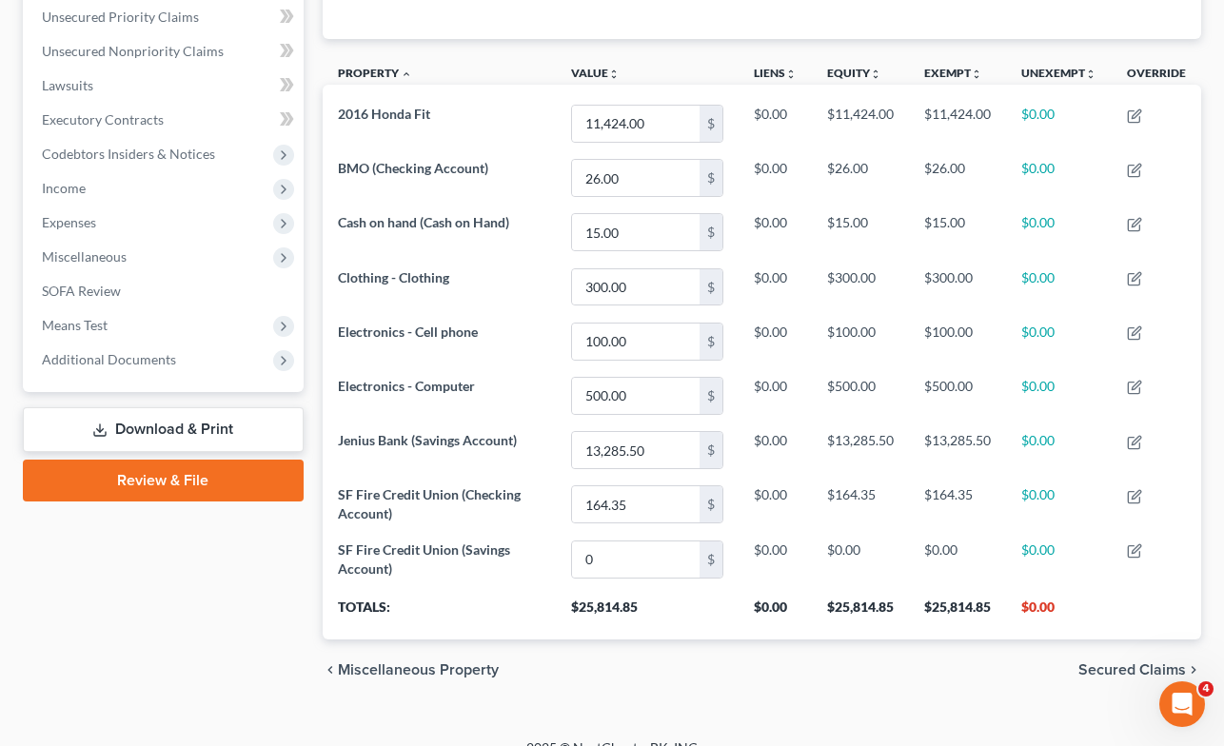
click at [1122, 668] on span "Secured Claims" at bounding box center [1133, 670] width 108 height 15
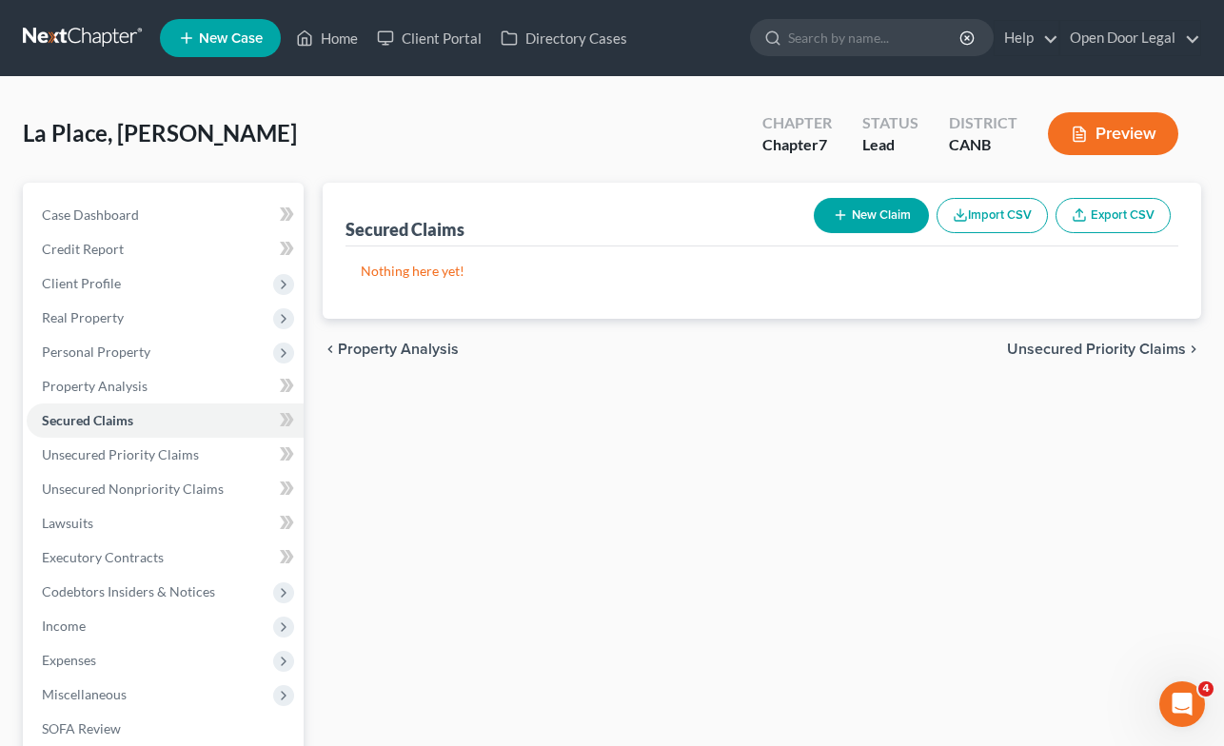
click at [1134, 348] on span "Unsecured Priority Claims" at bounding box center [1096, 349] width 179 height 15
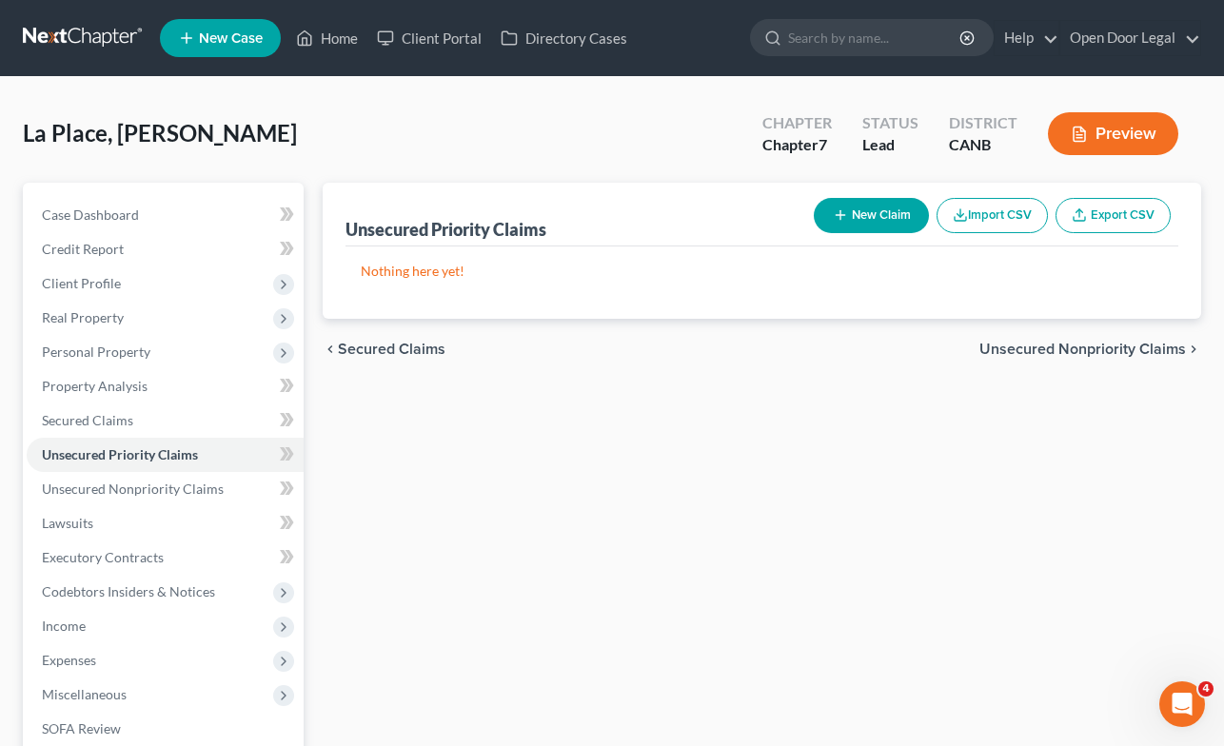
click at [1126, 342] on span "Unsecured Nonpriority Claims" at bounding box center [1083, 349] width 207 height 15
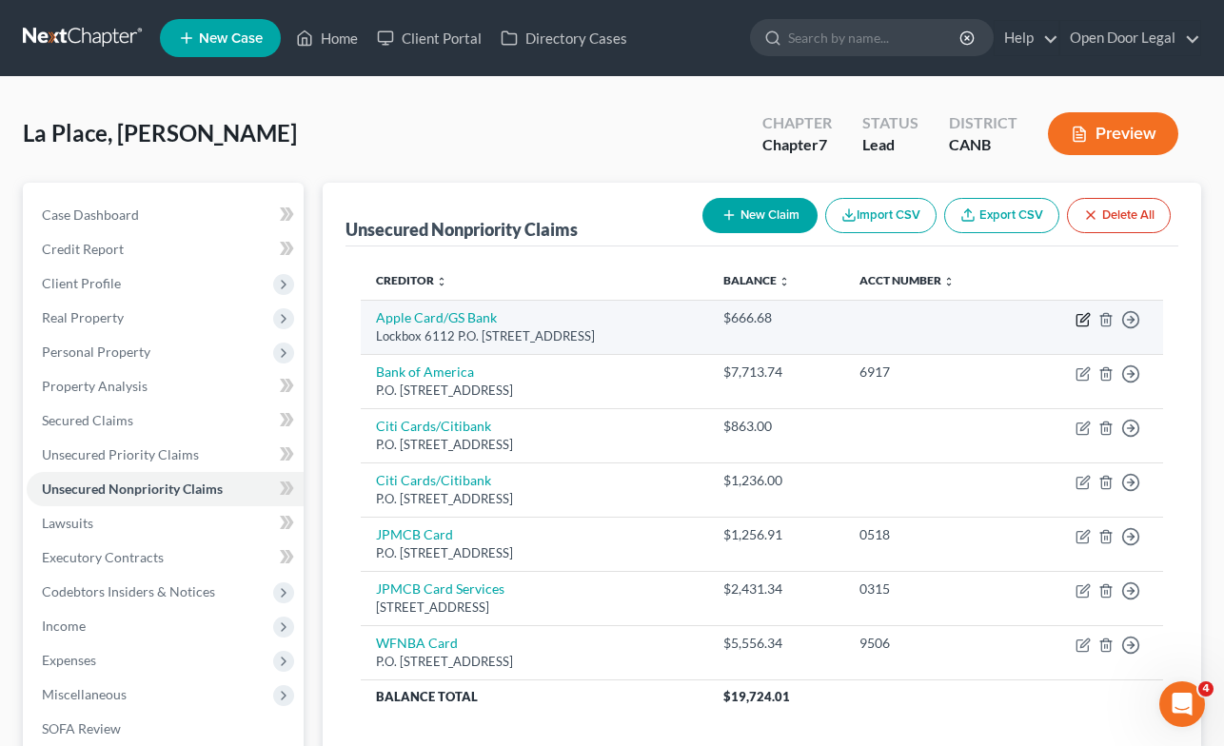
click at [1085, 316] on icon "button" at bounding box center [1083, 319] width 15 height 15
select select "39"
select select "0"
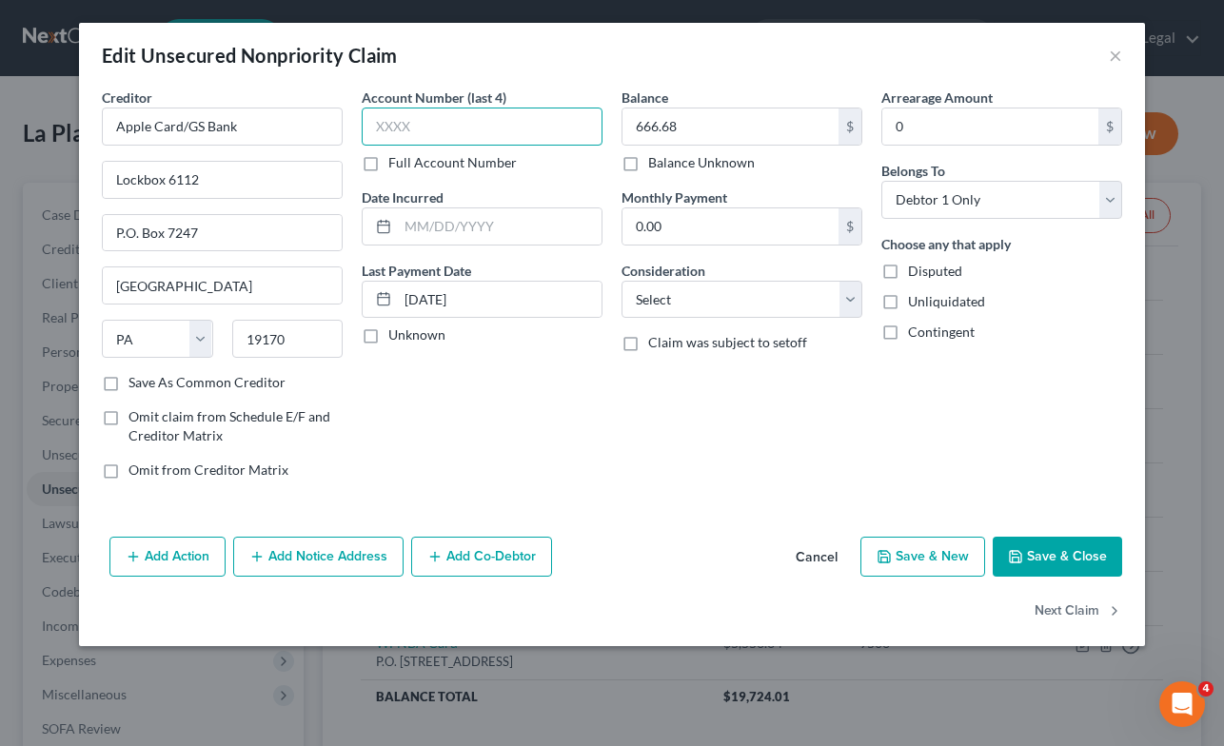
click at [550, 131] on input "text" at bounding box center [482, 127] width 241 height 38
type input "1937"
click at [1050, 565] on button "Save & Close" at bounding box center [1057, 557] width 129 height 40
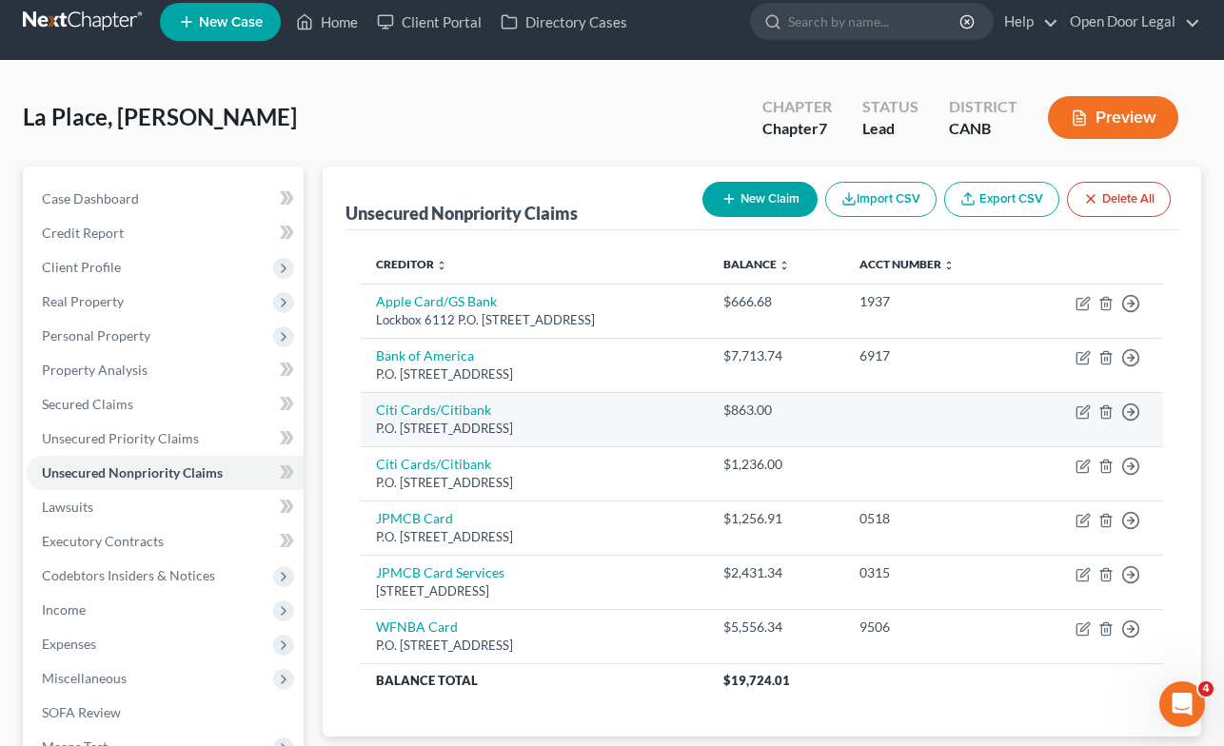
scroll to position [10, 0]
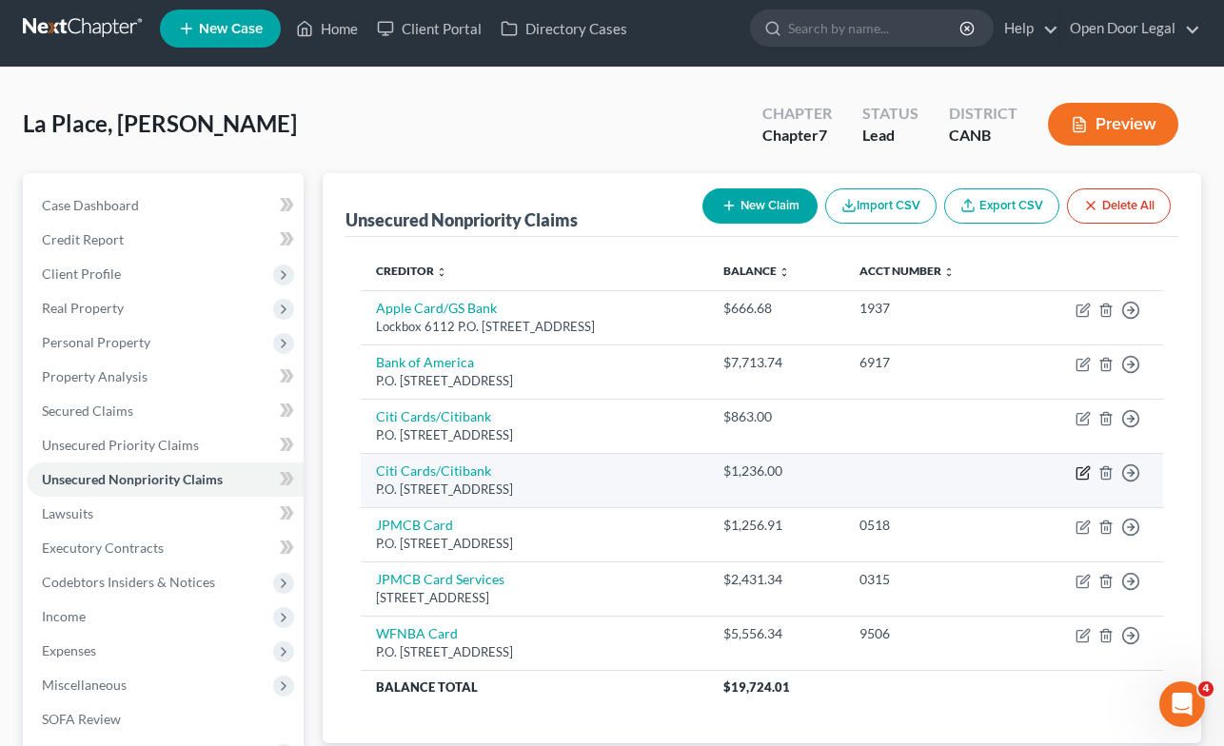
click at [1079, 468] on icon "button" at bounding box center [1083, 473] width 15 height 15
select select "43"
select select "0"
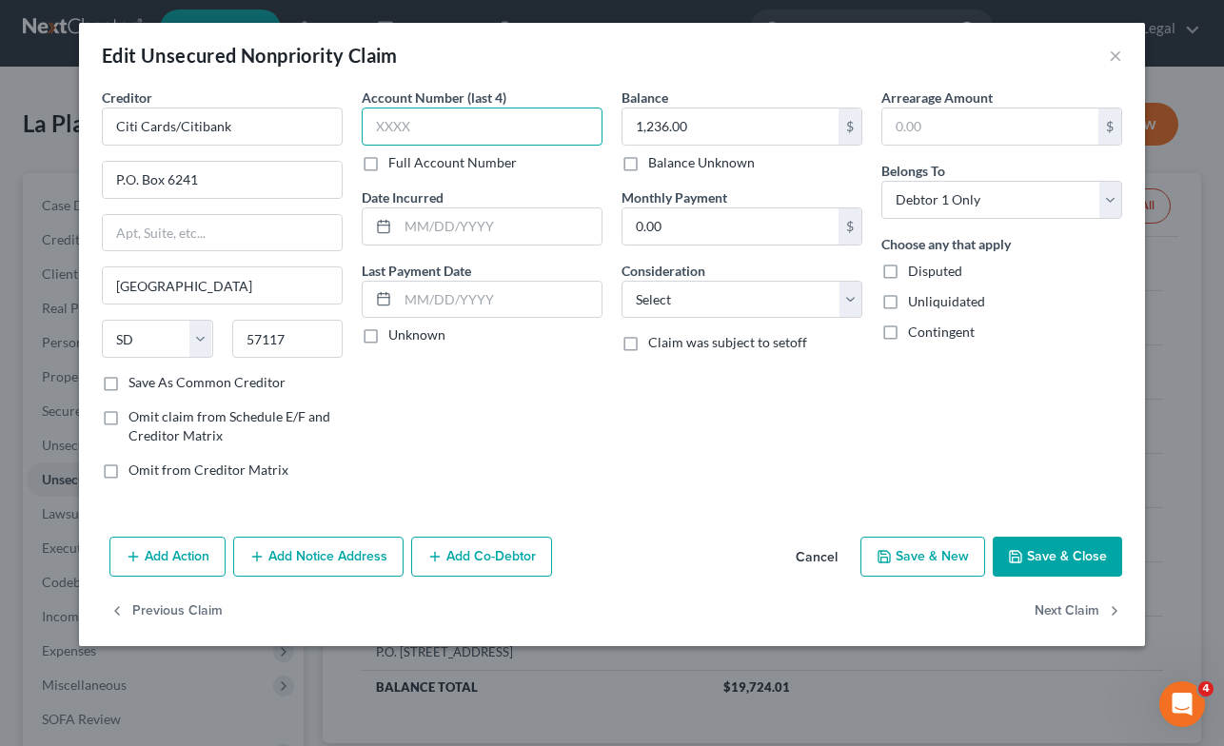
click at [547, 131] on input "text" at bounding box center [482, 127] width 241 height 38
type input "4492"
click at [1057, 549] on button "Save & Close" at bounding box center [1057, 557] width 129 height 40
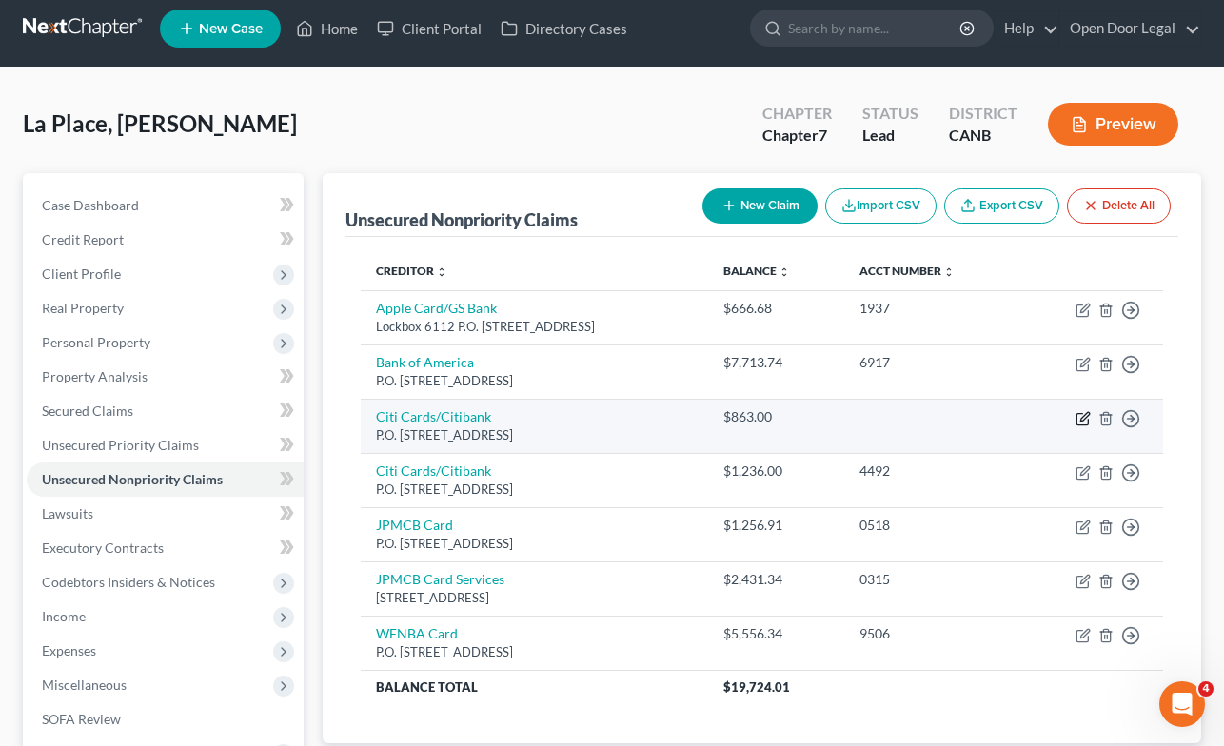
click at [1083, 415] on icon "button" at bounding box center [1083, 418] width 15 height 15
select select "43"
select select "0"
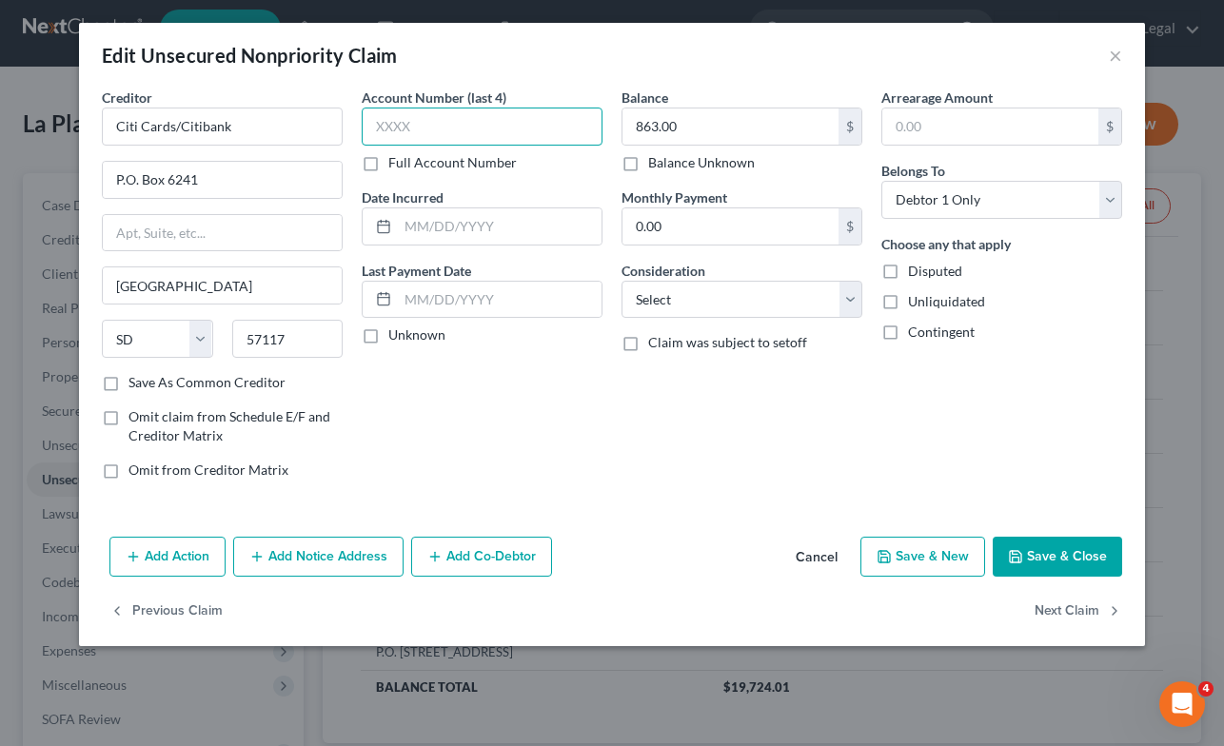
click at [534, 124] on input "text" at bounding box center [482, 127] width 241 height 38
type input "8355"
click at [1068, 554] on button "Save & Close" at bounding box center [1057, 557] width 129 height 40
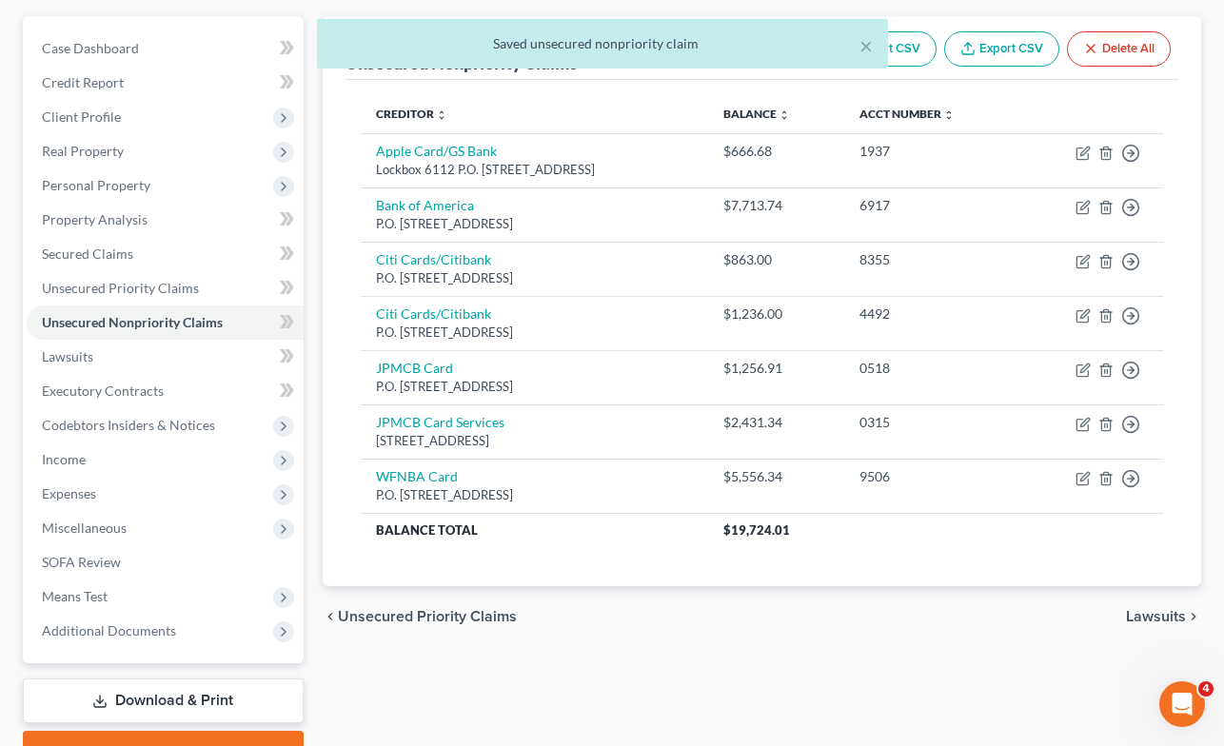
scroll to position [264, 0]
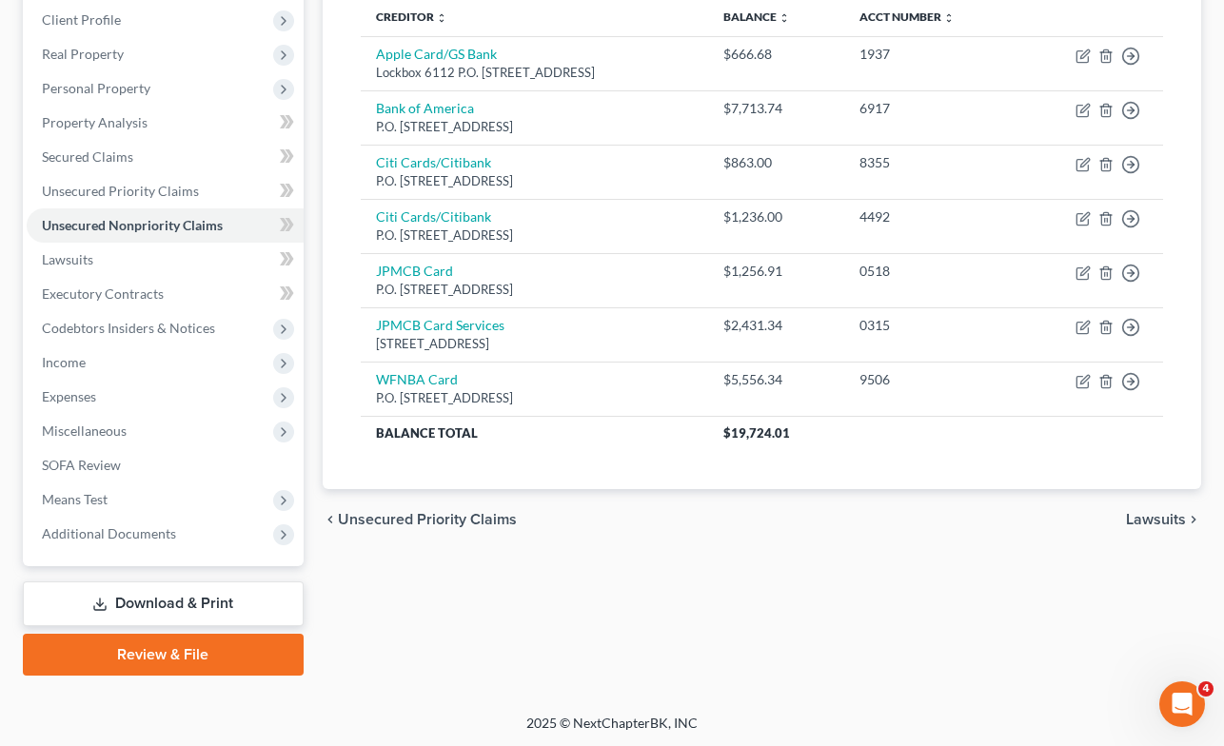
click at [1158, 521] on span "Lawsuits" at bounding box center [1156, 519] width 60 height 15
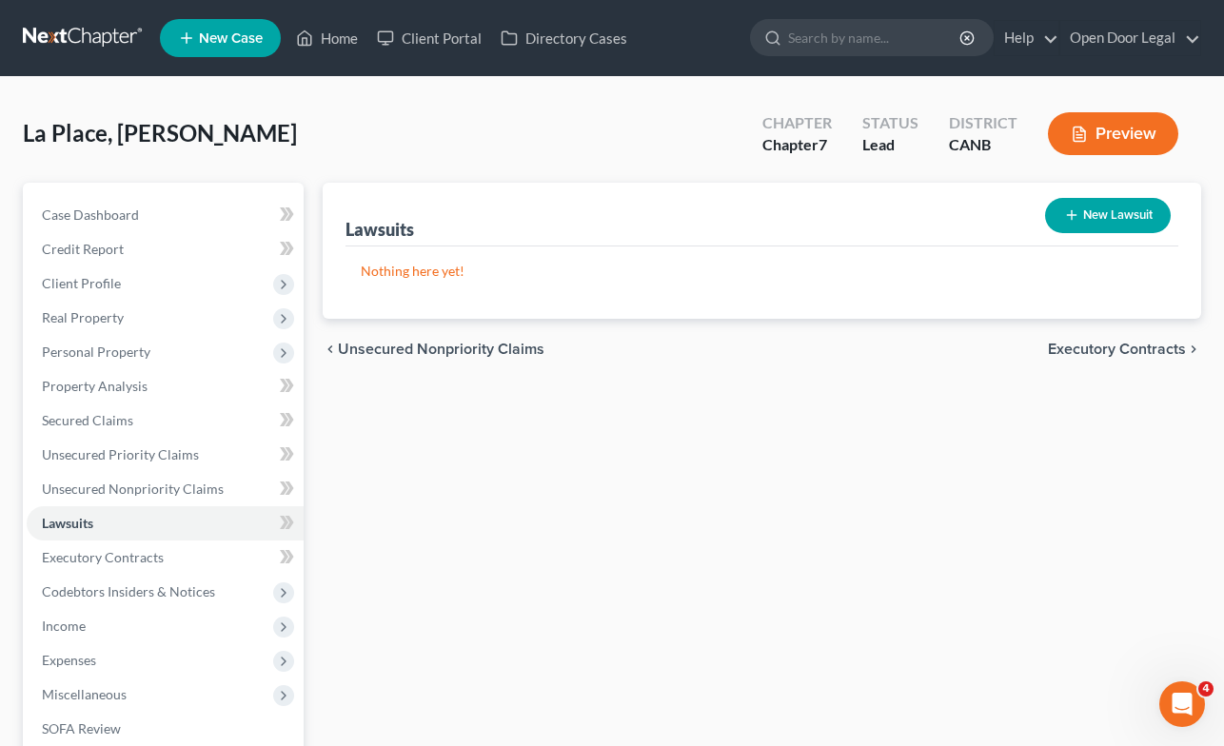
click at [1110, 347] on span "Executory Contracts" at bounding box center [1117, 349] width 138 height 15
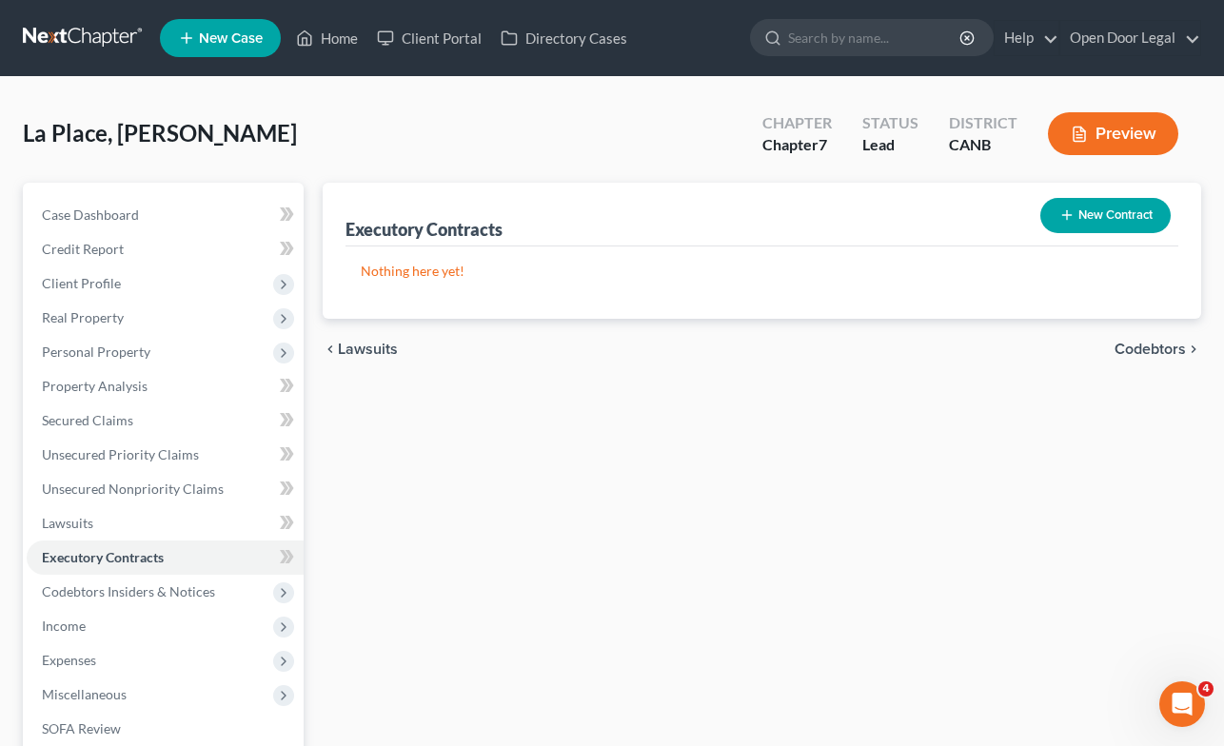
click at [1137, 349] on span "Codebtors" at bounding box center [1150, 349] width 71 height 15
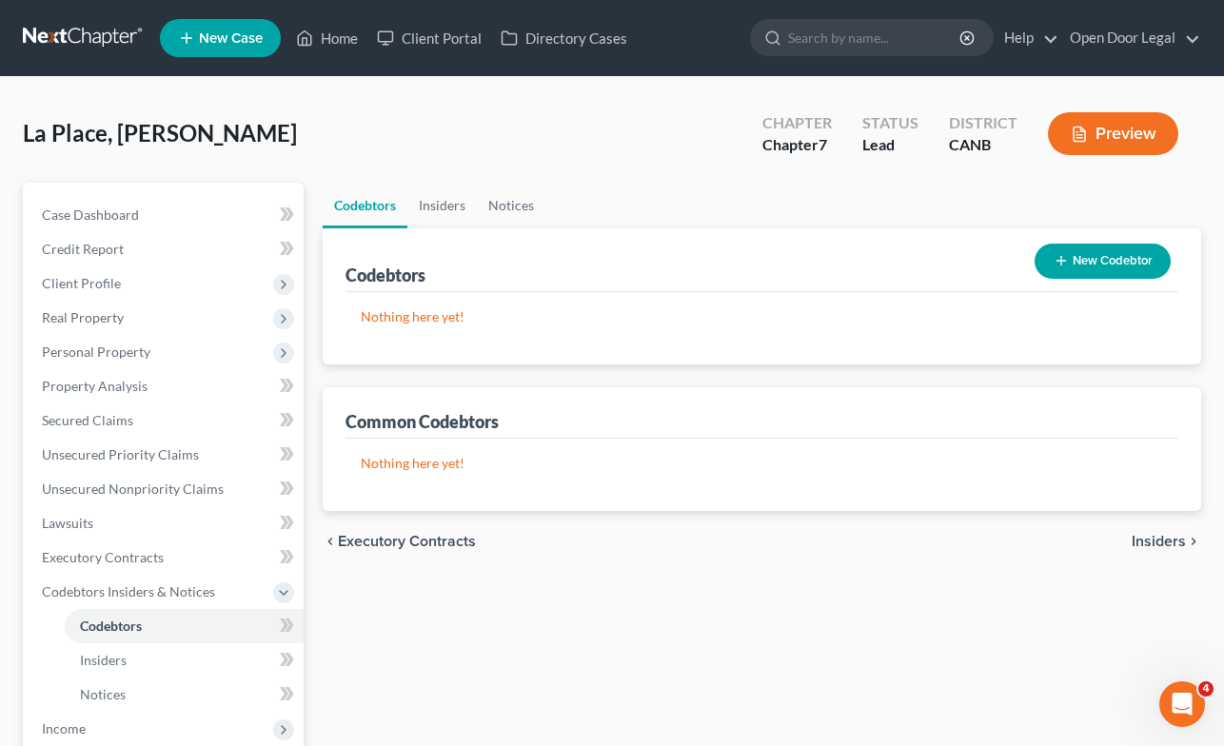
click at [1157, 539] on span "Insiders" at bounding box center [1159, 541] width 54 height 15
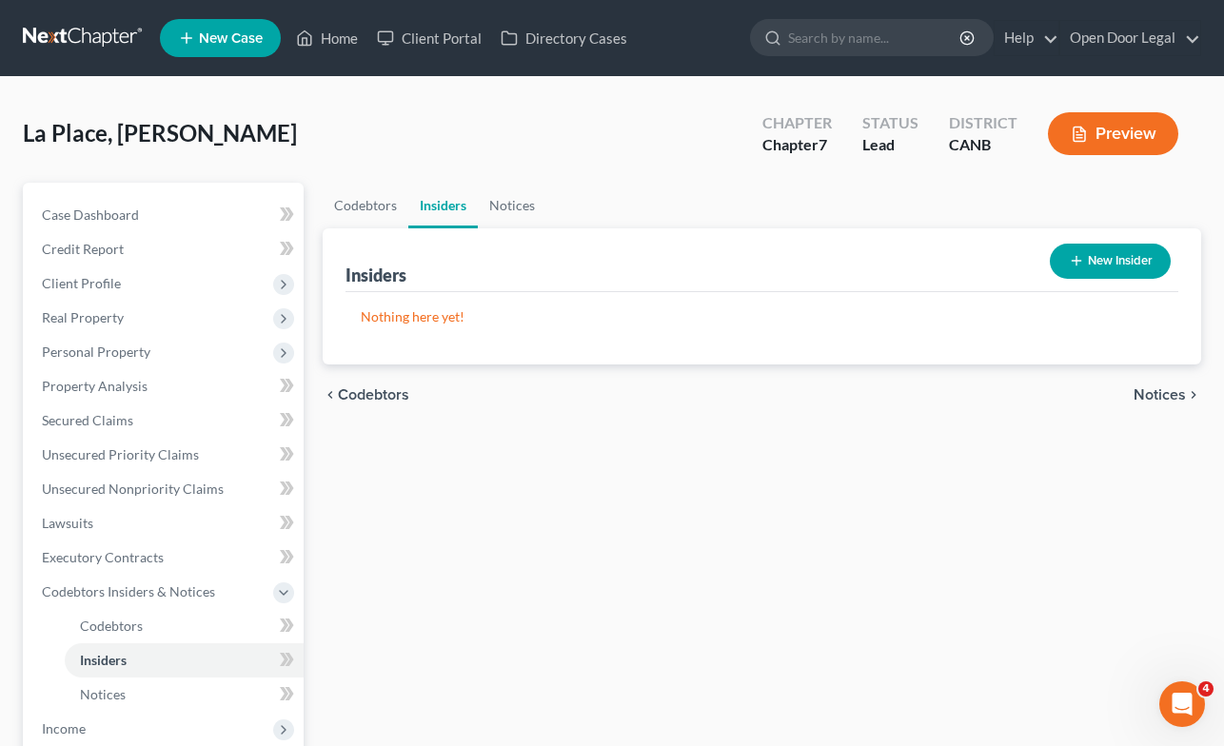
click at [1167, 391] on span "Notices" at bounding box center [1160, 395] width 52 height 15
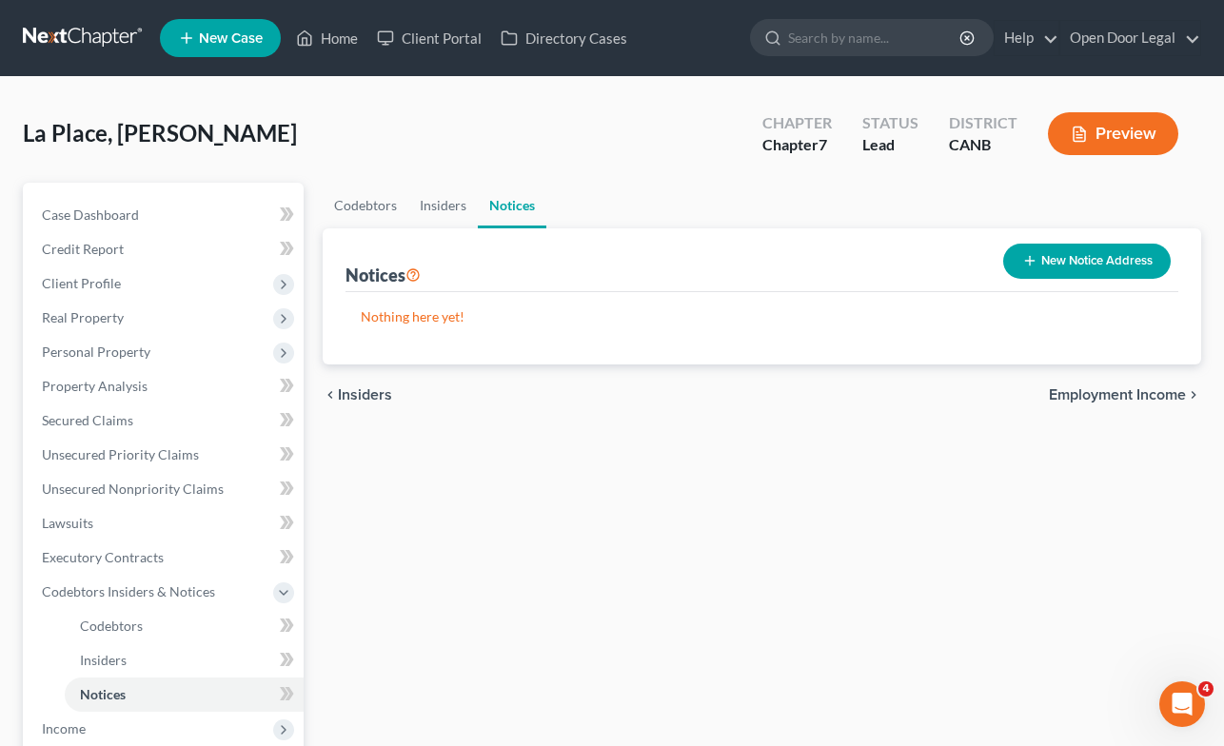
click at [1167, 392] on span "Employment Income" at bounding box center [1117, 395] width 137 height 15
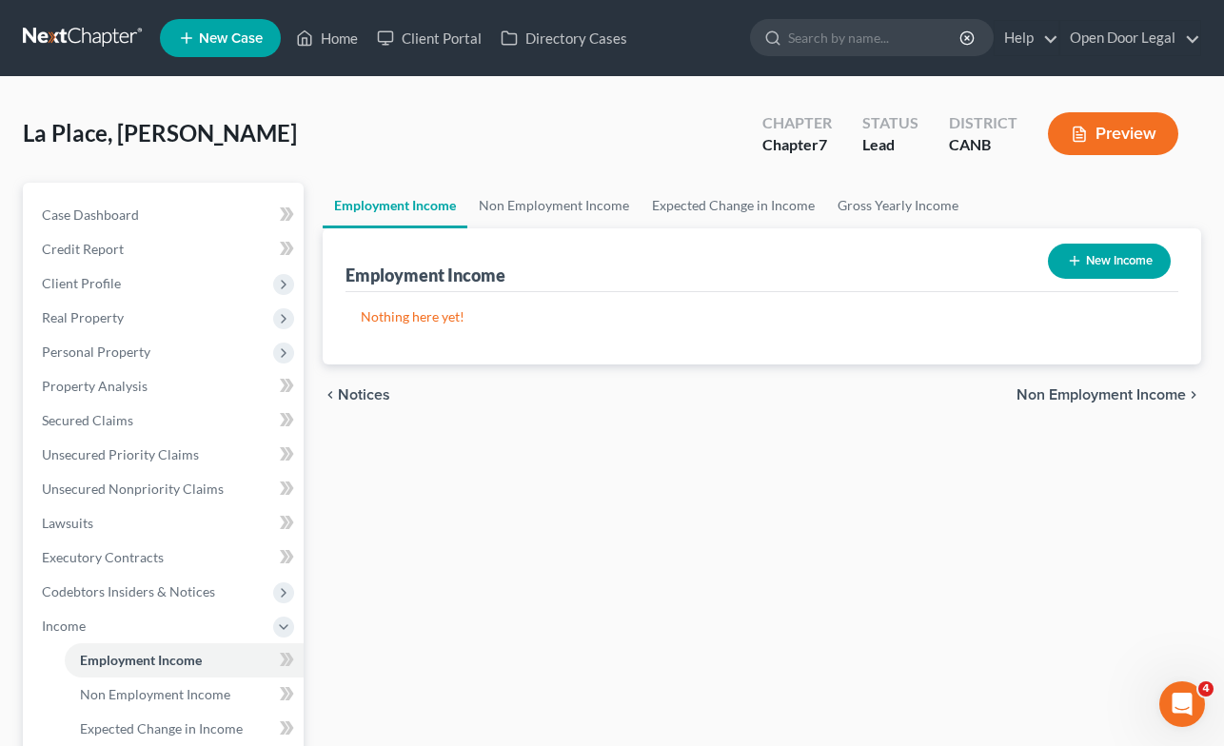
click at [1161, 389] on span "Non Employment Income" at bounding box center [1101, 395] width 169 height 15
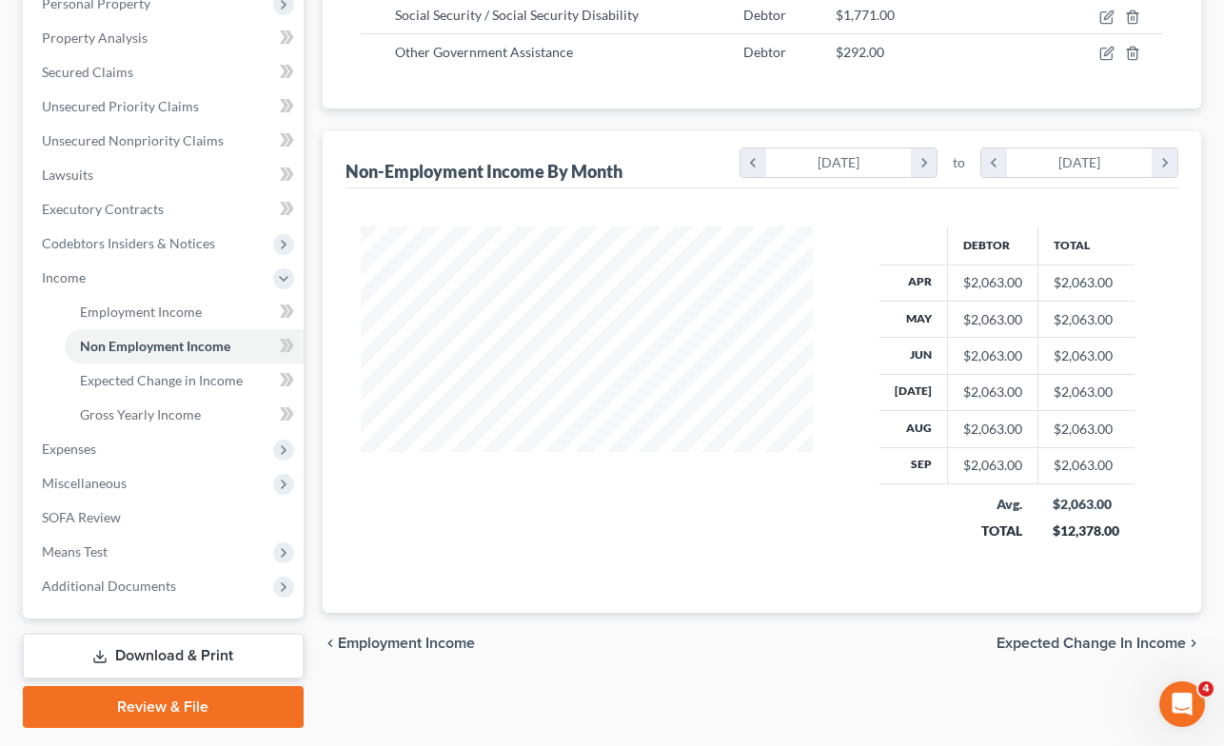
scroll to position [401, 0]
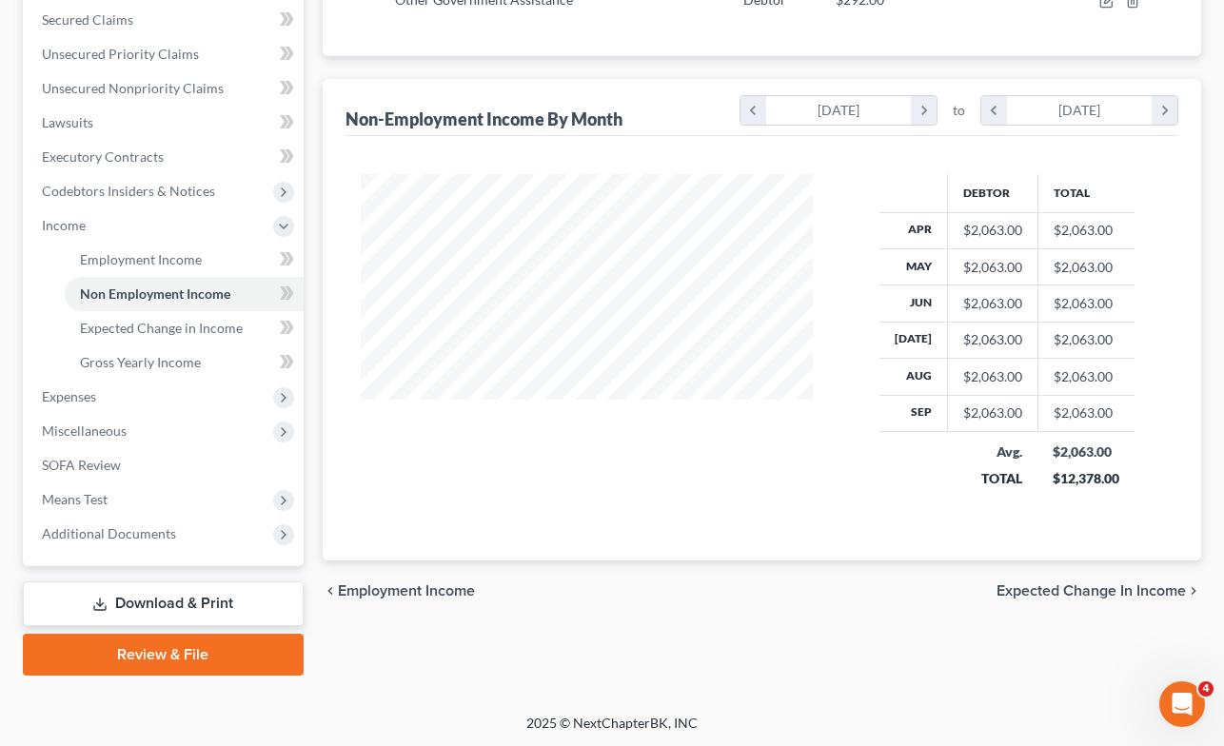
click at [1123, 587] on span "Expected Change in Income" at bounding box center [1091, 591] width 189 height 15
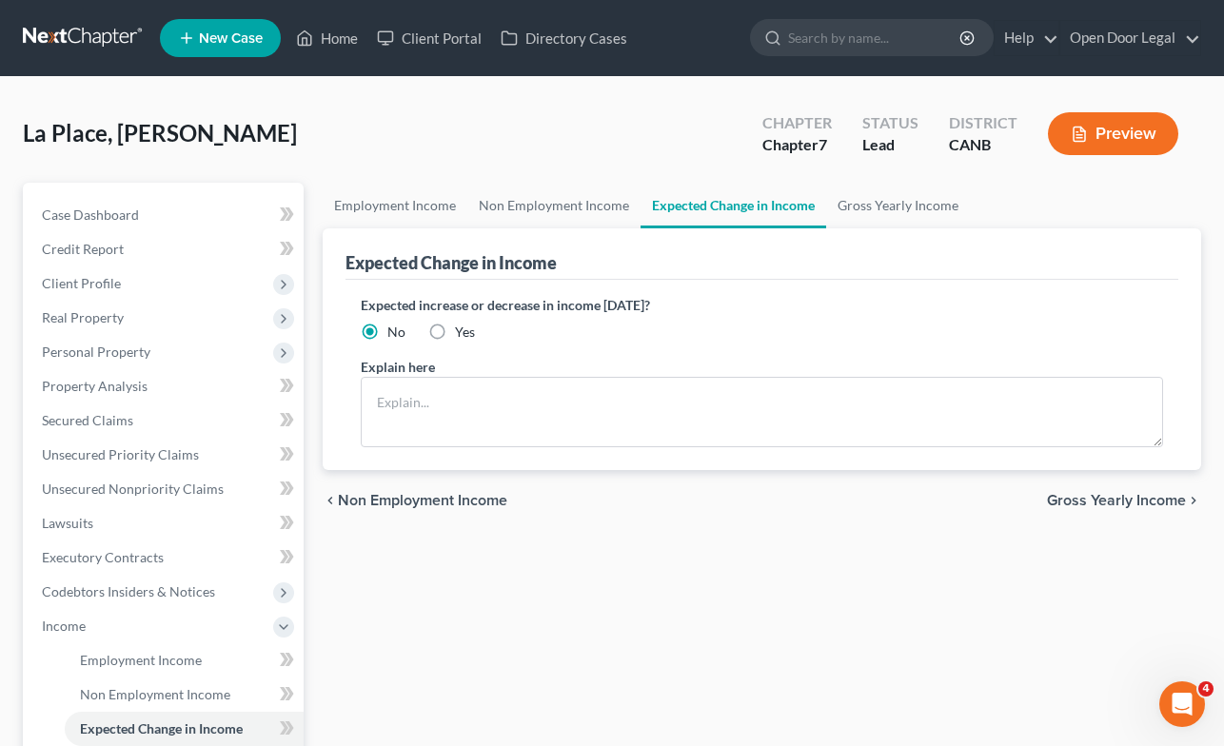
click at [1123, 501] on span "Gross Yearly Income" at bounding box center [1116, 500] width 139 height 15
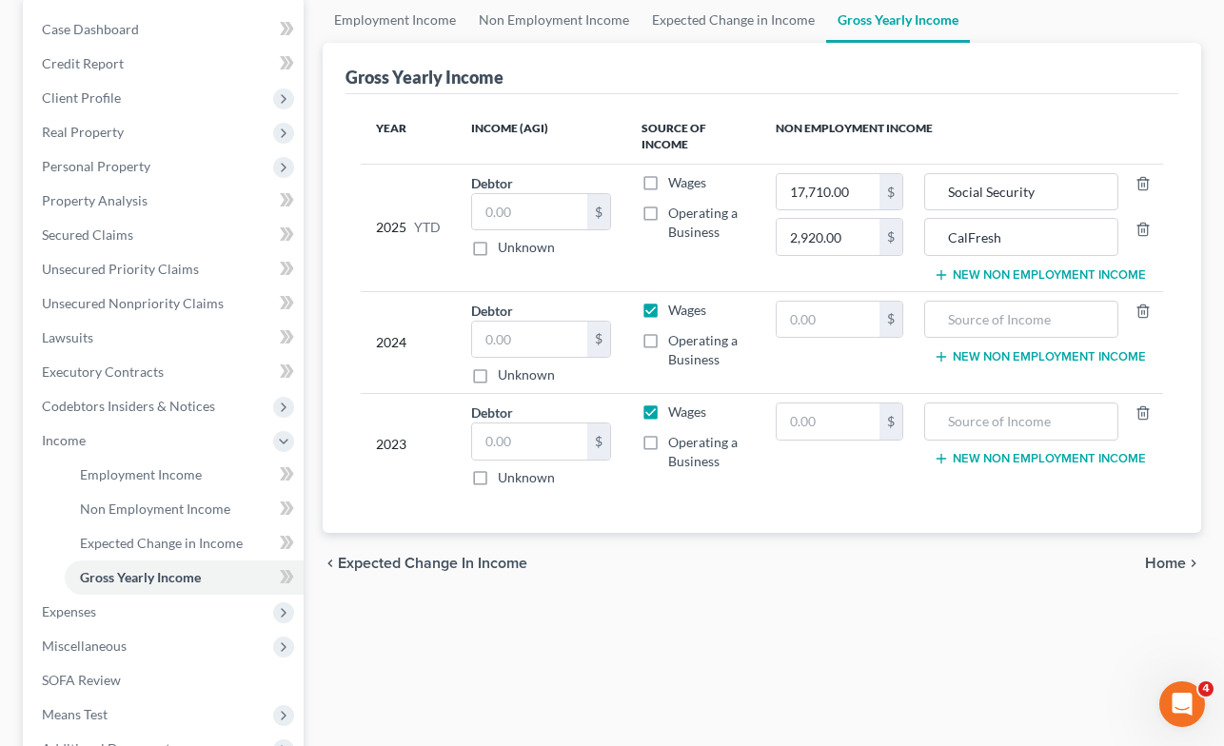
scroll to position [252, 0]
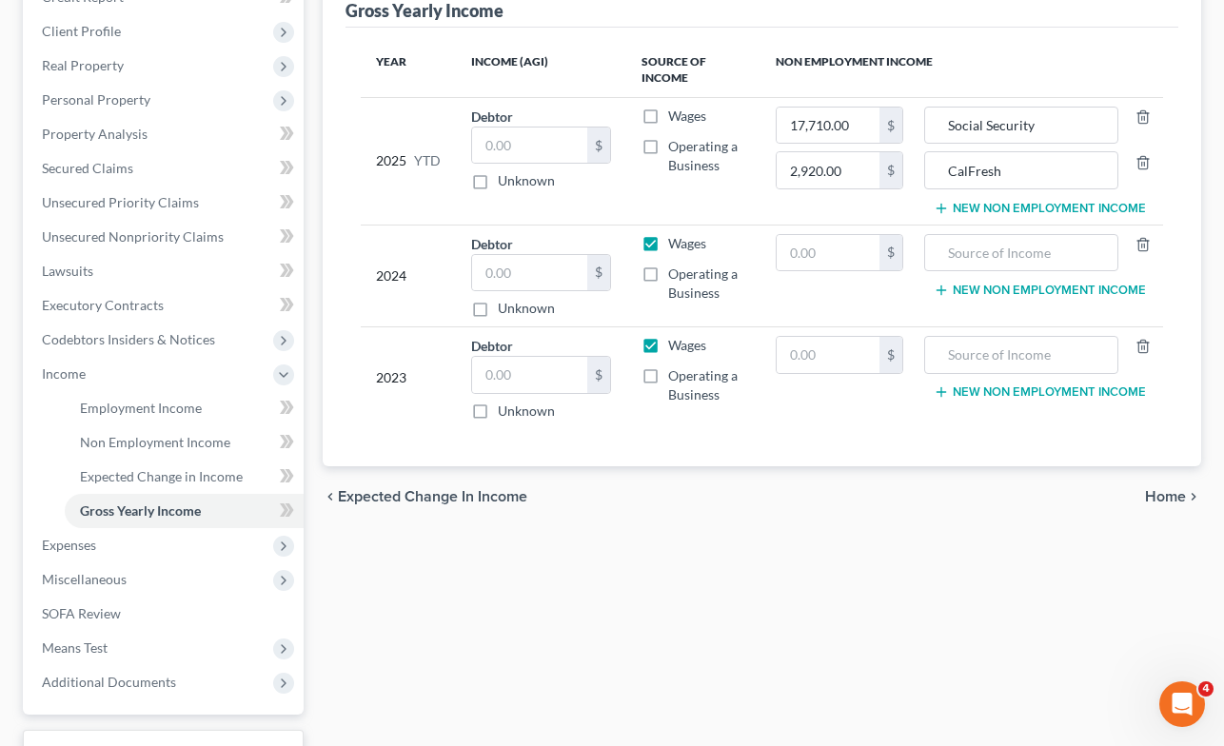
click at [1164, 491] on span "Home" at bounding box center [1165, 496] width 41 height 15
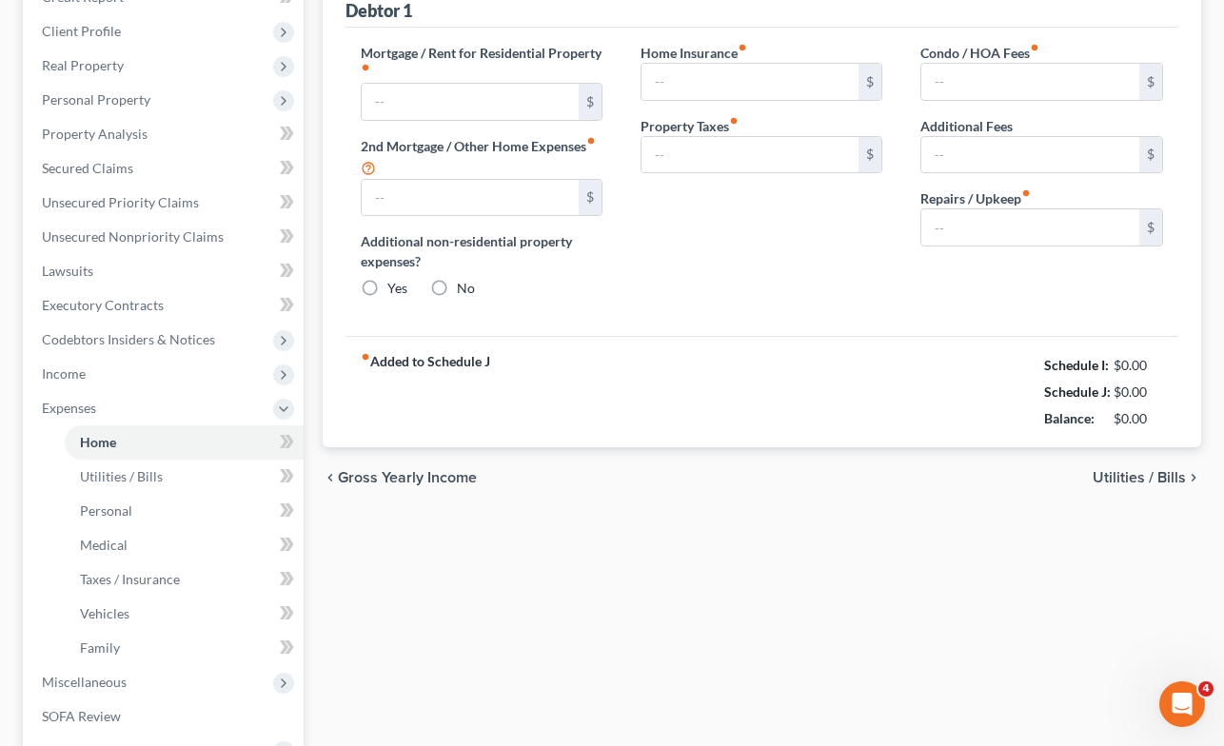
scroll to position [39, 0]
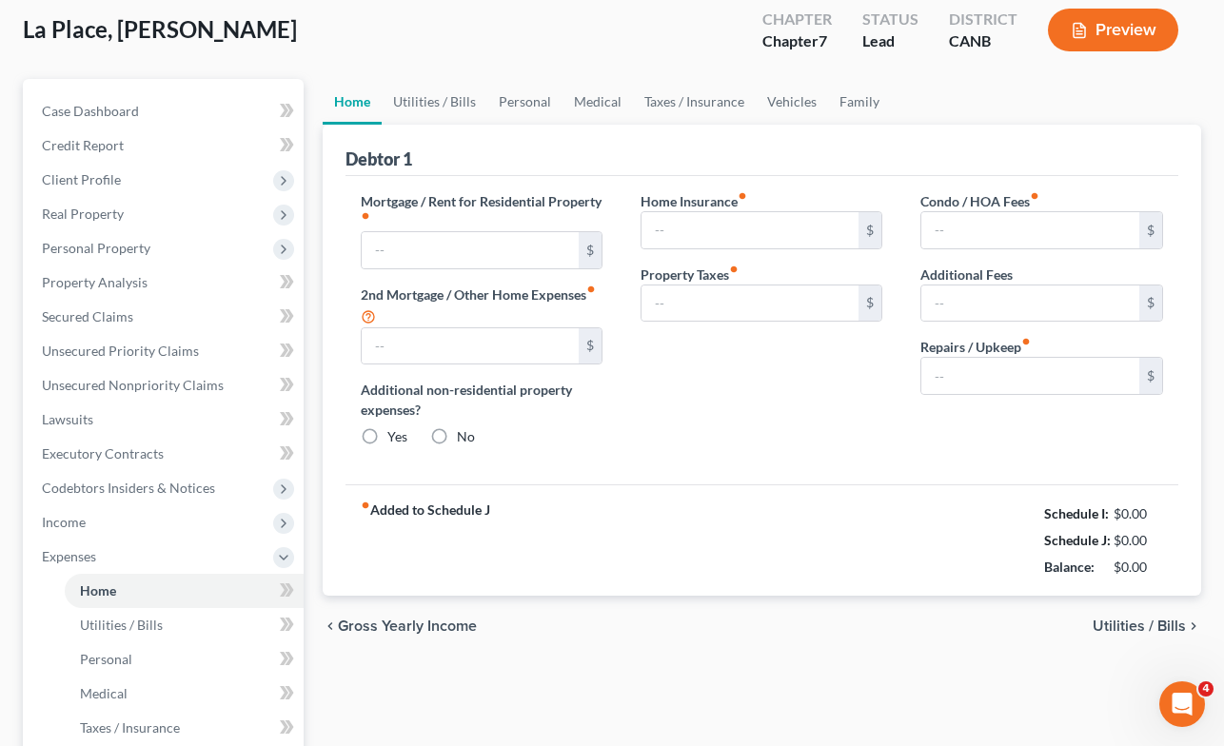
type input "1,528.00"
type input "0.00"
radio input "true"
type input "0.00"
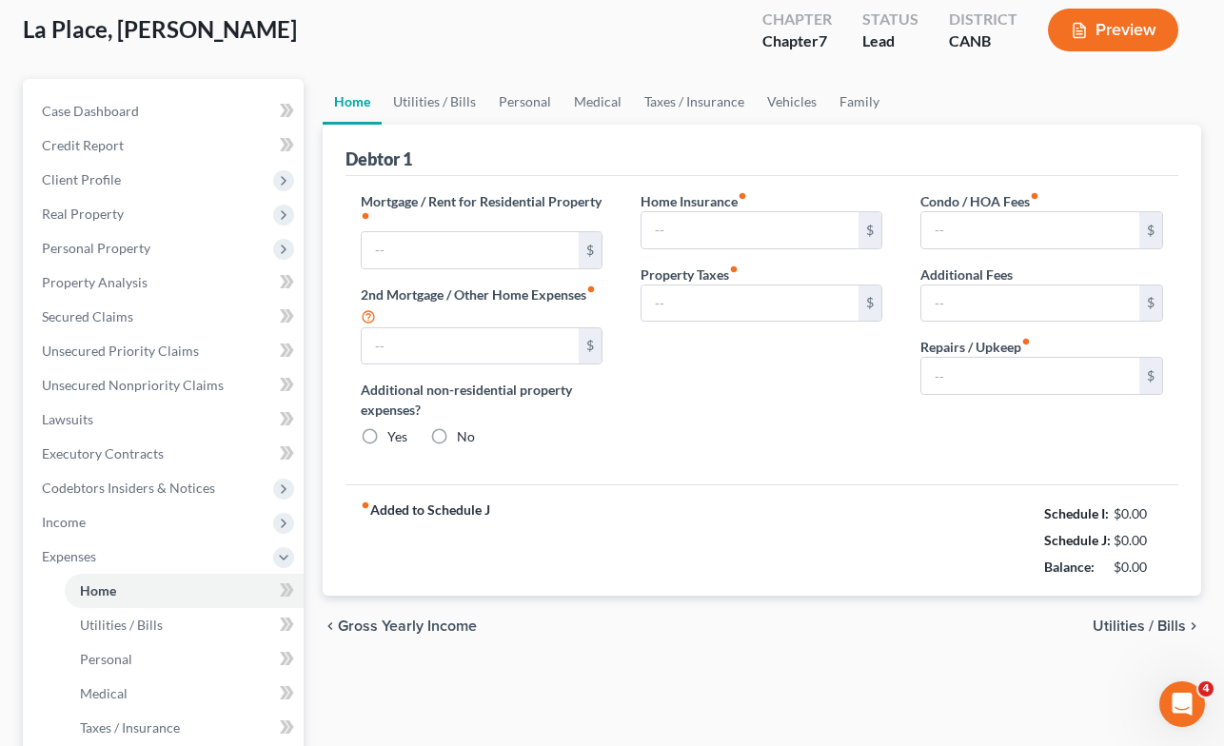
type input "0.00"
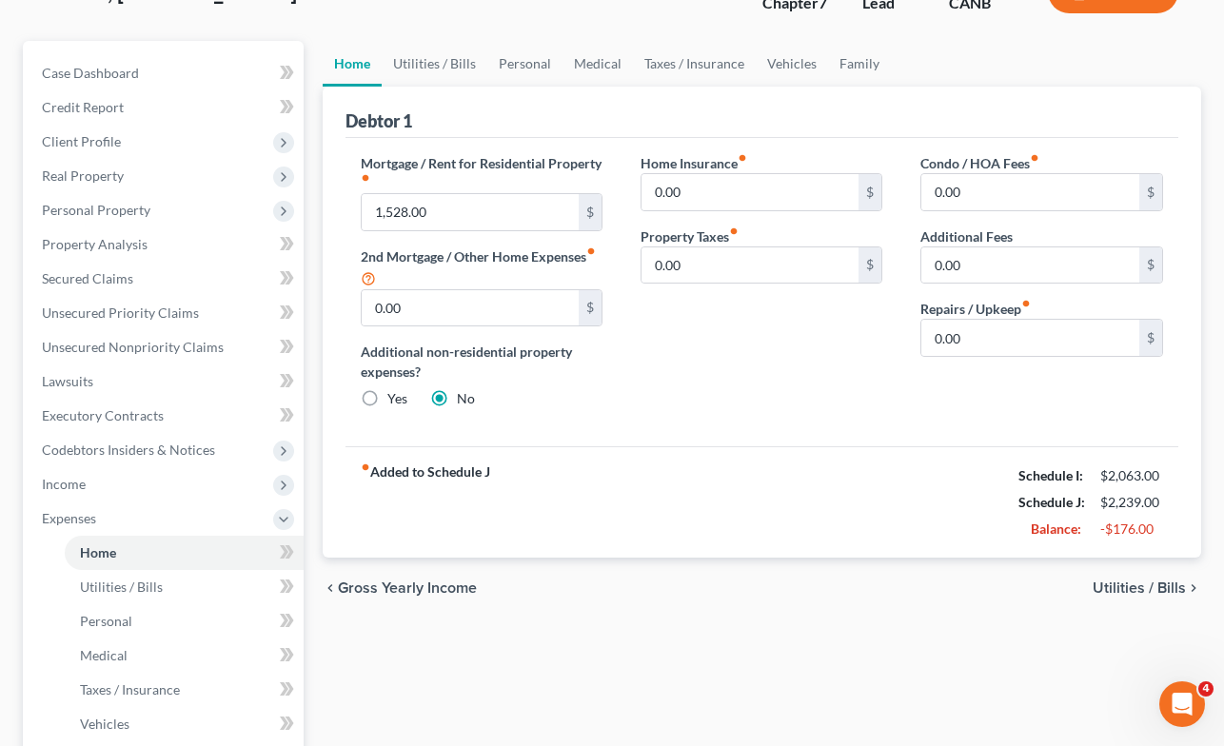
scroll to position [143, 0]
click at [1147, 586] on span "Utilities / Bills" at bounding box center [1139, 587] width 93 height 15
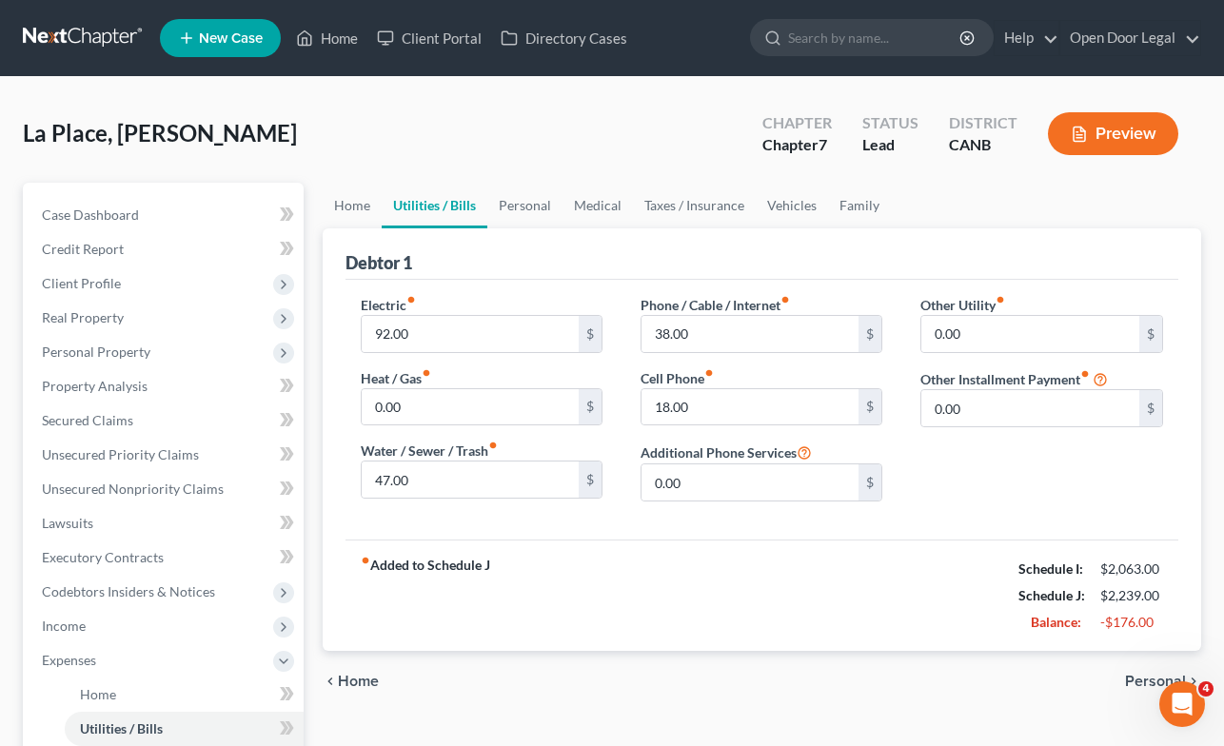
click at [1144, 684] on span "Personal" at bounding box center [1155, 681] width 61 height 15
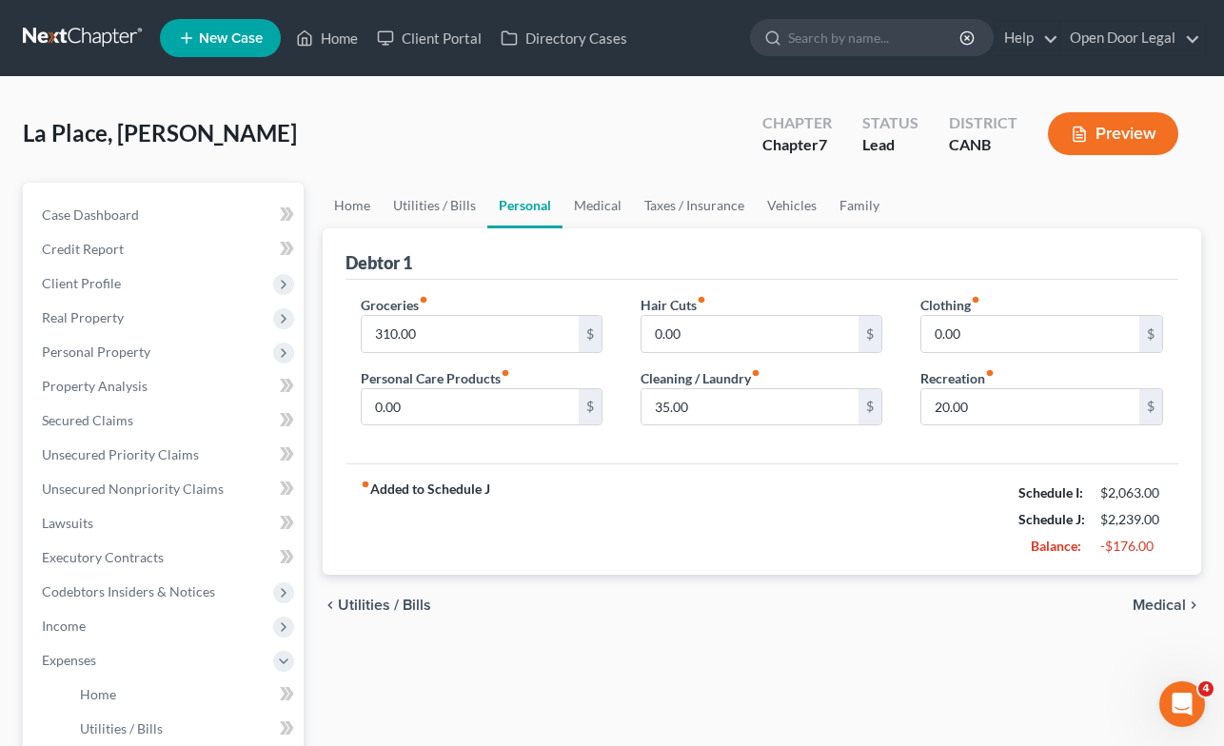
click at [1163, 604] on span "Medical" at bounding box center [1159, 605] width 53 height 15
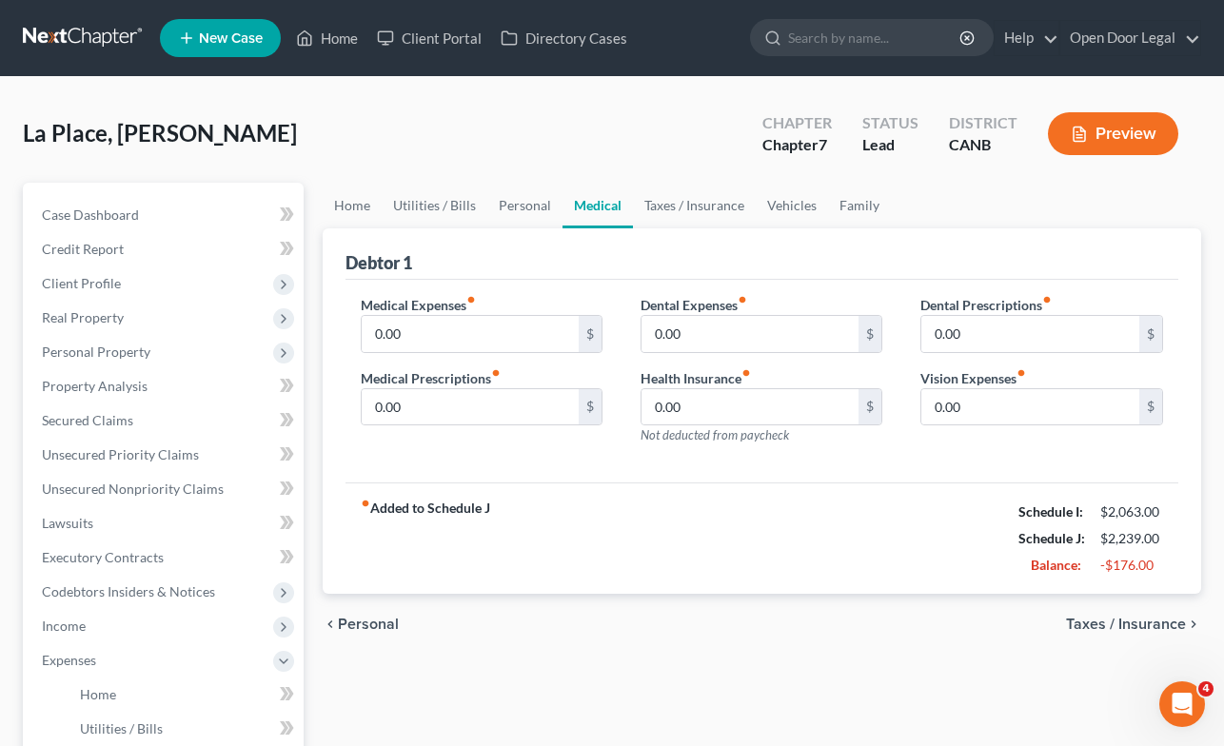
click at [1155, 627] on span "Taxes / Insurance" at bounding box center [1126, 624] width 120 height 15
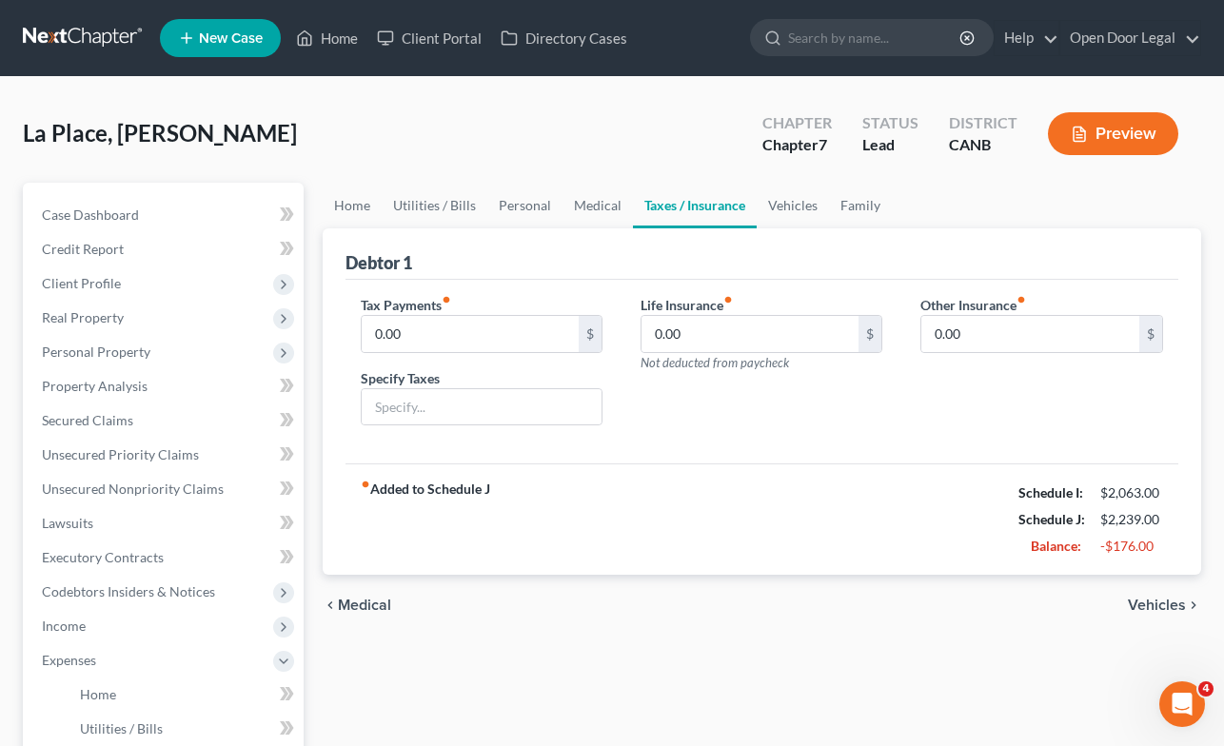
click at [1152, 604] on span "Vehicles" at bounding box center [1157, 605] width 58 height 15
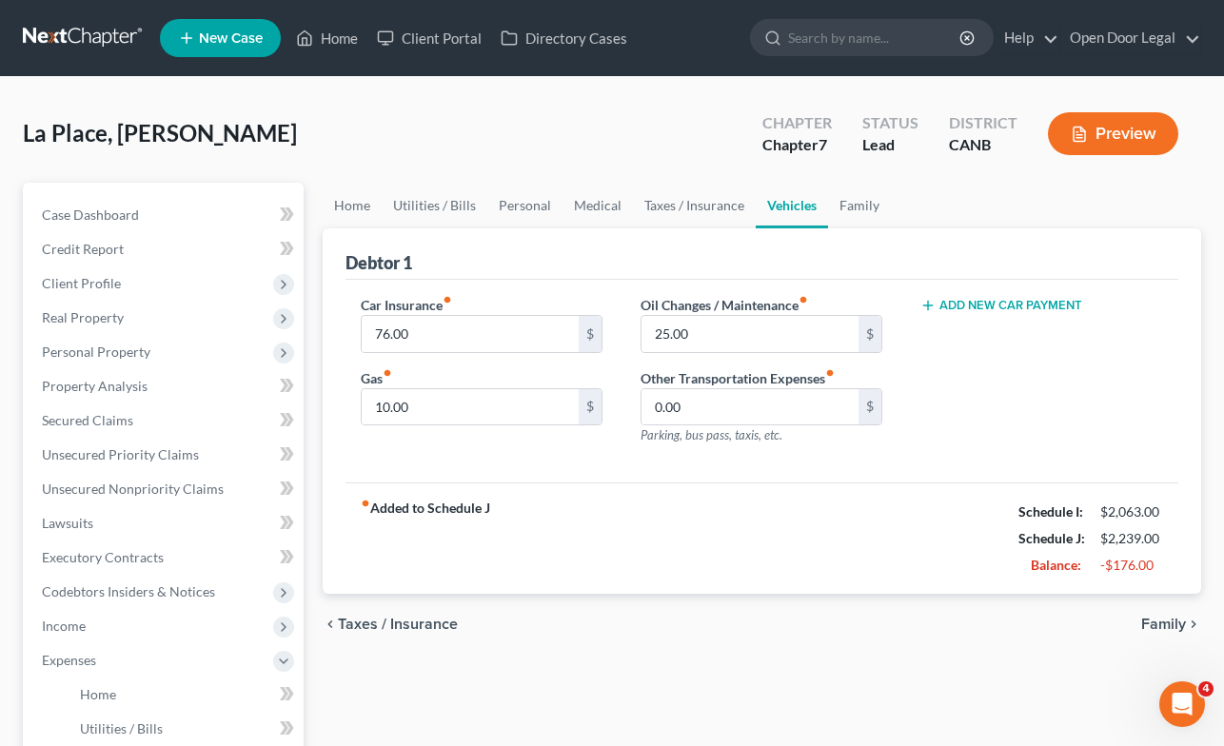
click at [1158, 624] on span "Family" at bounding box center [1164, 624] width 45 height 15
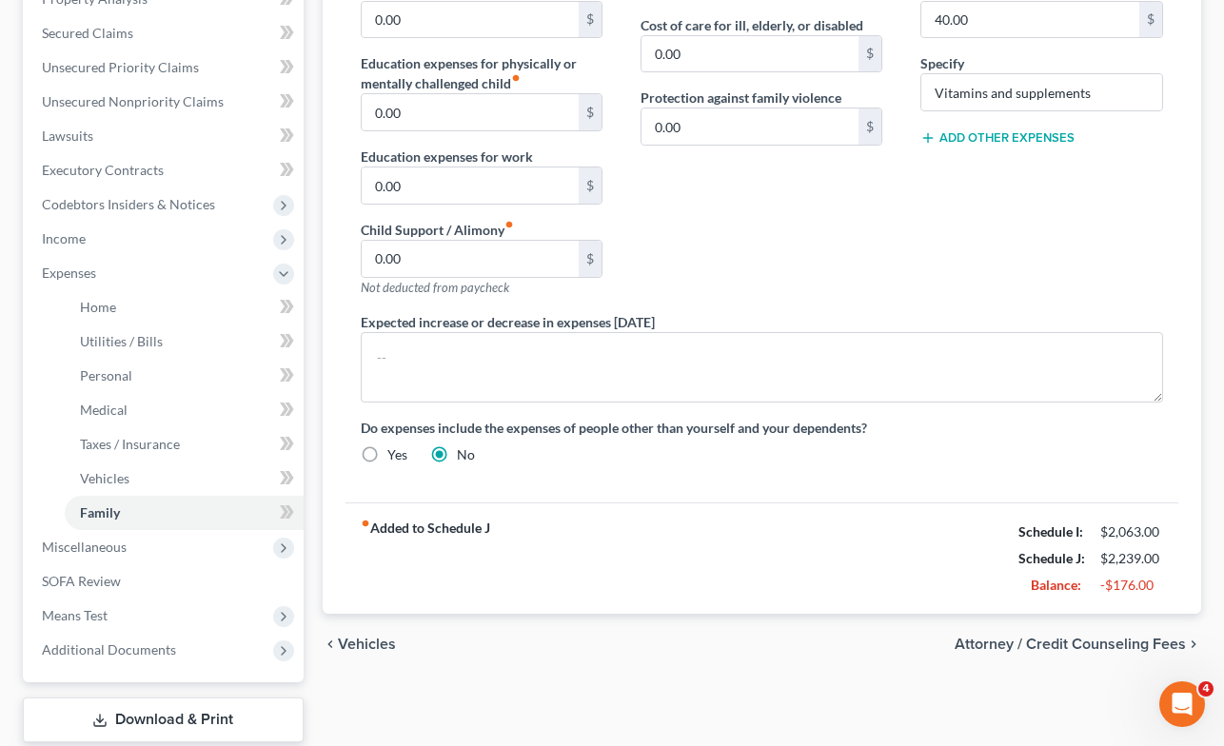
scroll to position [432, 0]
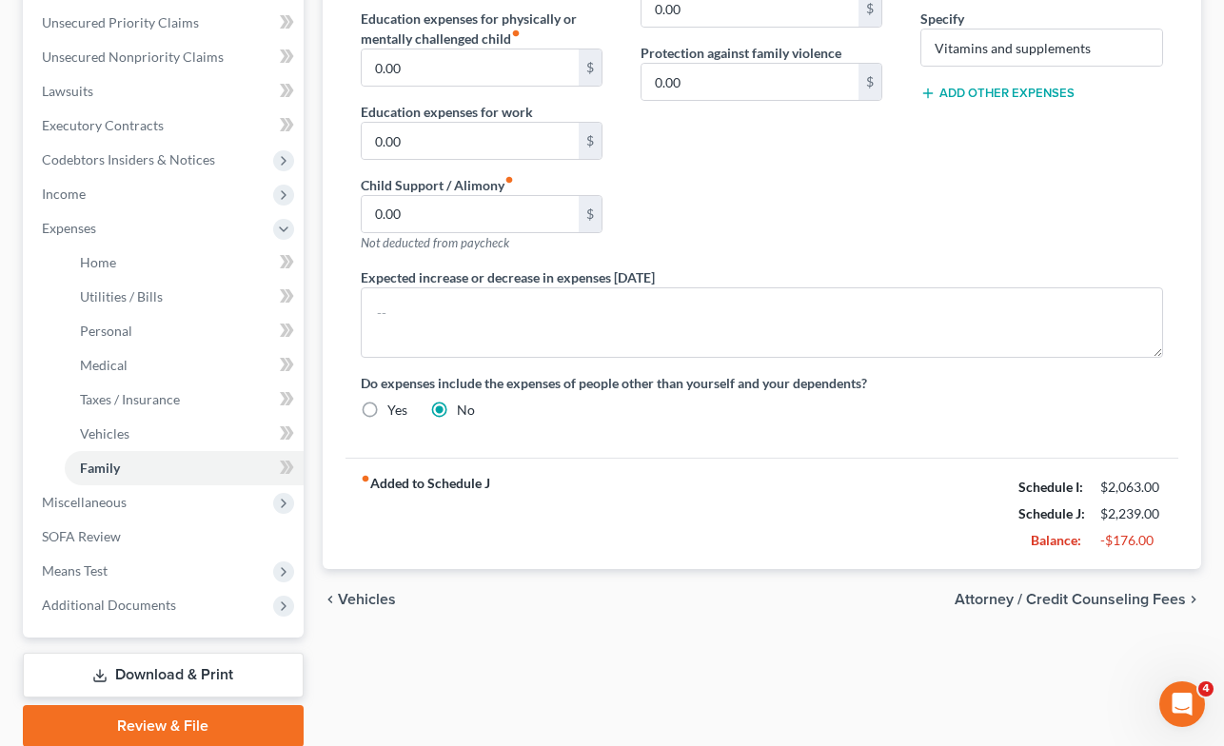
click at [1145, 600] on span "Attorney / Credit Counseling Fees" at bounding box center [1070, 599] width 231 height 15
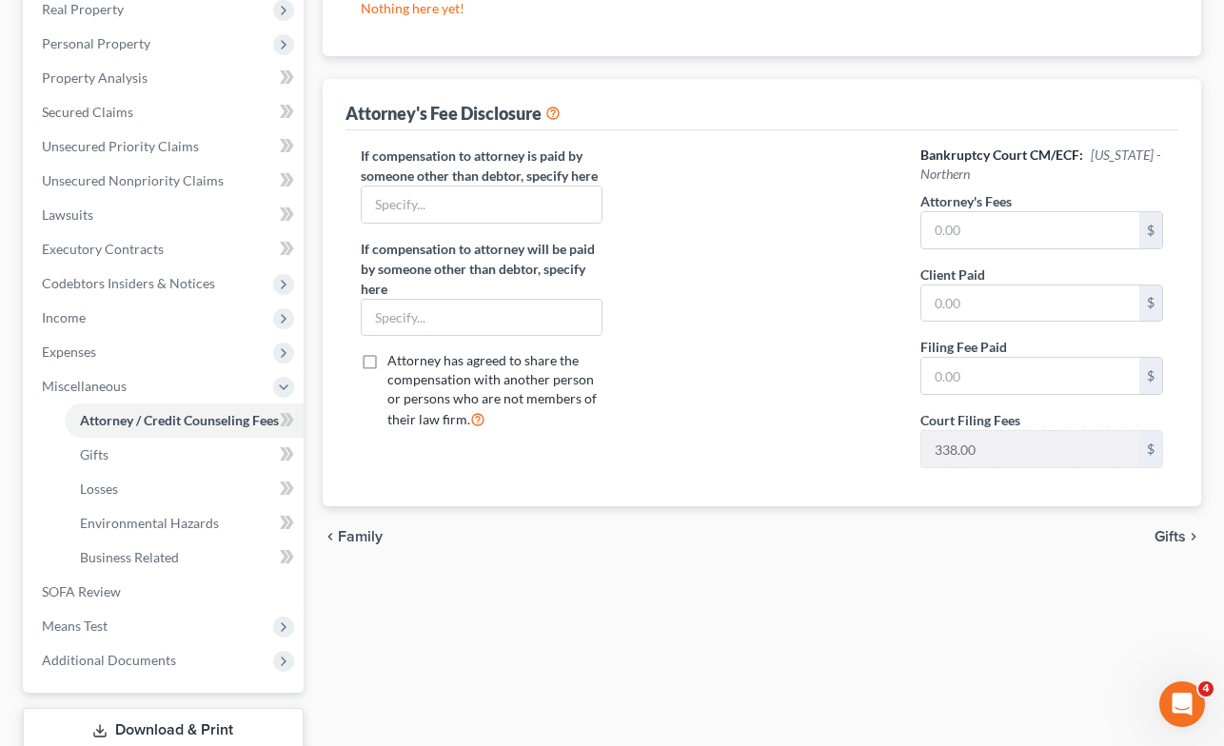
scroll to position [318, 0]
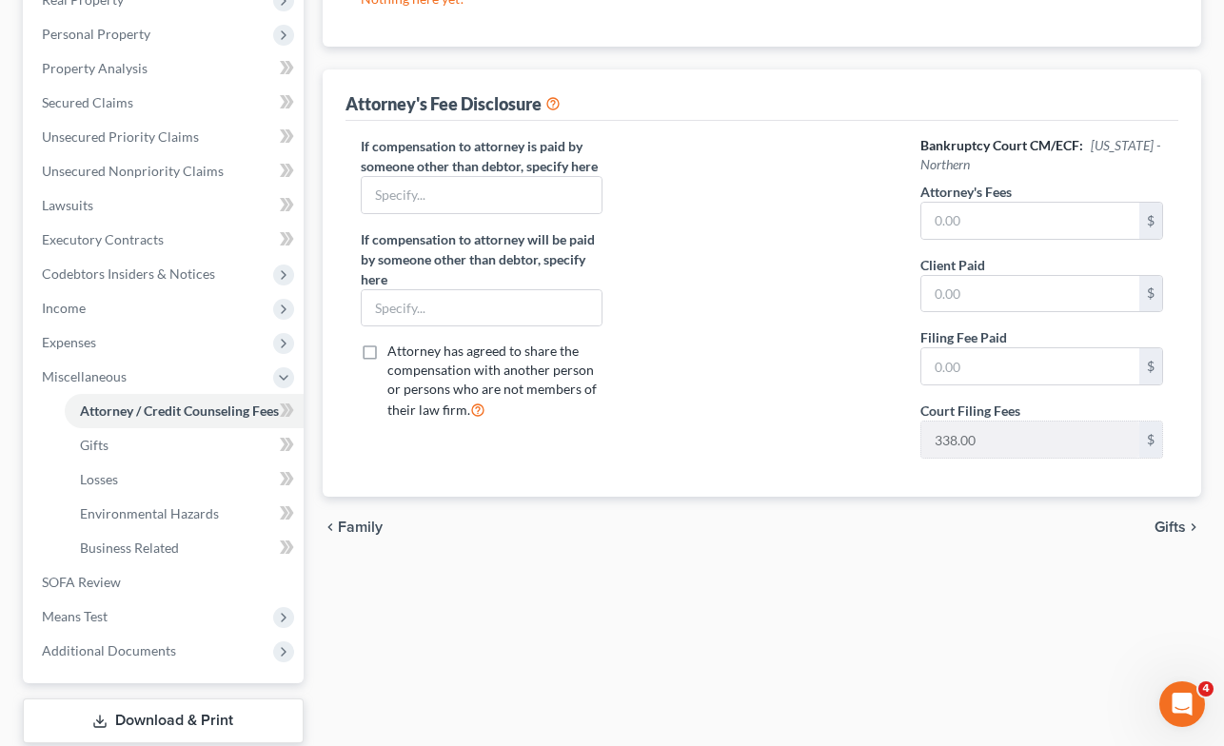
click at [1167, 527] on span "Gifts" at bounding box center [1170, 527] width 31 height 15
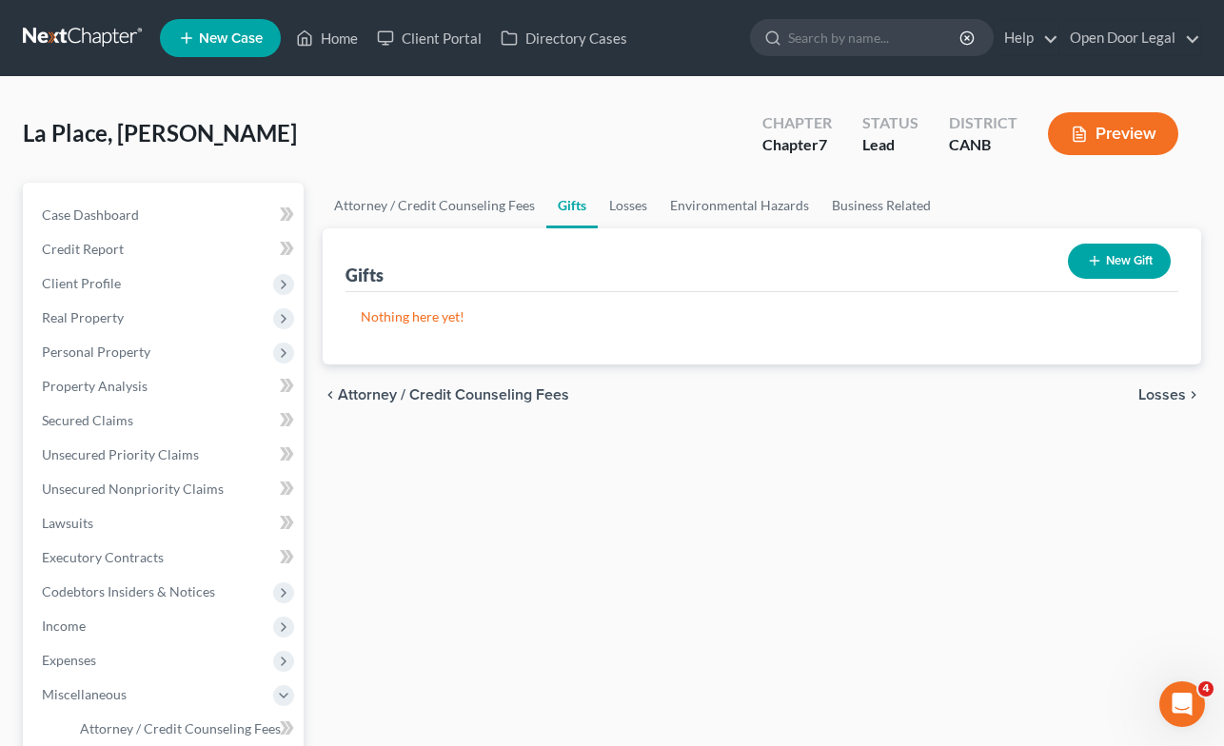
click at [1151, 391] on span "Losses" at bounding box center [1163, 395] width 48 height 15
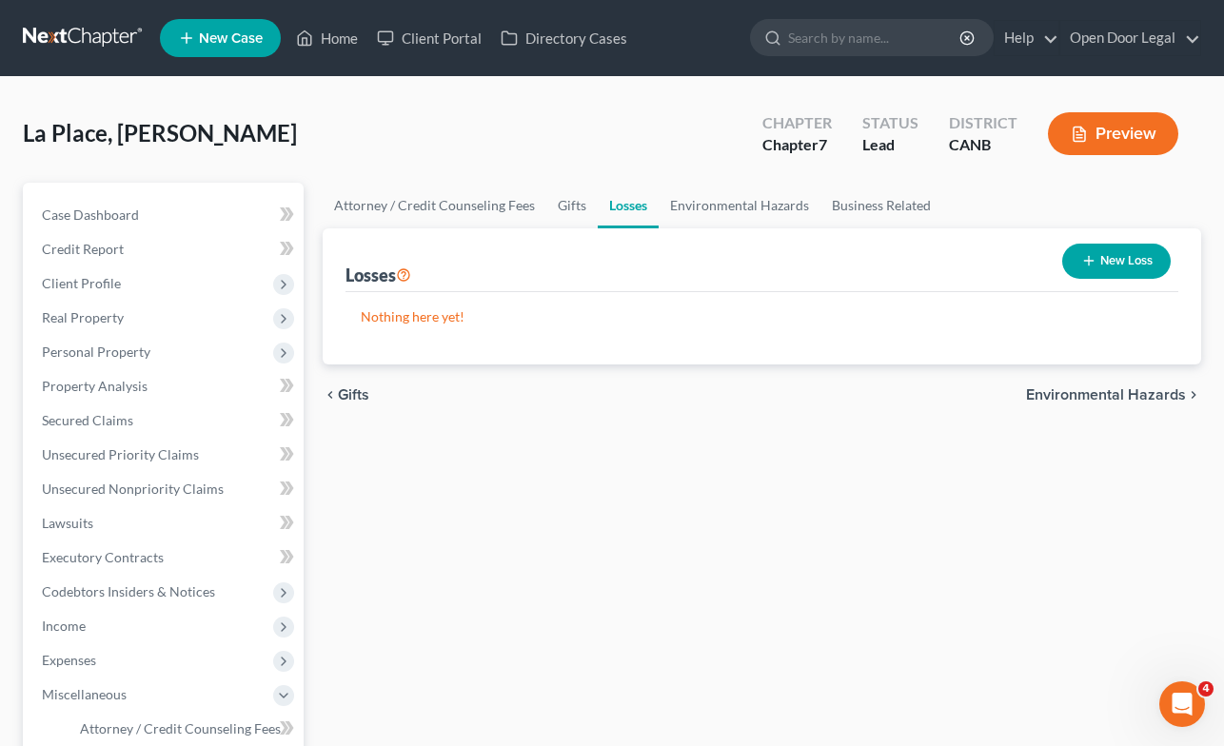
click at [1150, 389] on span "Environmental Hazards" at bounding box center [1106, 395] width 160 height 15
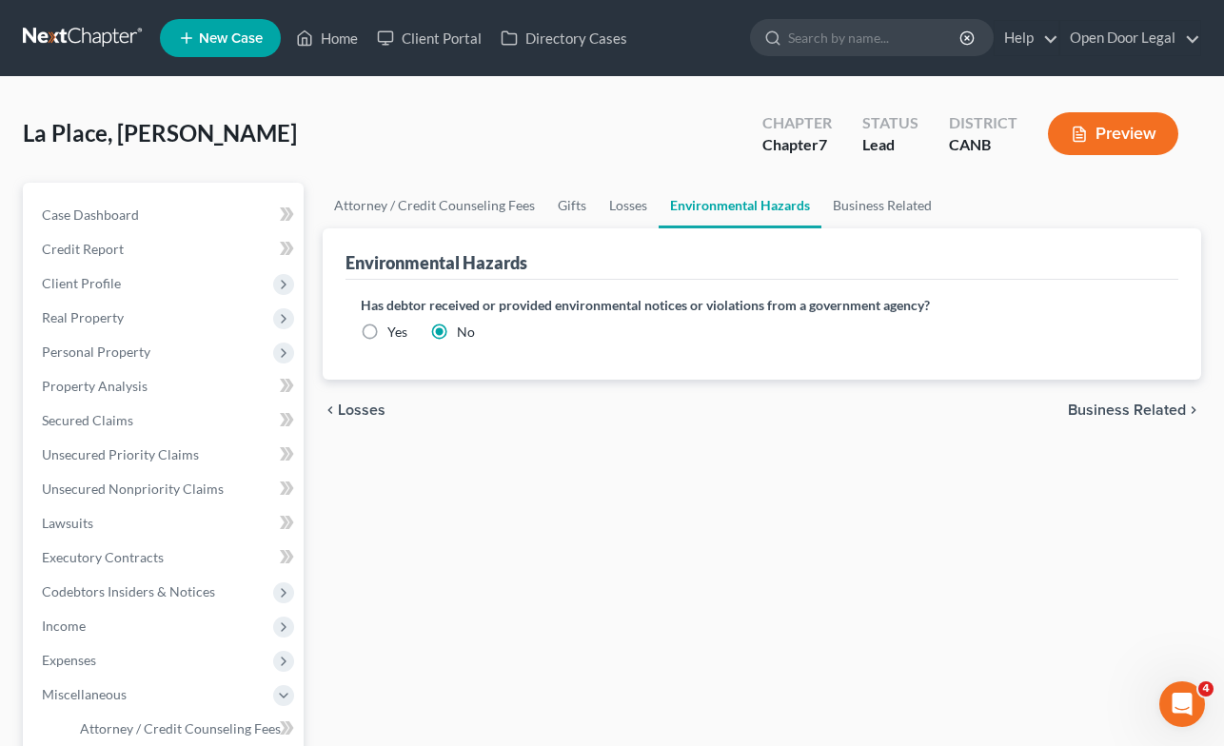
click at [1142, 405] on span "Business Related" at bounding box center [1127, 410] width 118 height 15
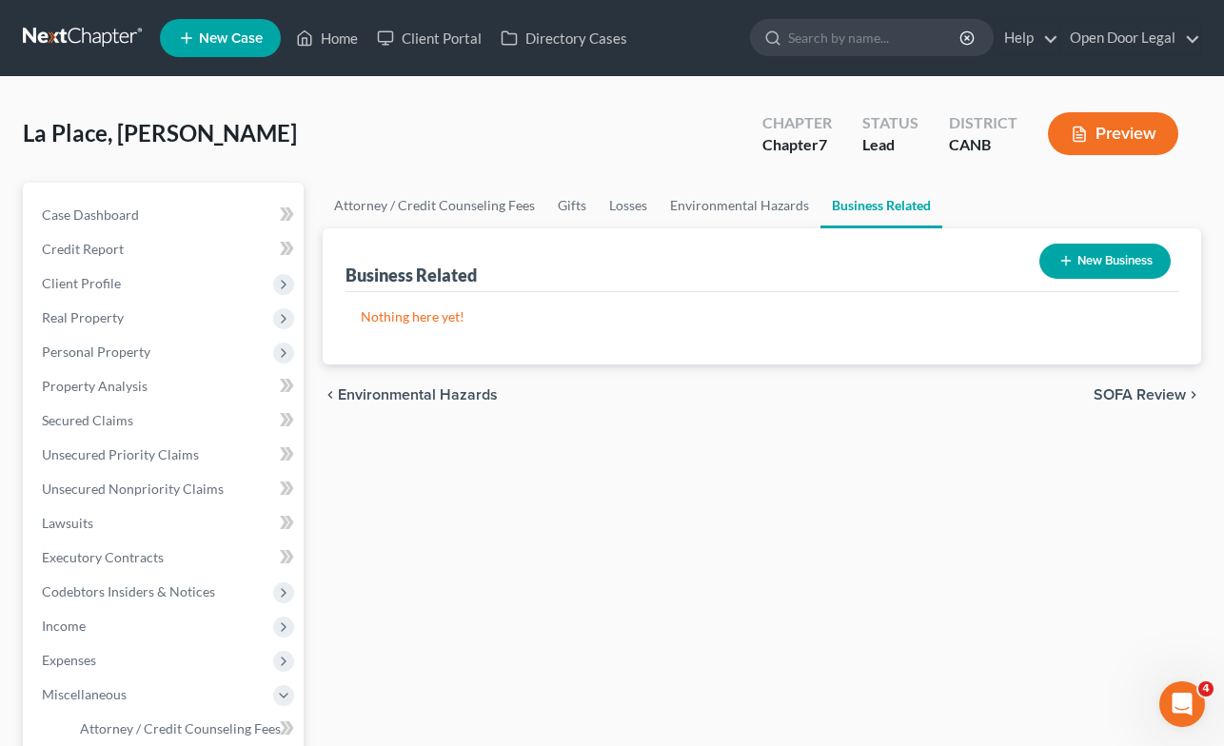
click at [1135, 392] on span "SOFA Review" at bounding box center [1140, 395] width 92 height 15
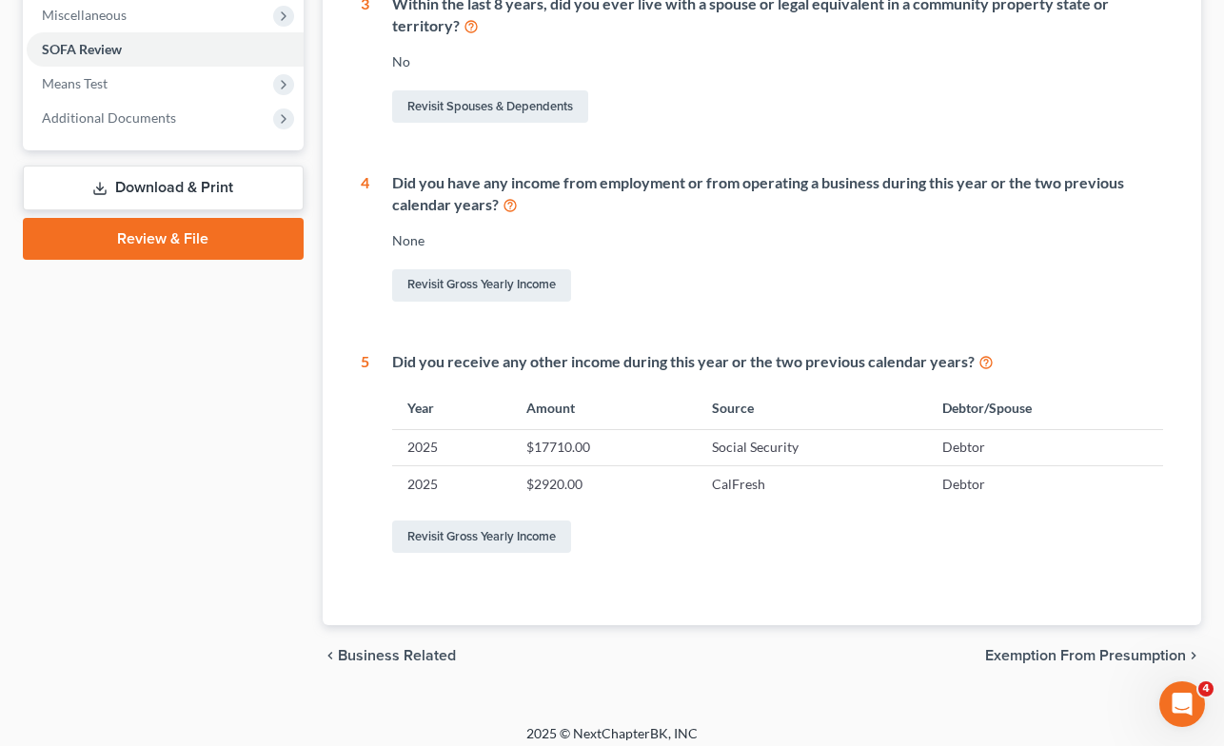
scroll to position [691, 0]
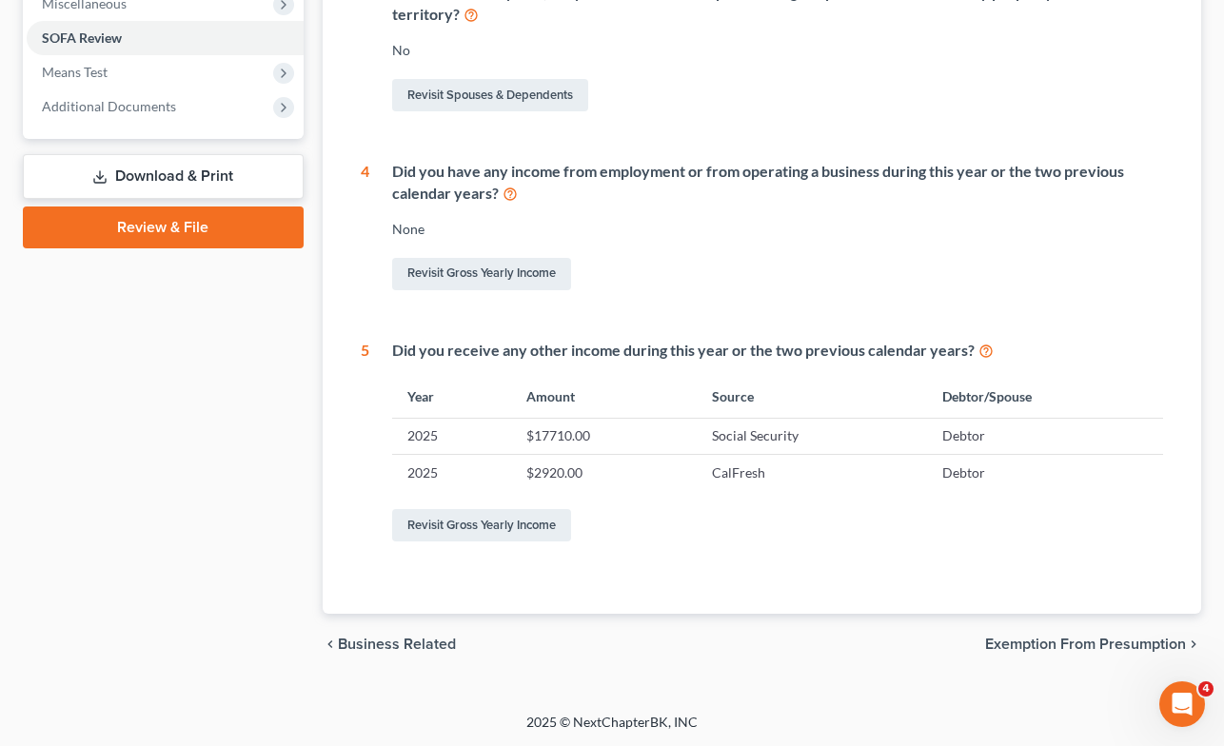
click at [1091, 645] on span "Exemption from Presumption" at bounding box center [1085, 644] width 201 height 15
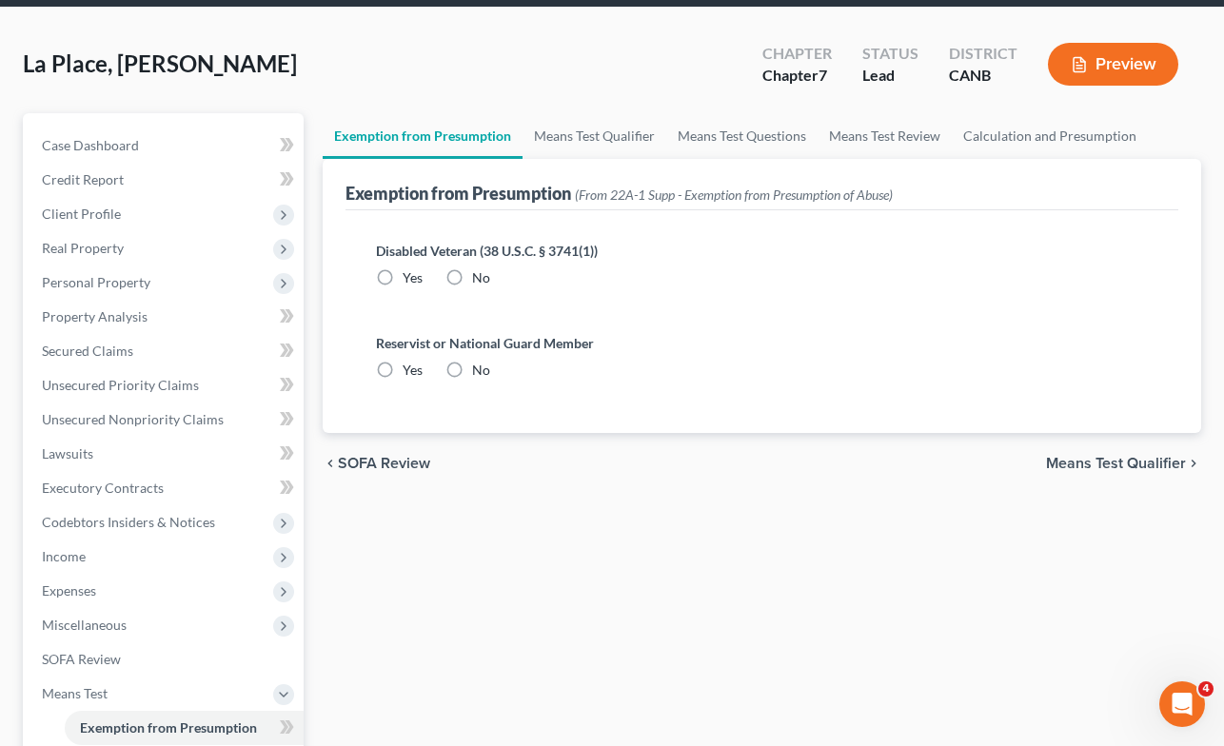
scroll to position [2, 0]
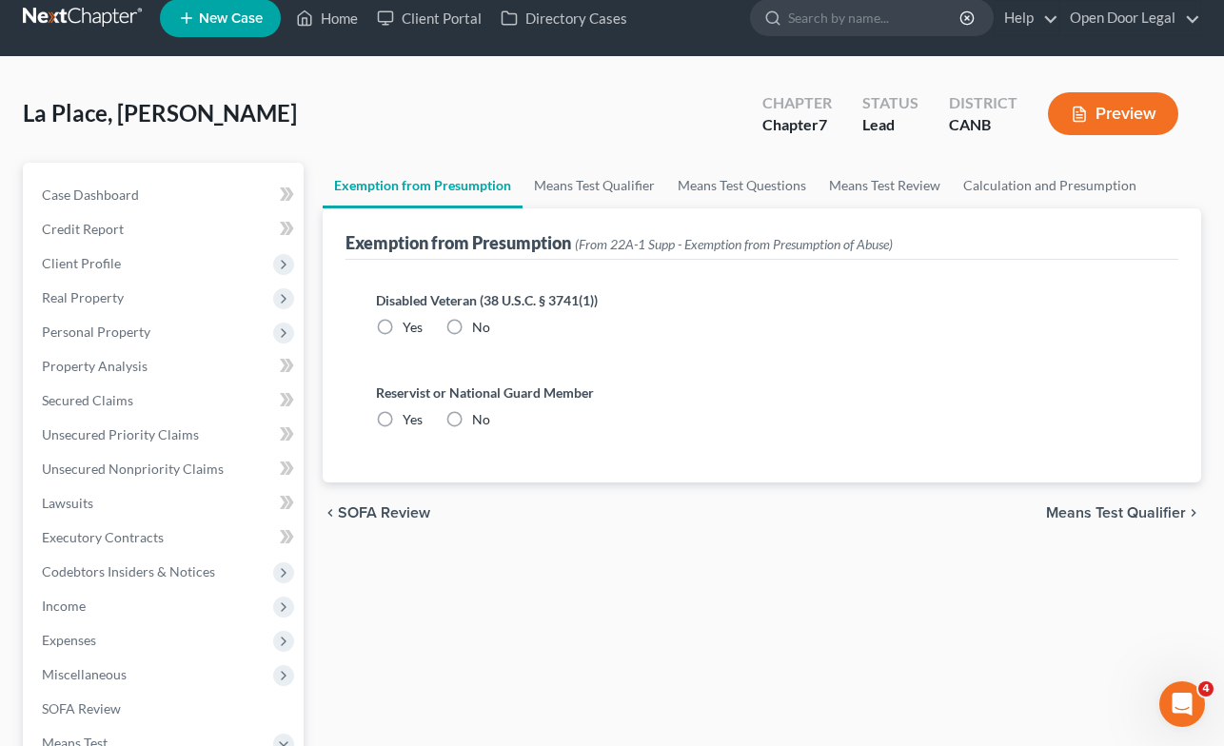
radio input "true"
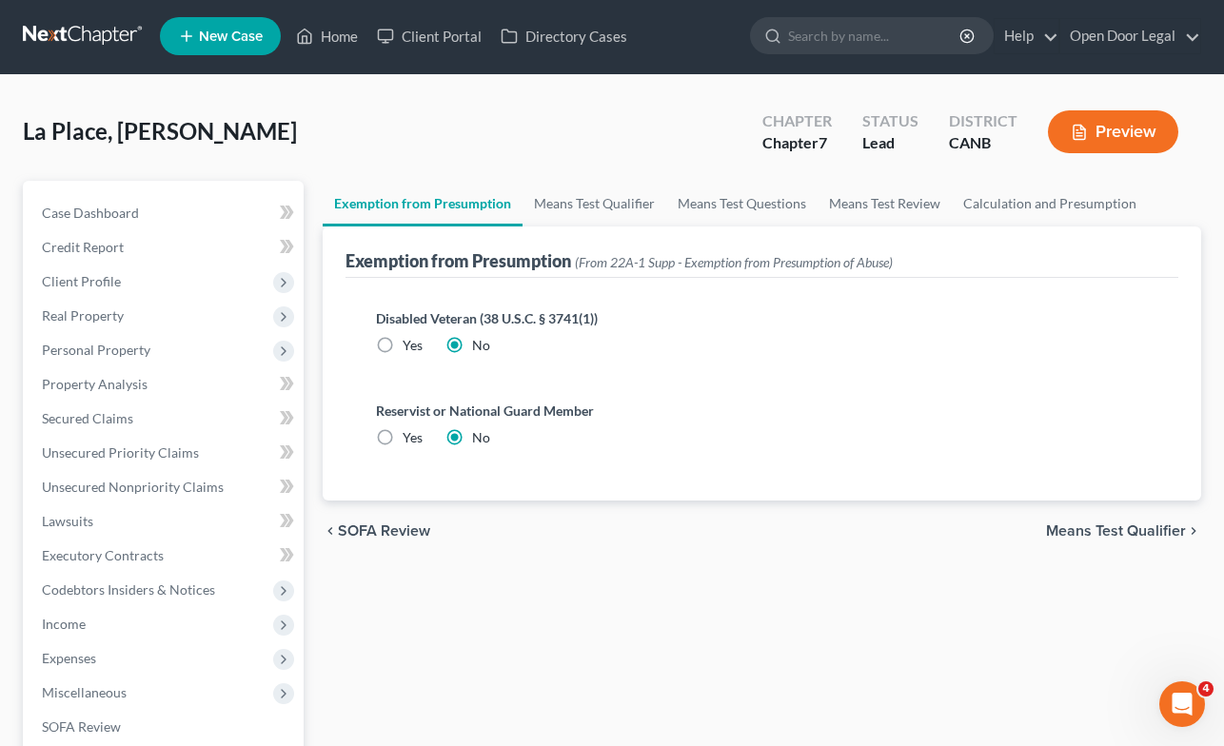
scroll to position [0, 0]
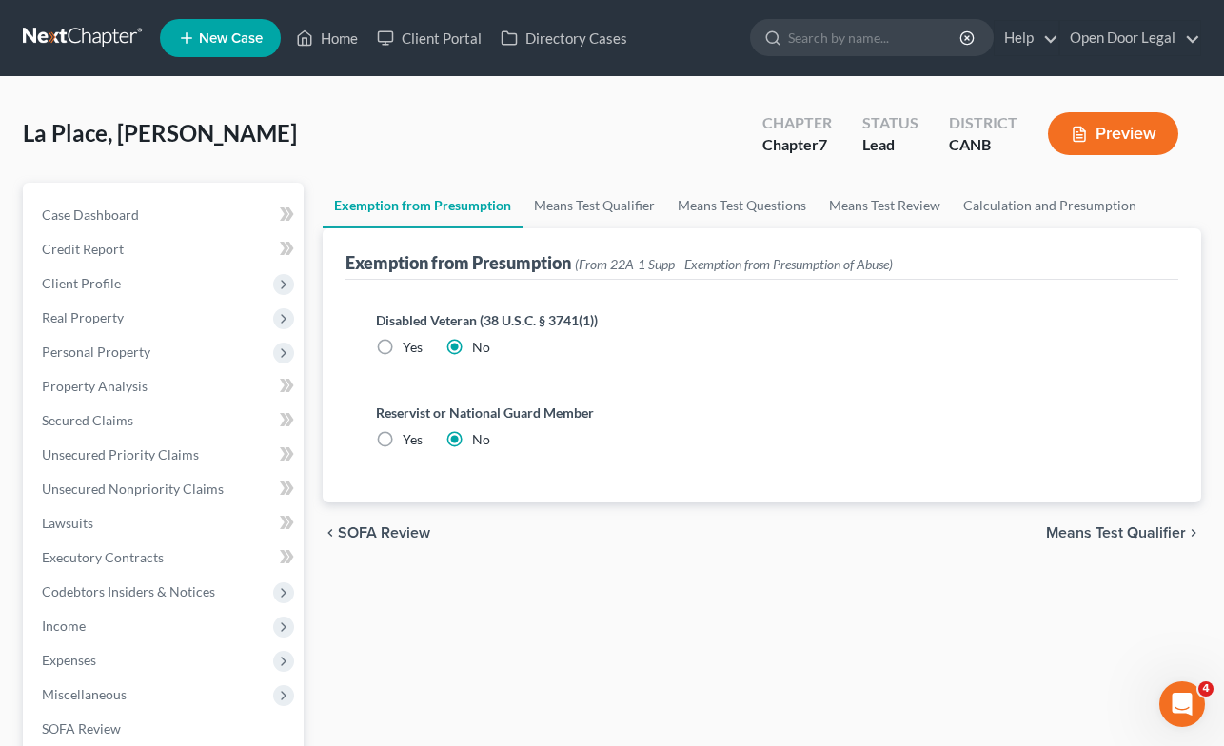
click at [1085, 530] on span "Means Test Qualifier" at bounding box center [1116, 533] width 140 height 15
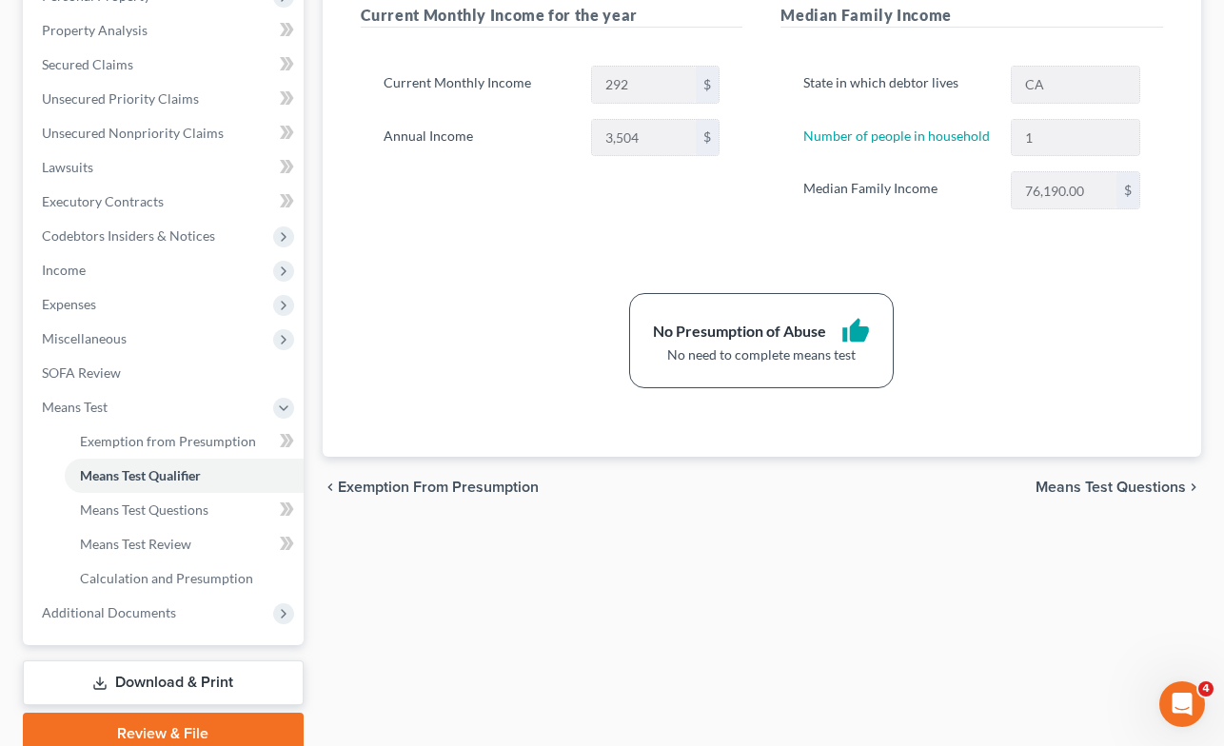
scroll to position [369, 0]
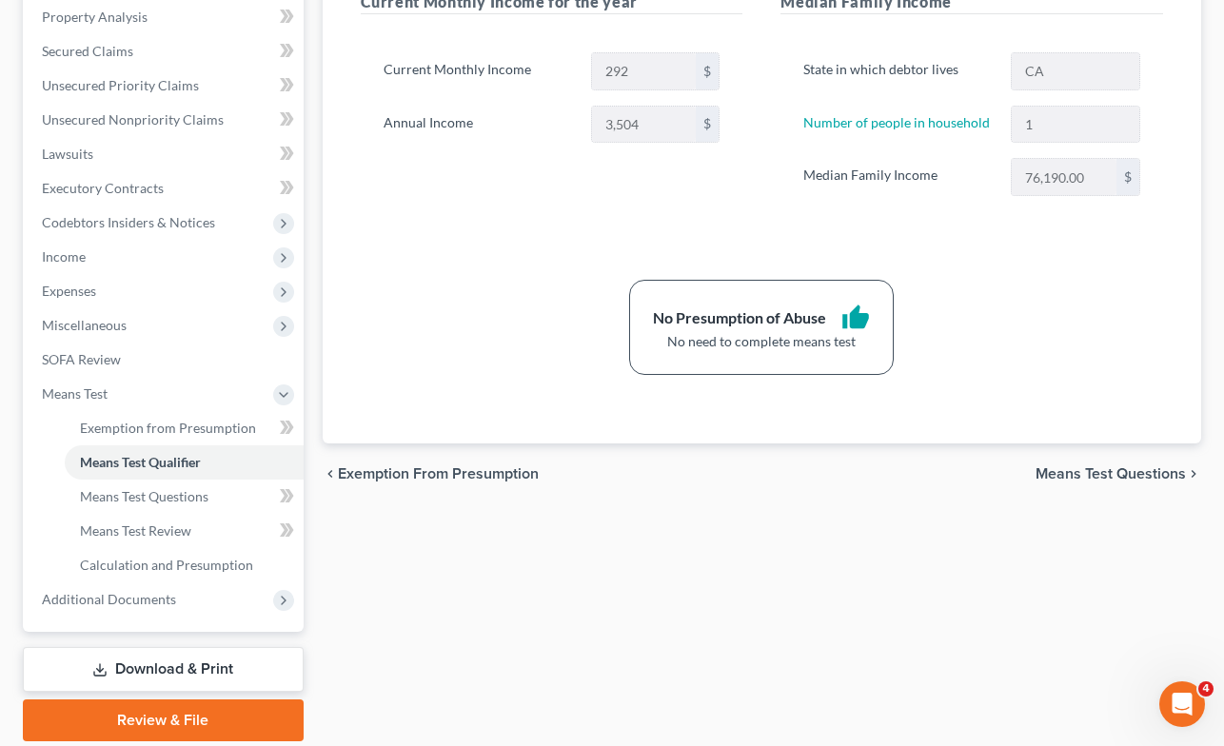
click at [1102, 473] on span "Means Test Questions" at bounding box center [1111, 474] width 150 height 15
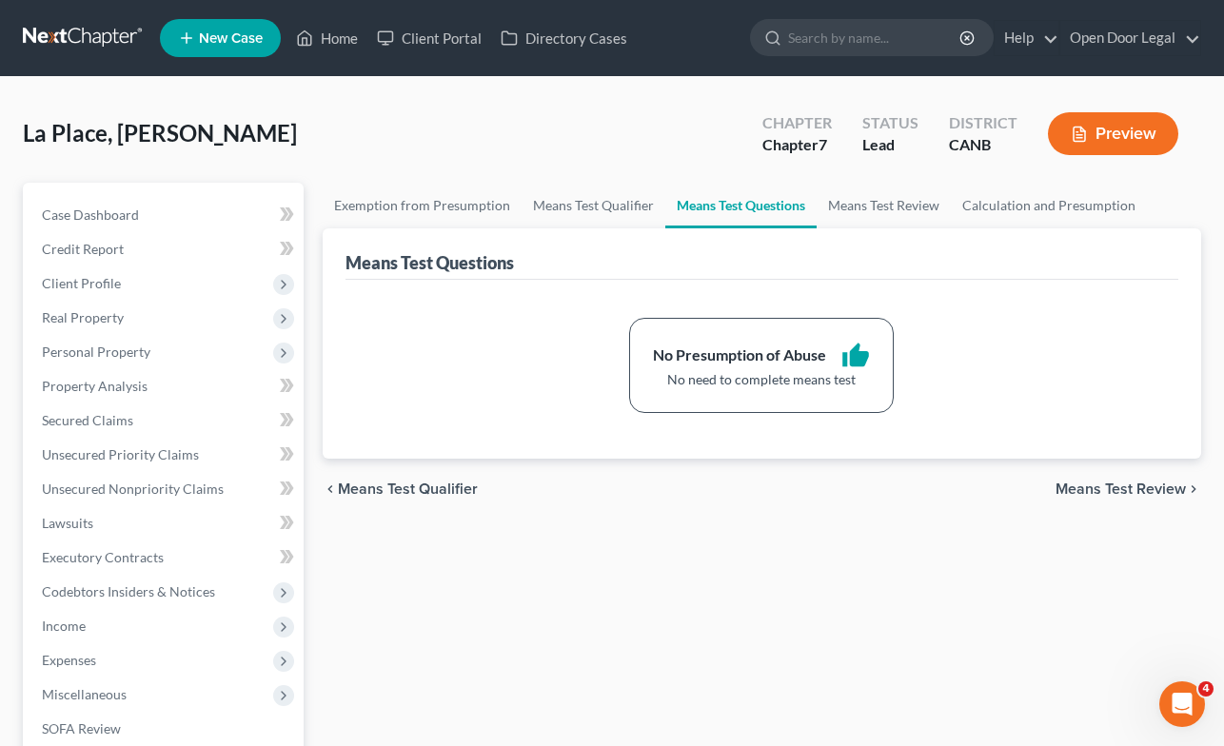
click at [1101, 486] on span "Means Test Review" at bounding box center [1121, 489] width 130 height 15
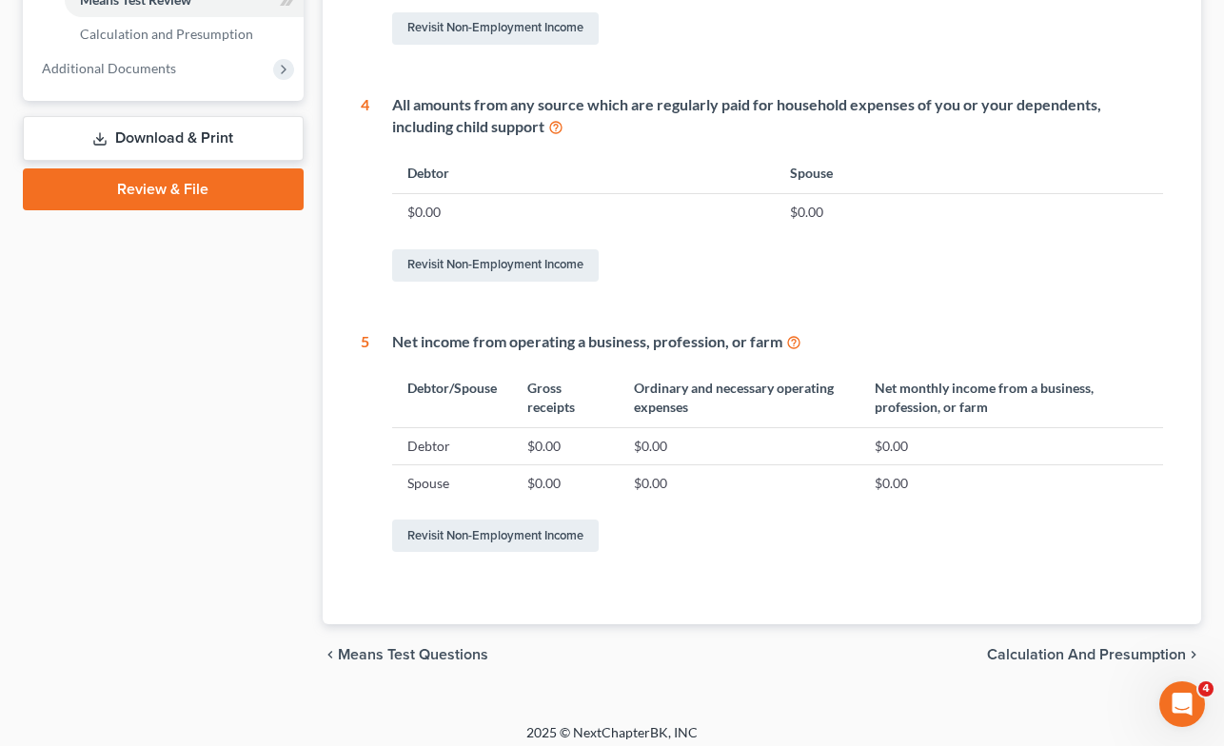
scroll to position [911, 0]
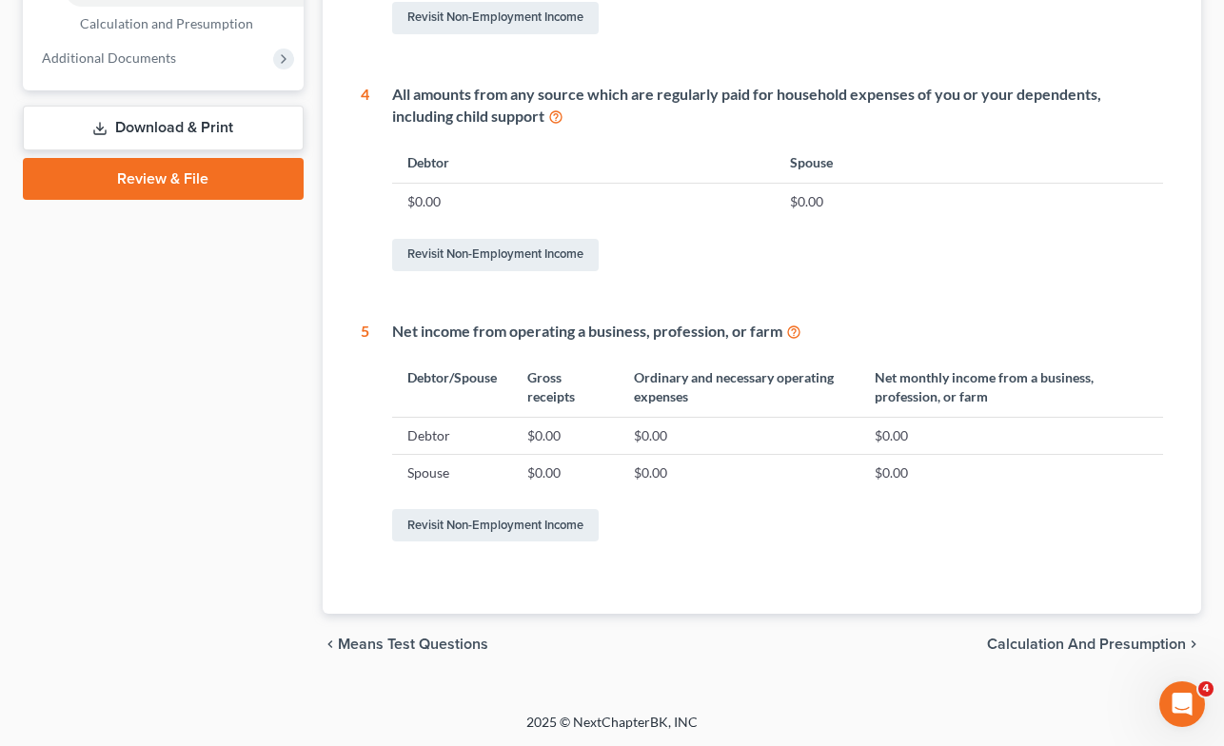
click at [1020, 642] on span "Calculation and Presumption" at bounding box center [1086, 644] width 199 height 15
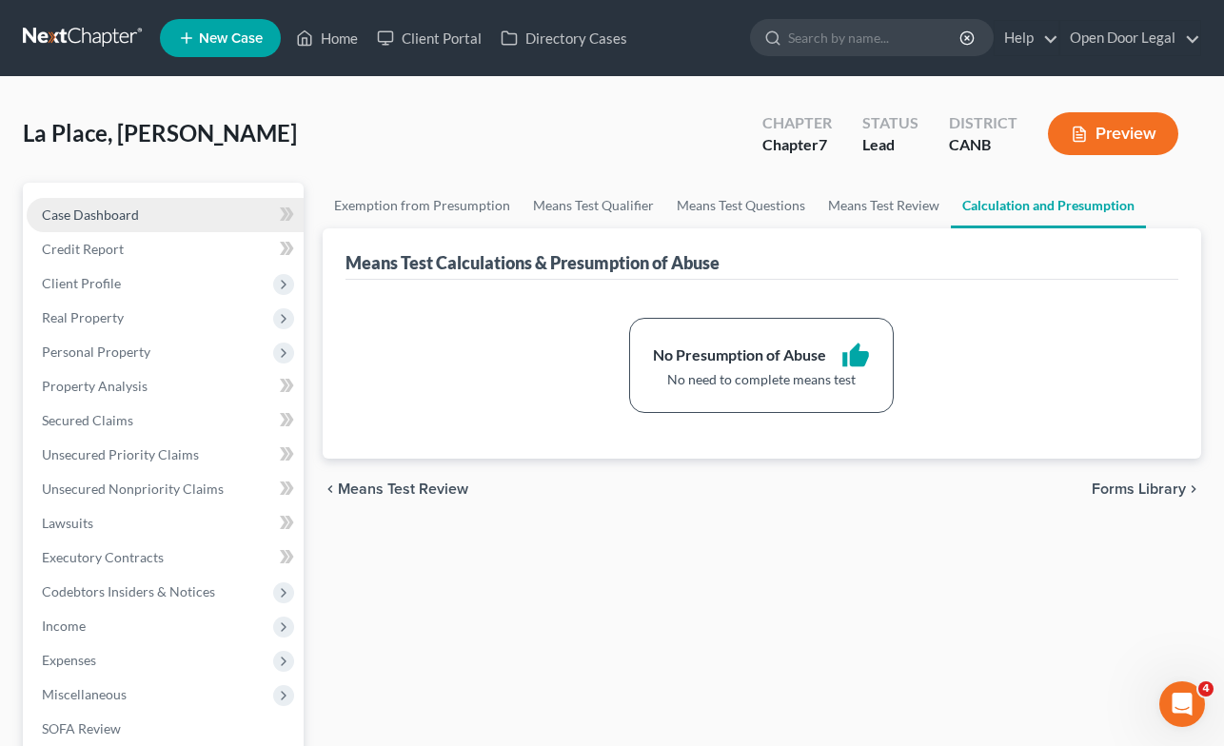
click at [118, 215] on span "Case Dashboard" at bounding box center [90, 215] width 97 height 16
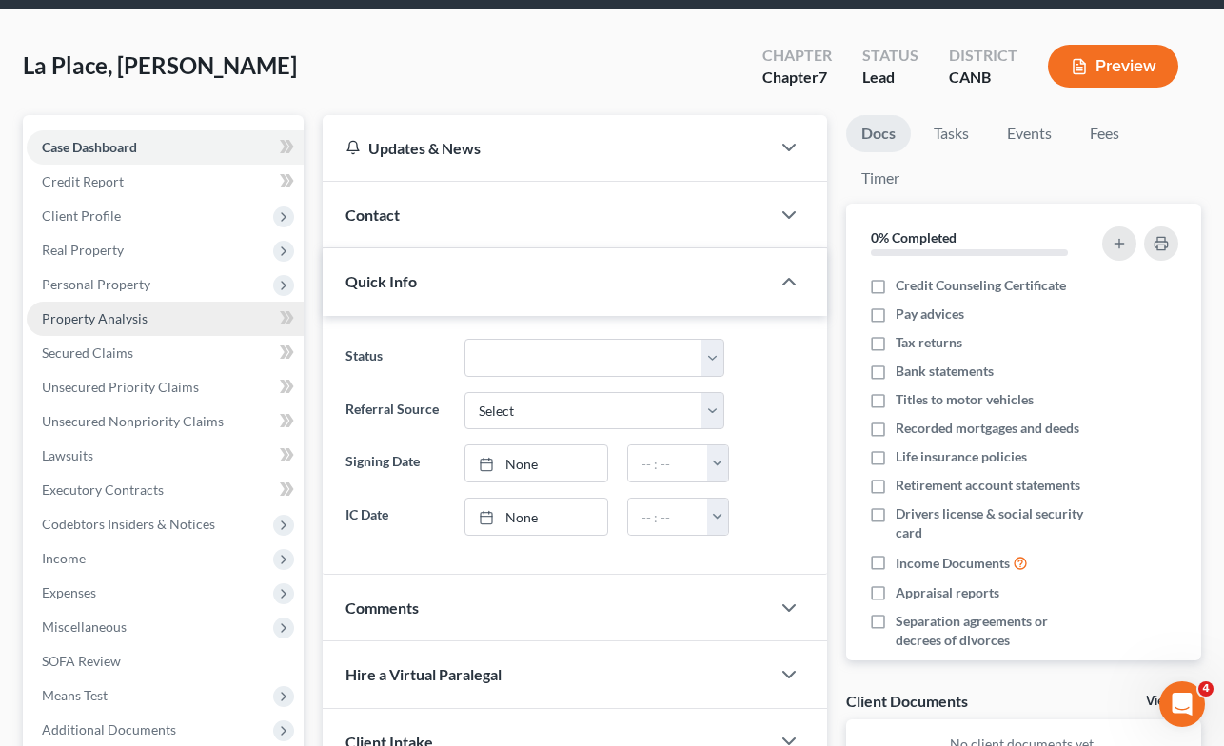
scroll to position [61, 0]
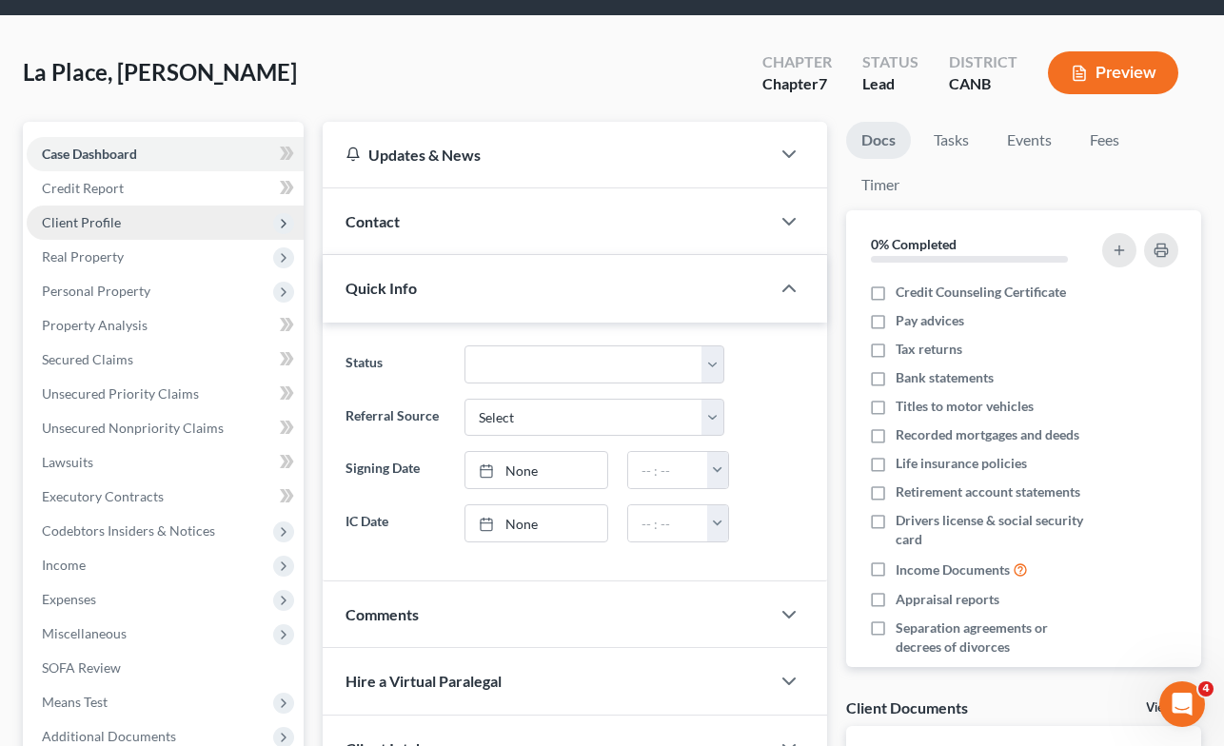
click at [136, 213] on span "Client Profile" at bounding box center [165, 223] width 277 height 34
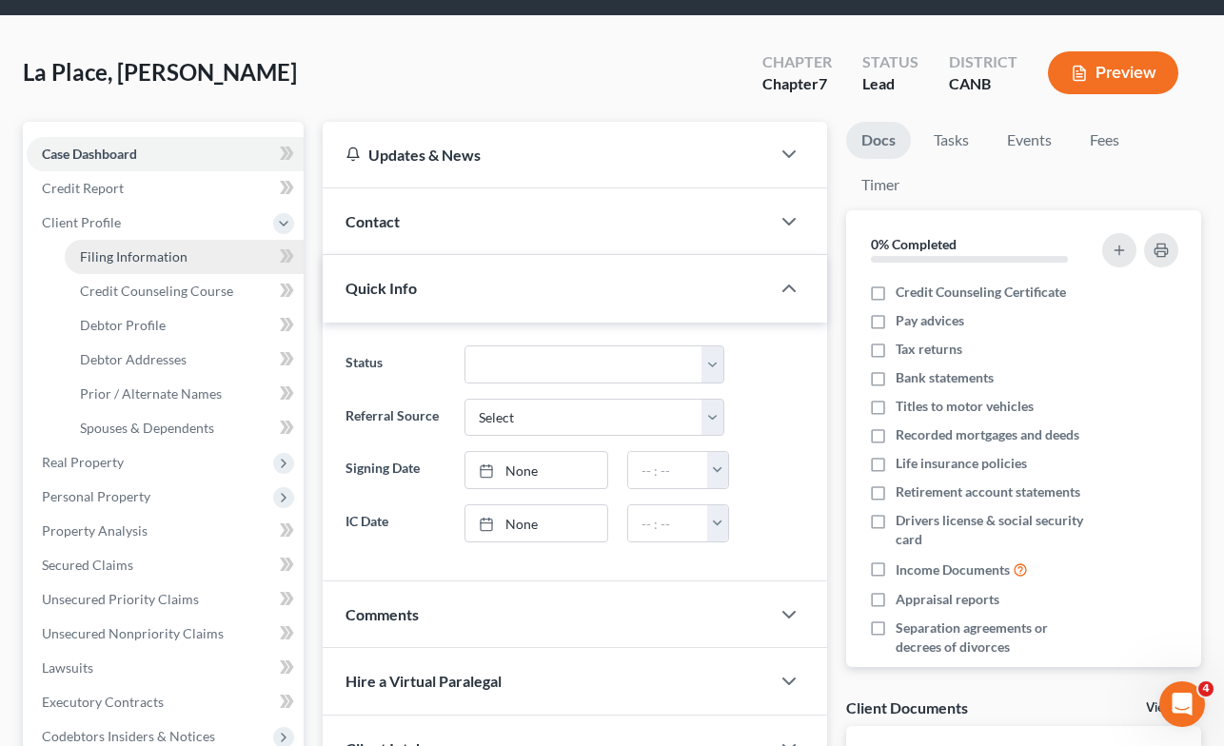
click at [134, 252] on span "Filing Information" at bounding box center [134, 257] width 108 height 16
select select "1"
select select "0"
select select "9"
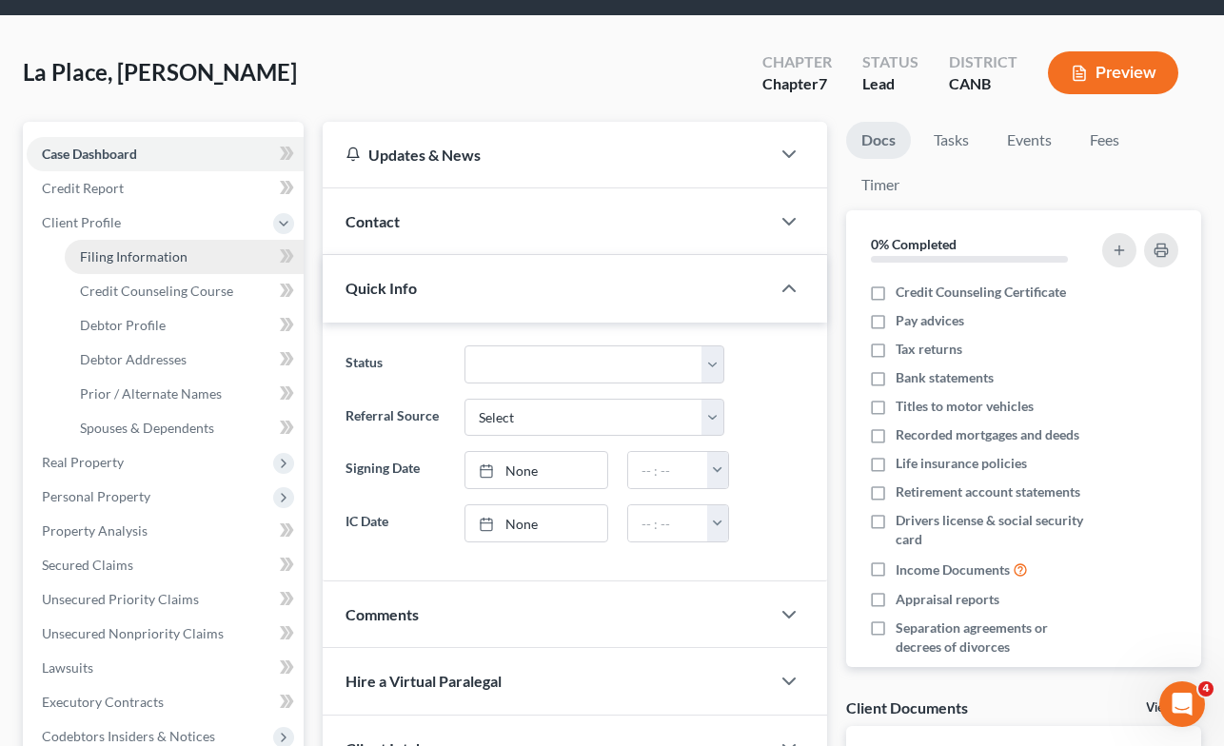
select select "2"
select select "4"
select select "0"
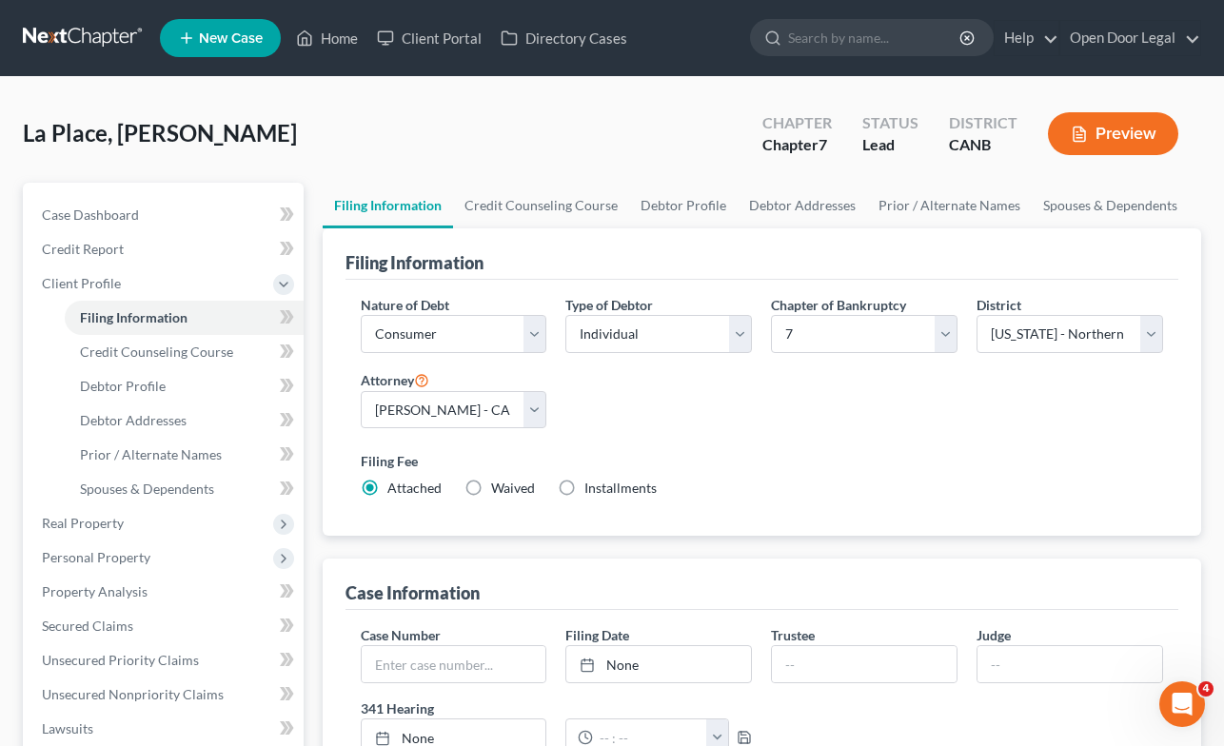
click at [491, 487] on label "Waived Waived" at bounding box center [513, 488] width 44 height 19
click at [499, 487] on input "Waived Waived" at bounding box center [505, 485] width 12 height 12
radio input "true"
radio input "false"
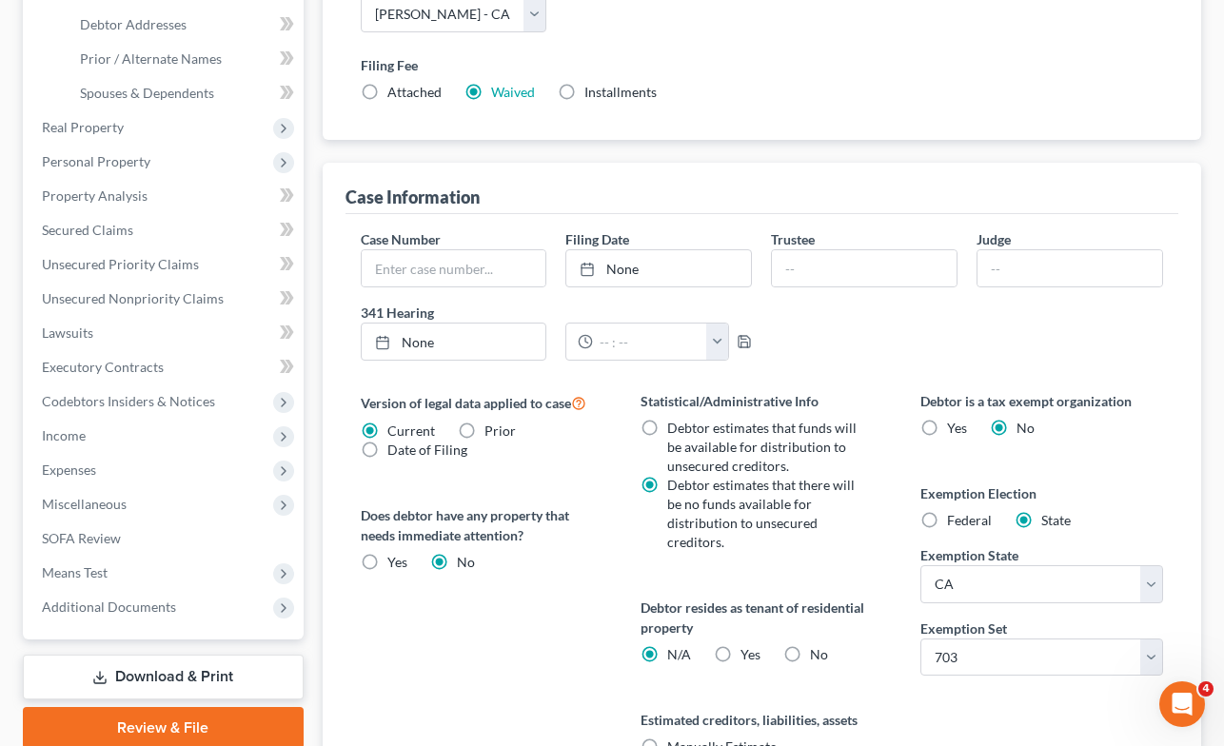
scroll to position [400, 0]
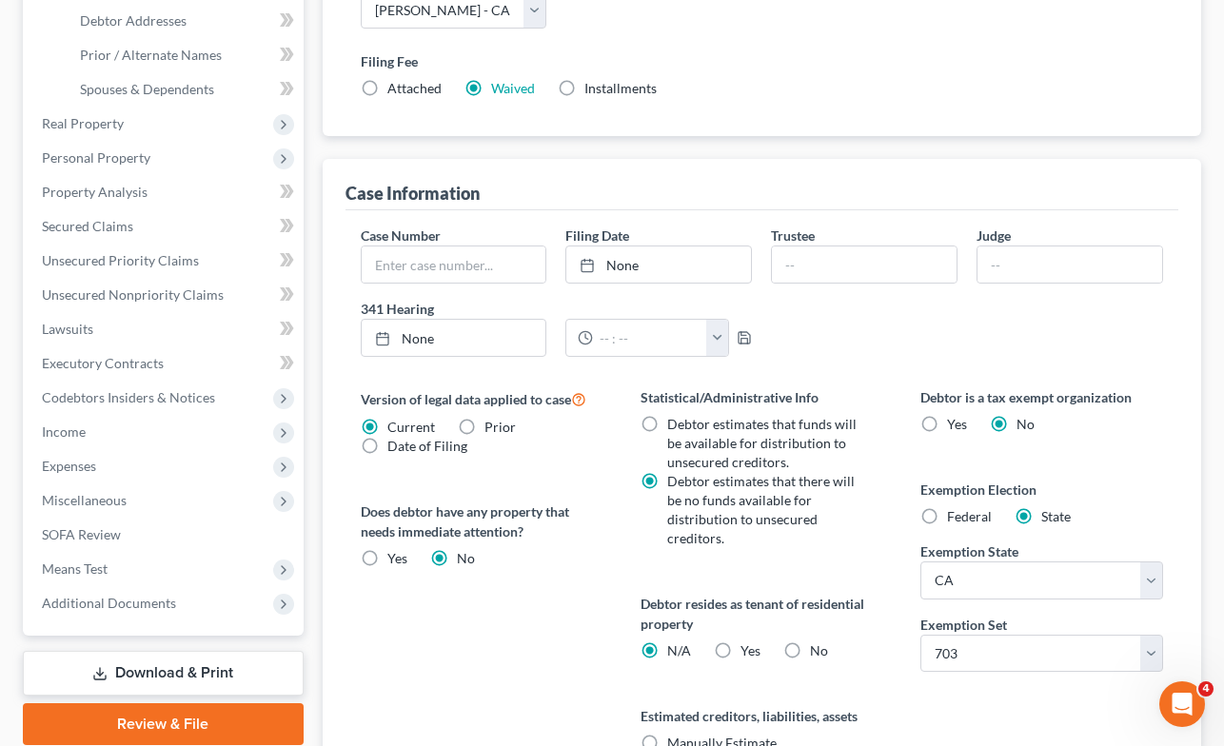
click at [741, 651] on label "Yes Yes" at bounding box center [751, 651] width 20 height 19
click at [748, 651] on input "Yes Yes" at bounding box center [754, 648] width 12 height 12
radio input "true"
radio input "false"
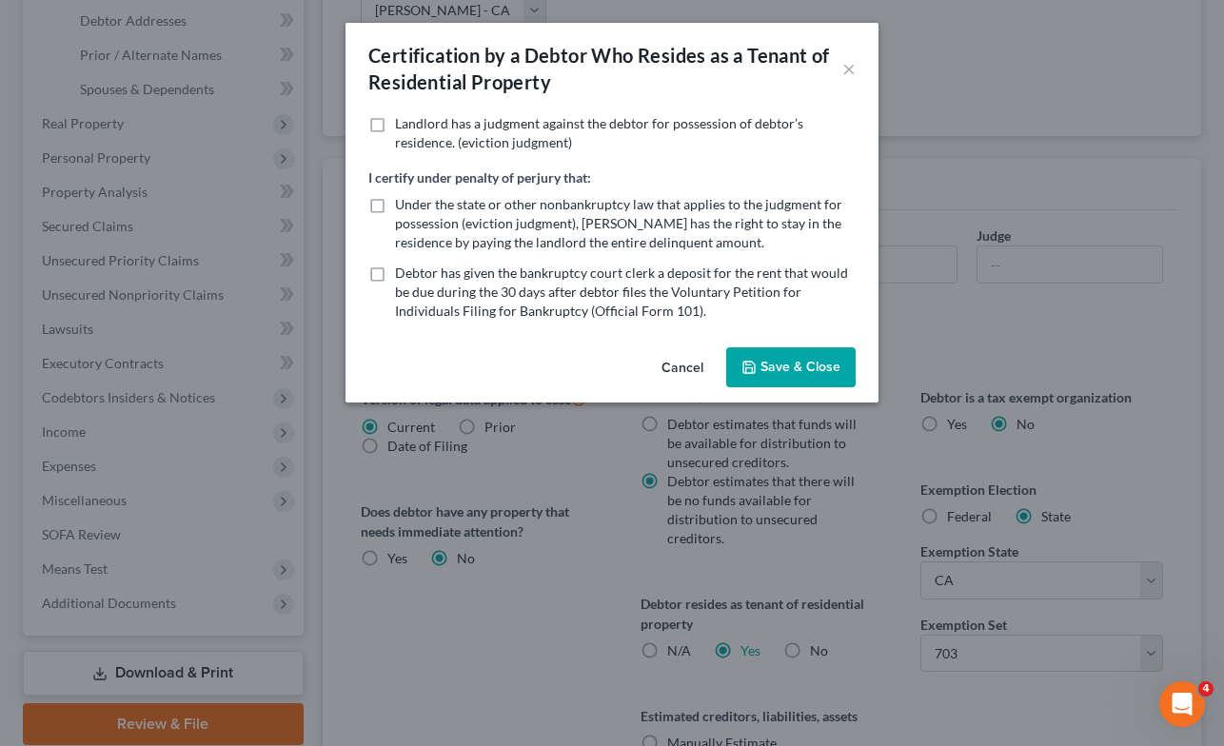
click at [786, 374] on button "Save & Close" at bounding box center [790, 368] width 129 height 40
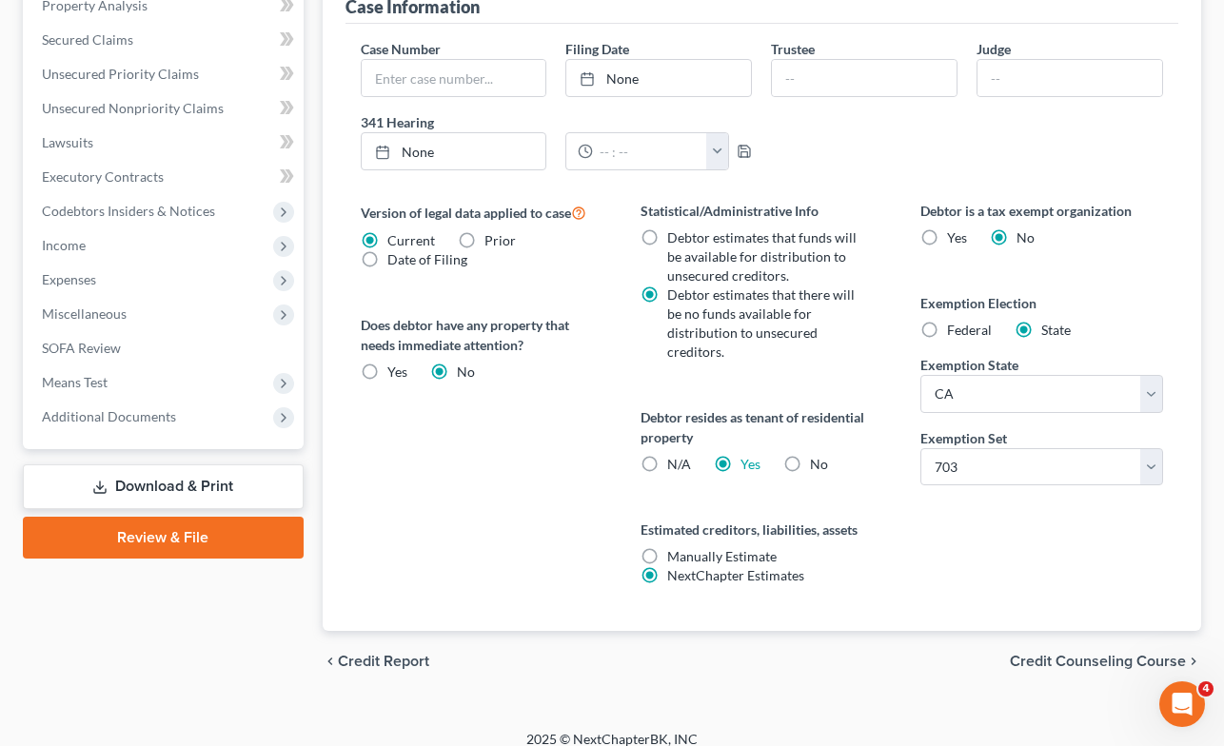
scroll to position [588, 0]
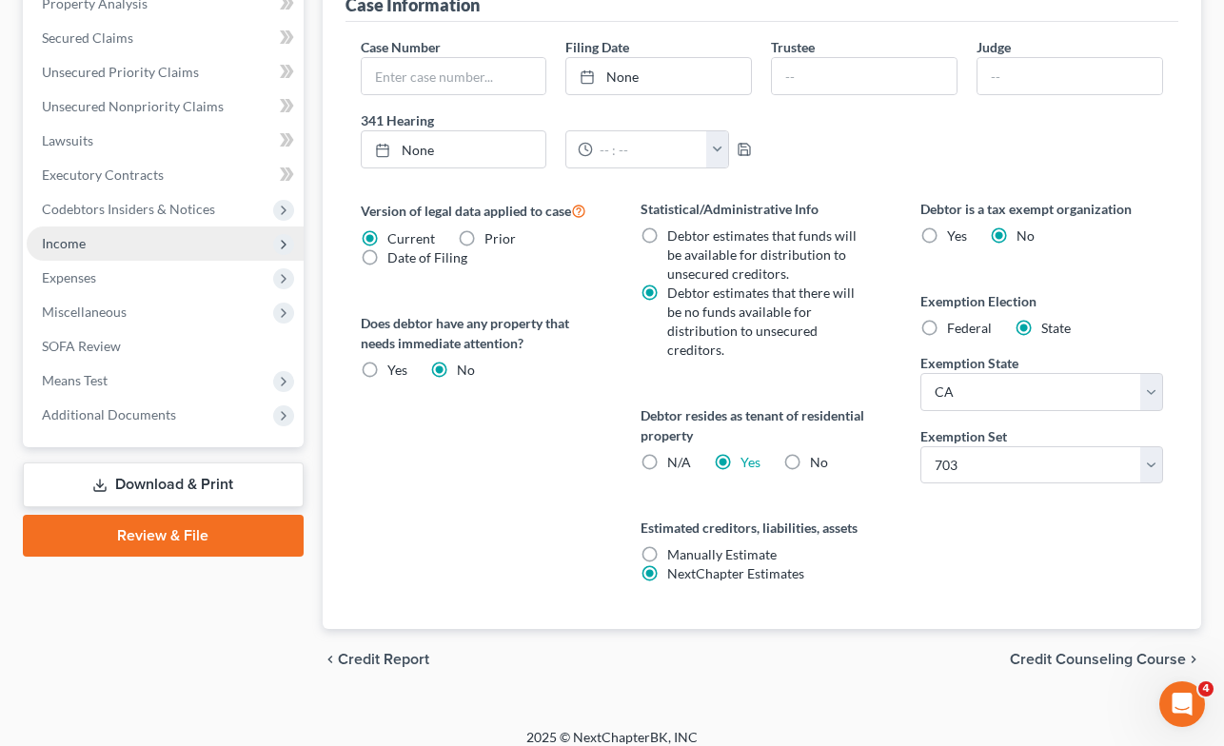
click at [62, 236] on span "Income" at bounding box center [64, 243] width 44 height 16
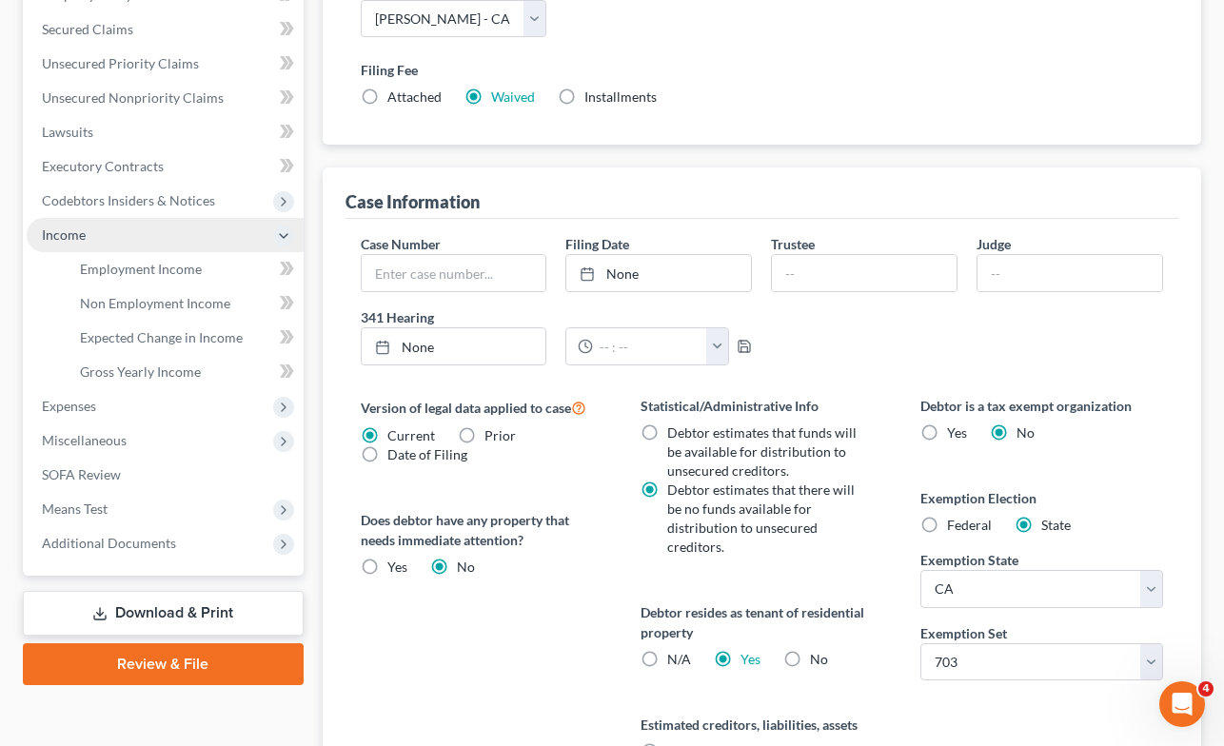
scroll to position [383, 0]
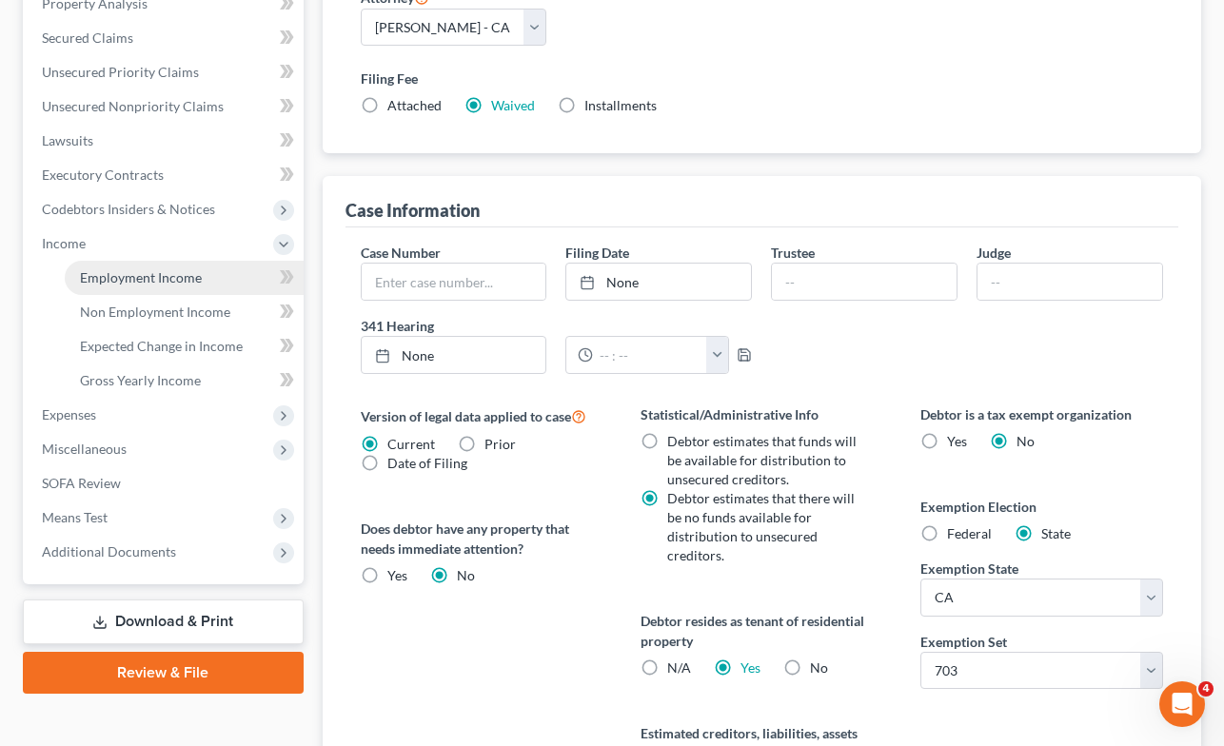
click at [114, 279] on span "Employment Income" at bounding box center [141, 277] width 122 height 16
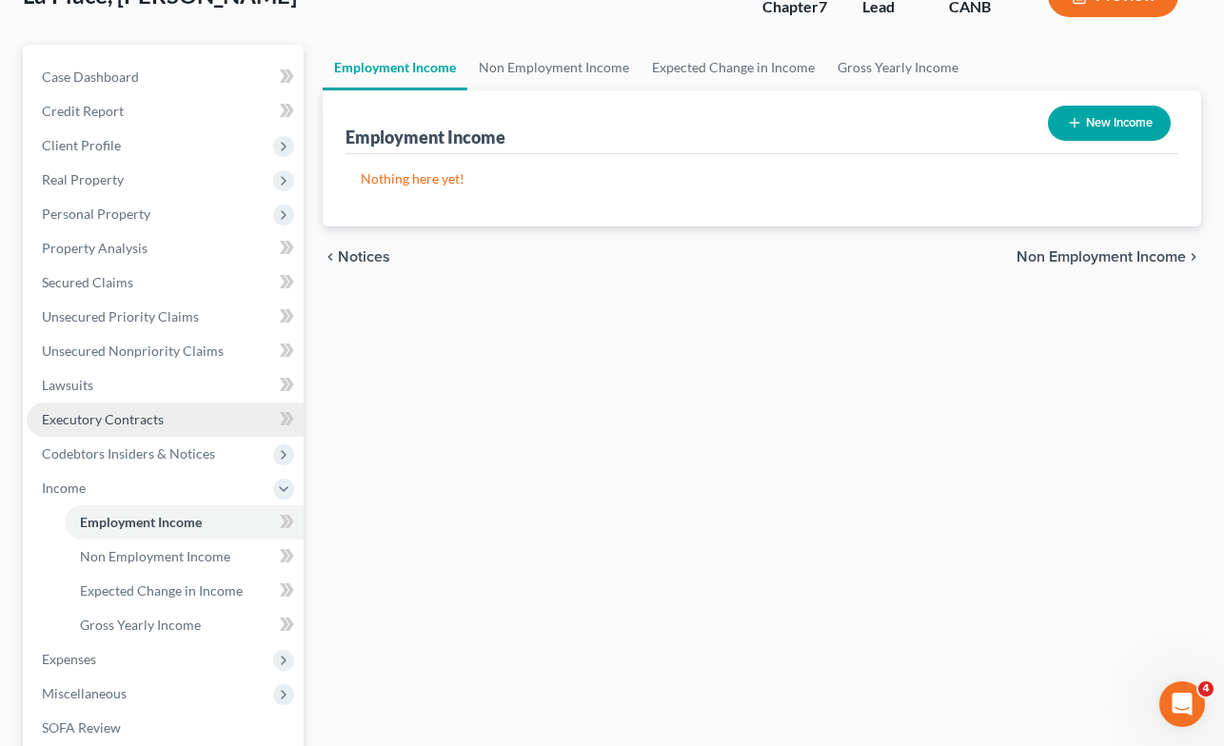
scroll to position [248, 0]
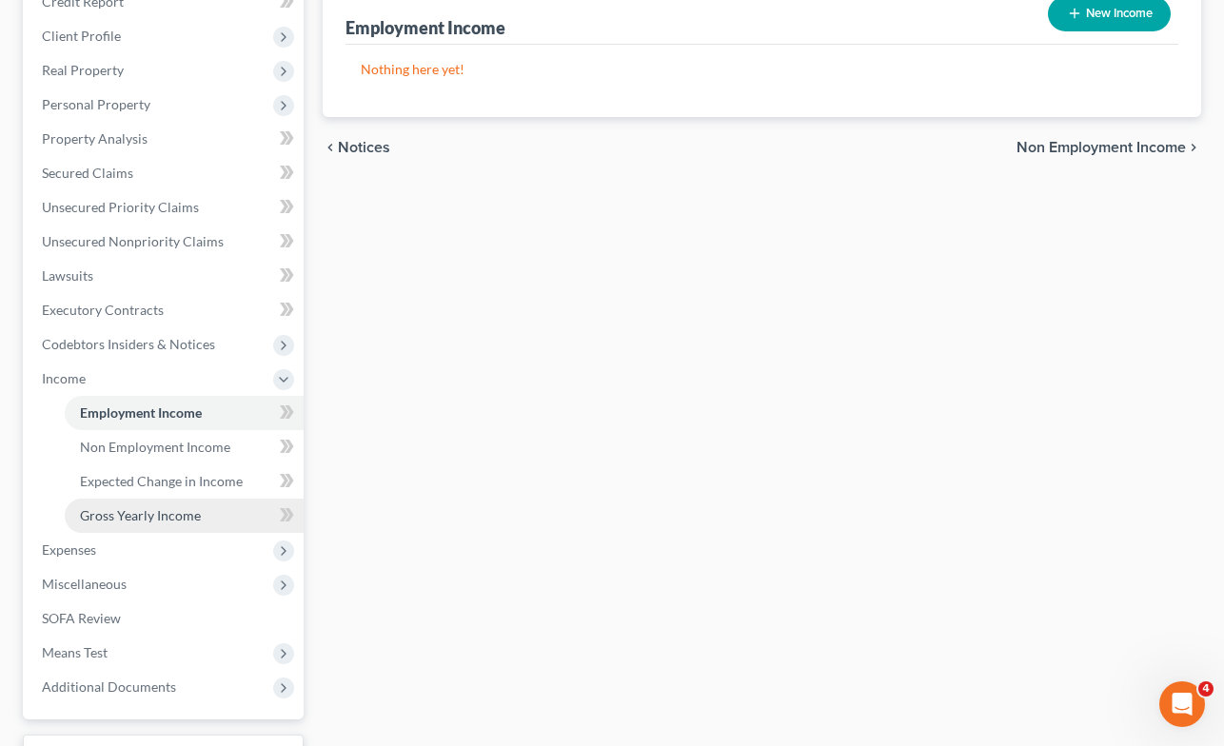
click at [164, 512] on span "Gross Yearly Income" at bounding box center [140, 515] width 121 height 16
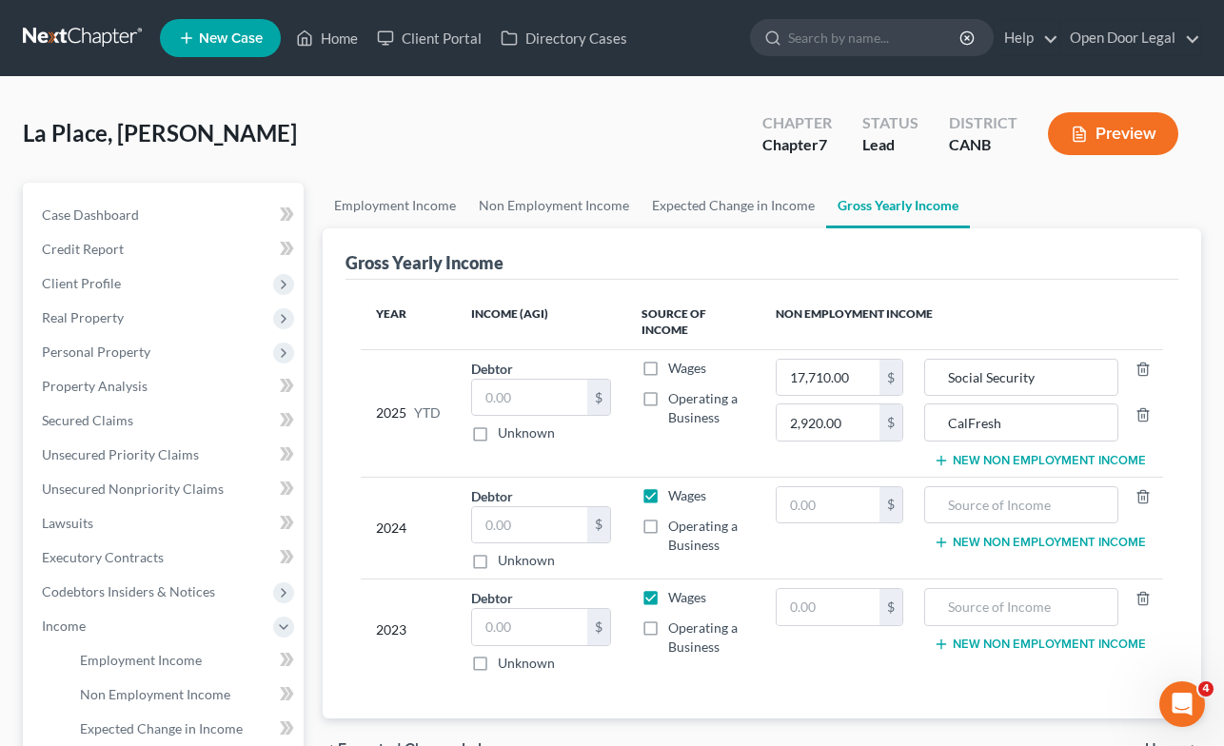
click at [668, 493] on label "Wages" at bounding box center [687, 496] width 38 height 19
click at [676, 493] on input "Wages" at bounding box center [682, 493] width 12 height 12
checkbox input "false"
click at [668, 594] on label "Wages" at bounding box center [687, 597] width 38 height 19
click at [676, 594] on input "Wages" at bounding box center [682, 594] width 12 height 12
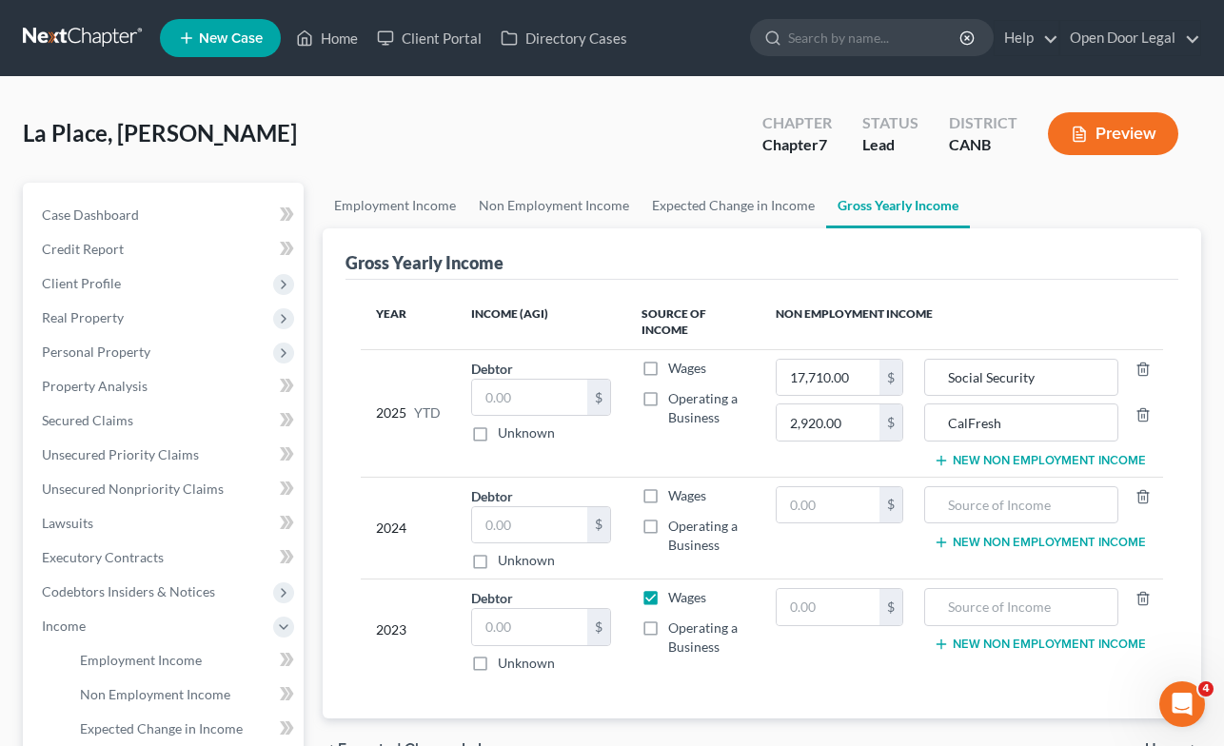
checkbox input "false"
click at [412, 203] on link "Employment Income" at bounding box center [395, 206] width 145 height 46
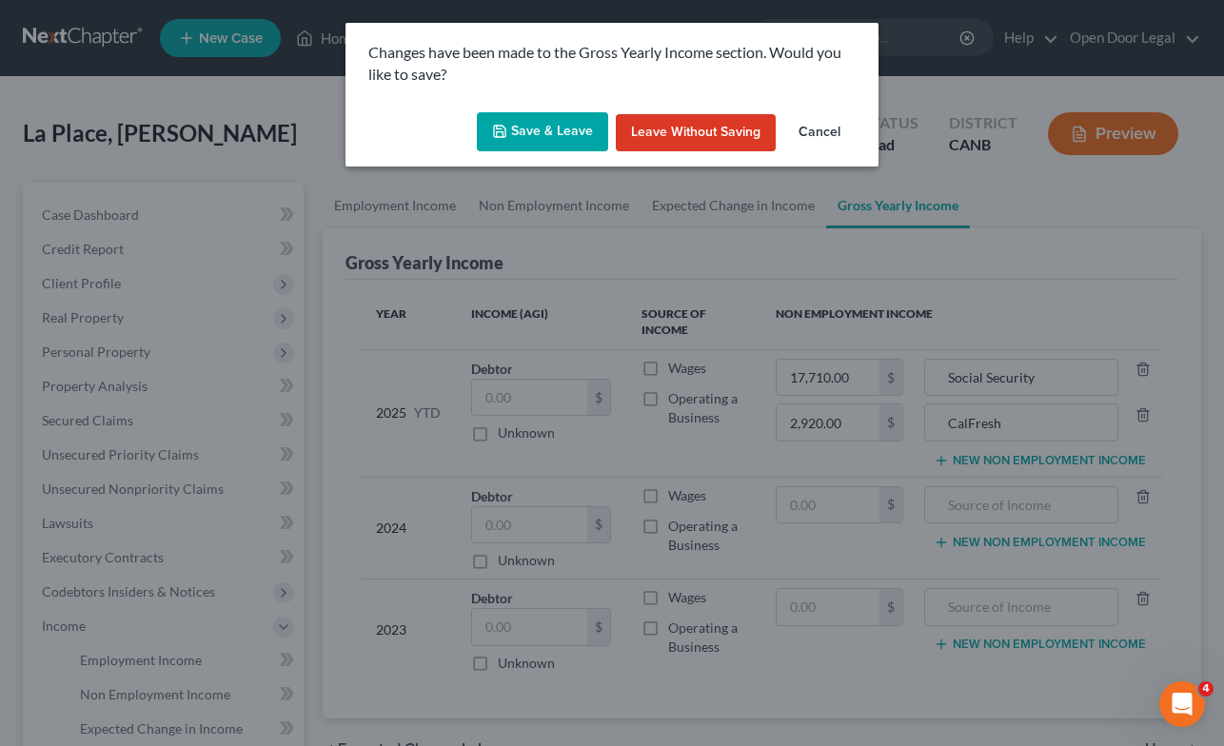
click at [547, 131] on button "Save & Leave" at bounding box center [542, 132] width 131 height 40
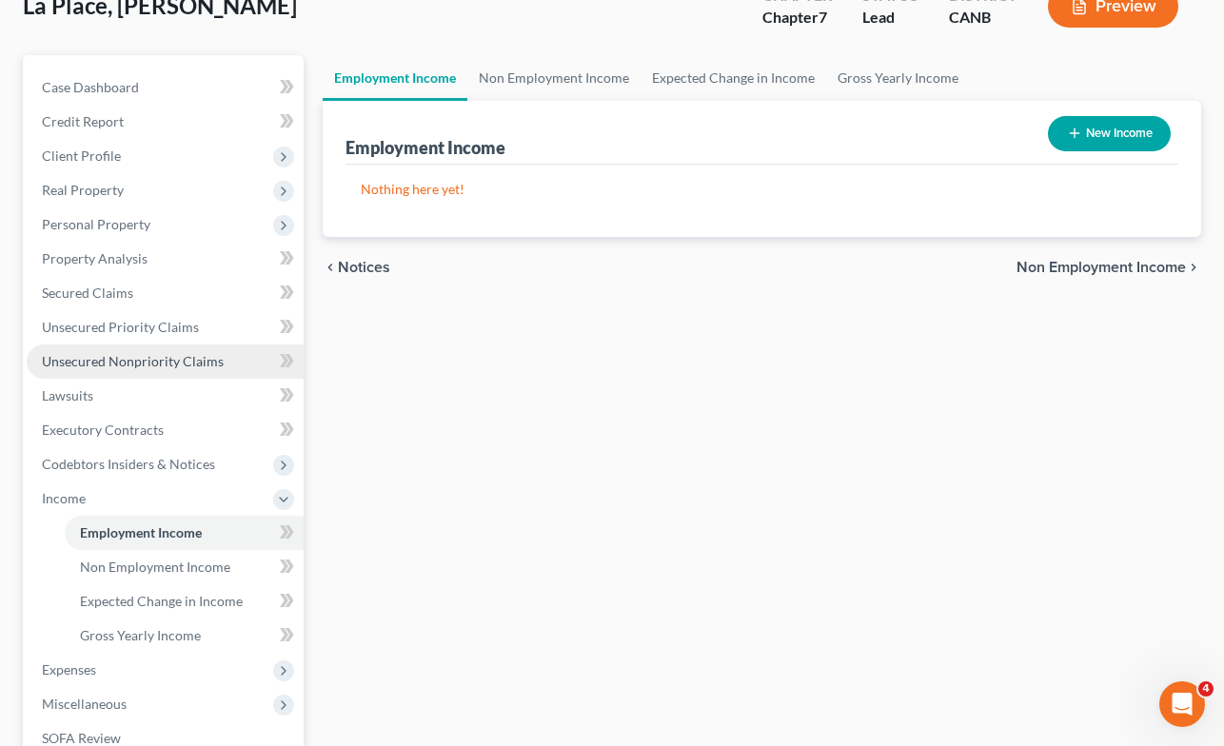
scroll to position [183, 0]
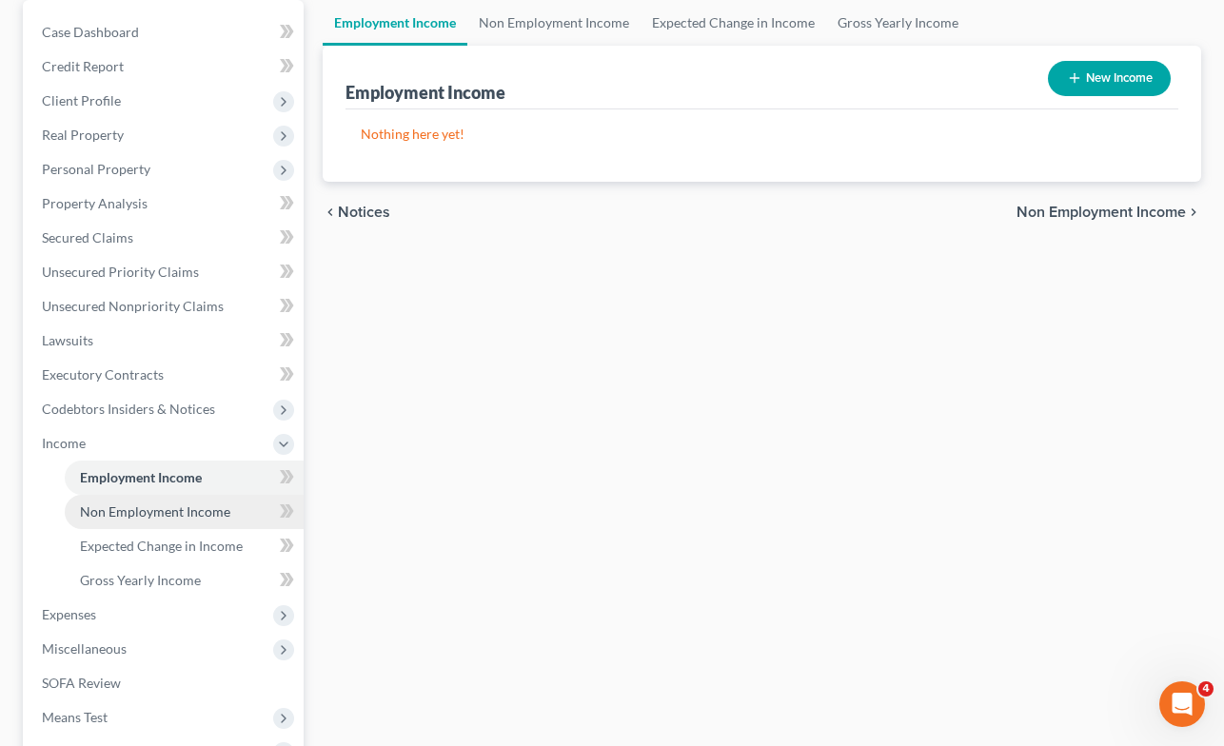
click at [197, 522] on link "Non Employment Income" at bounding box center [184, 512] width 239 height 34
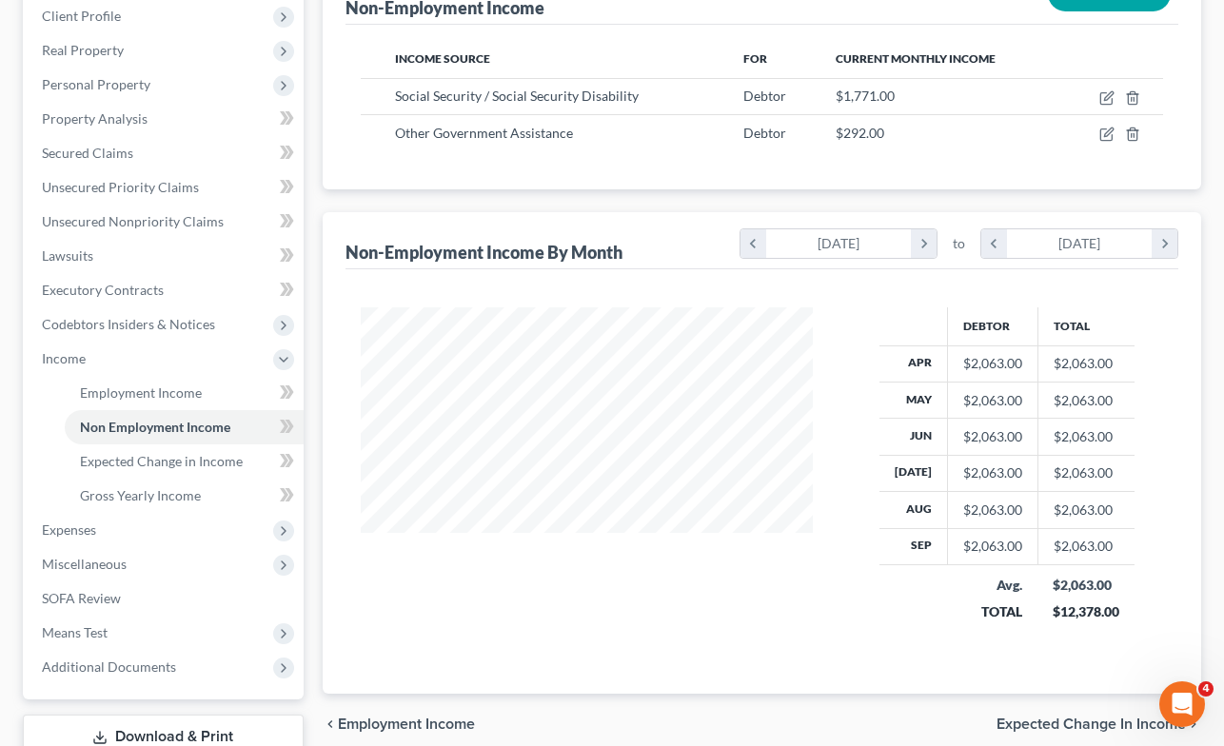
scroll to position [269, 0]
click at [167, 494] on span "Gross Yearly Income" at bounding box center [140, 495] width 121 height 16
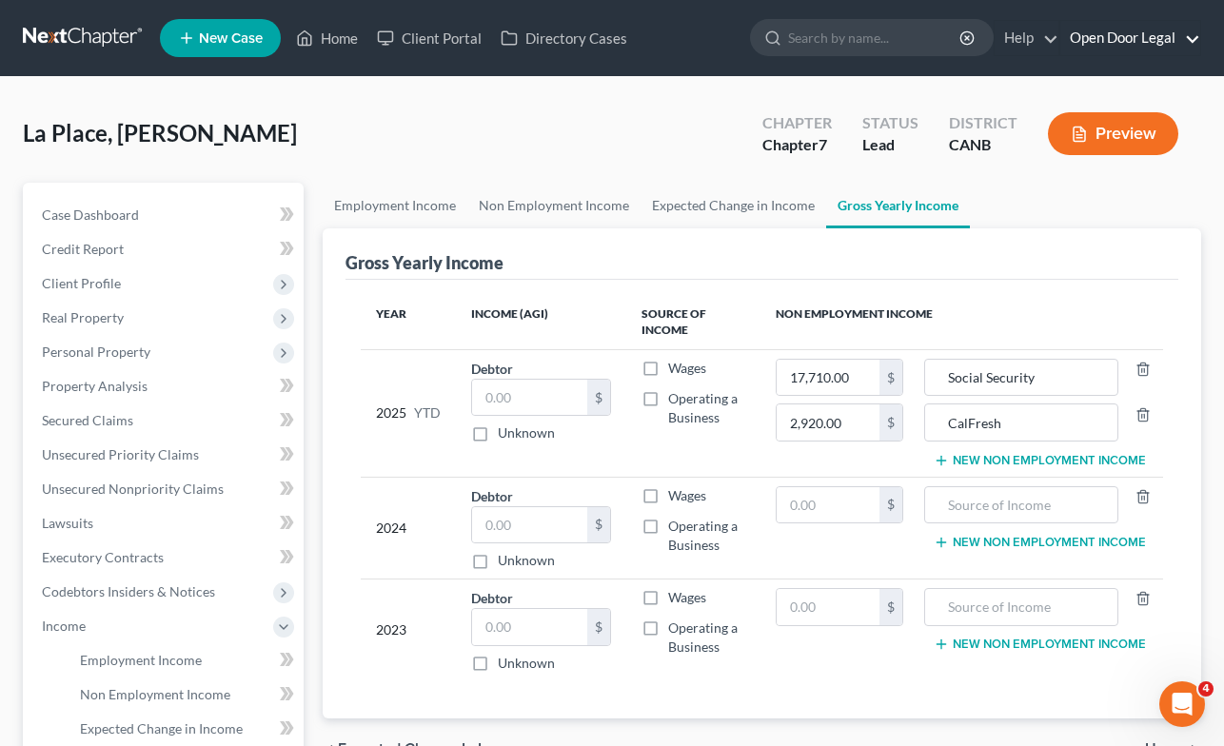
click at [1109, 34] on link "Open Door Legal" at bounding box center [1131, 38] width 140 height 34
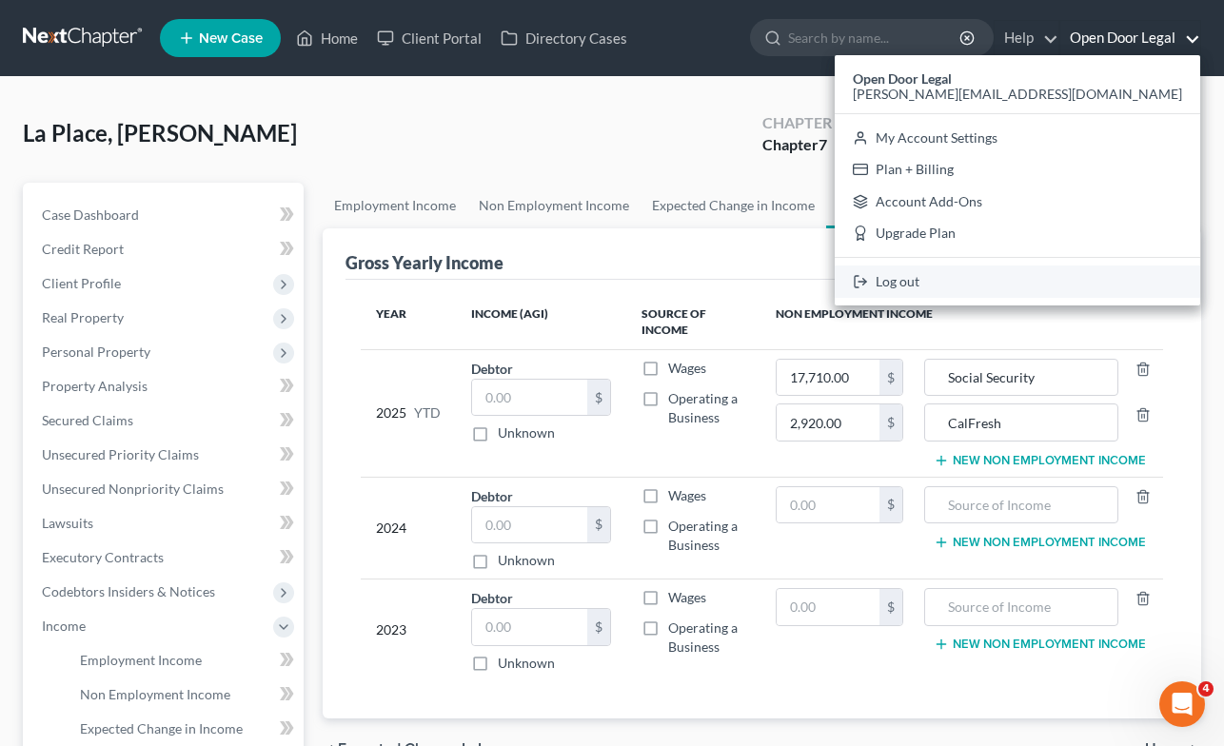
click at [1053, 280] on link "Log out" at bounding box center [1018, 282] width 366 height 32
